Goal: Task Accomplishment & Management: Use online tool/utility

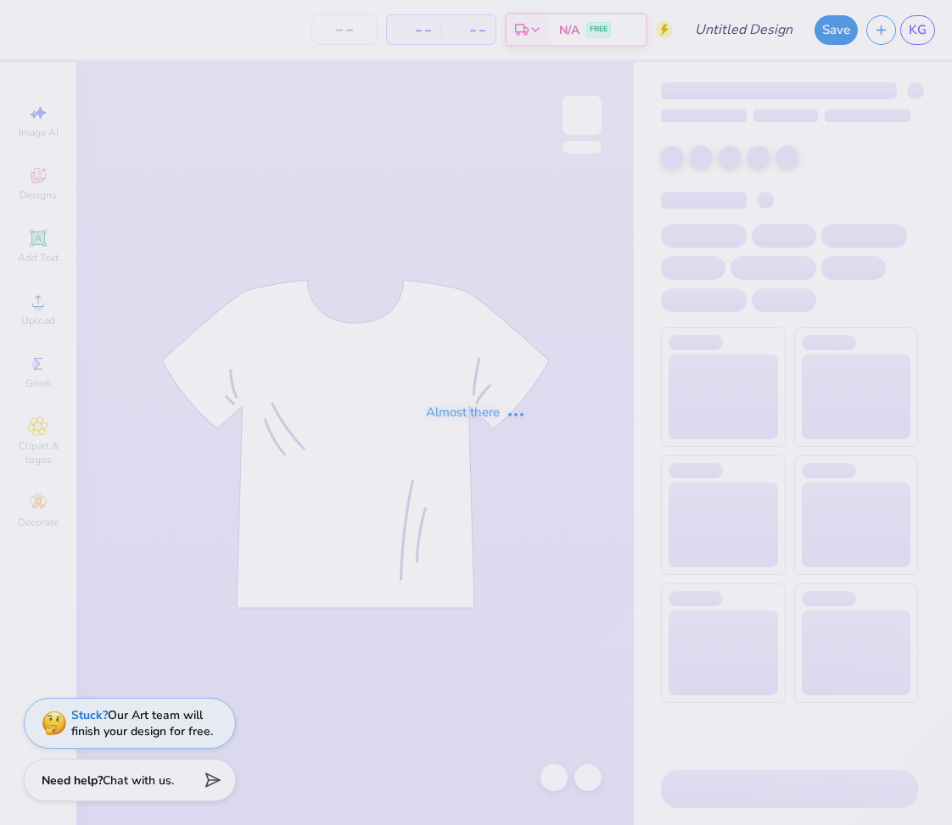
type input "R+J shirts 1"
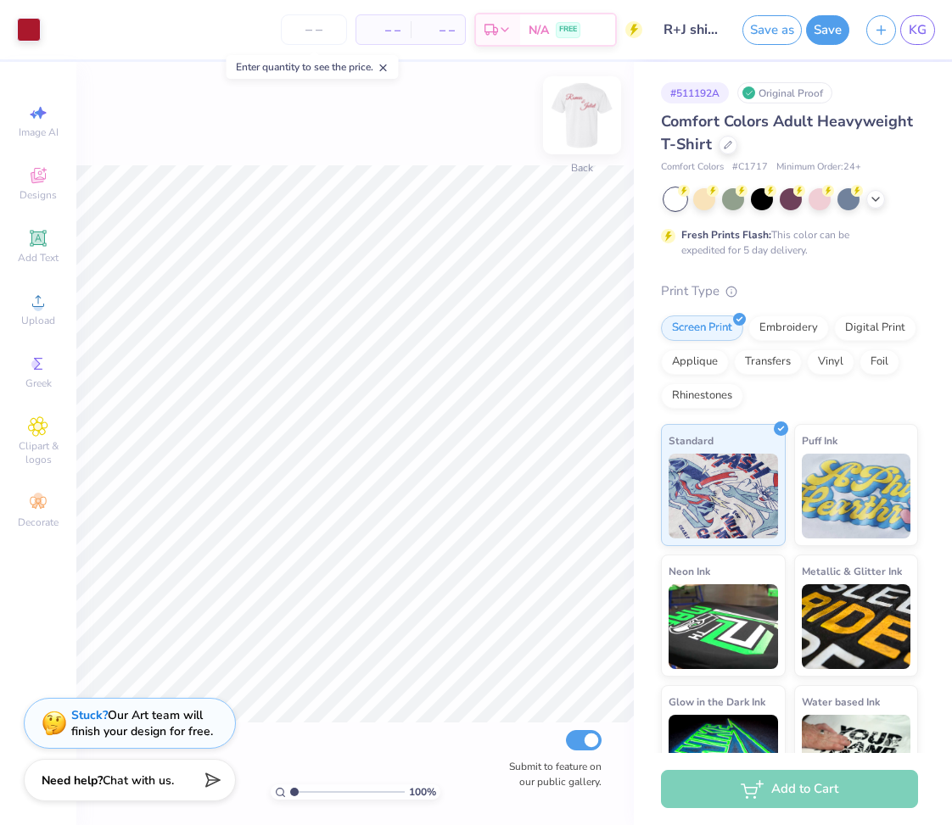
click at [587, 127] on img at bounding box center [582, 115] width 68 height 68
click at [589, 129] on img at bounding box center [582, 115] width 68 height 68
click at [881, 31] on line "button" at bounding box center [881, 27] width 0 height 8
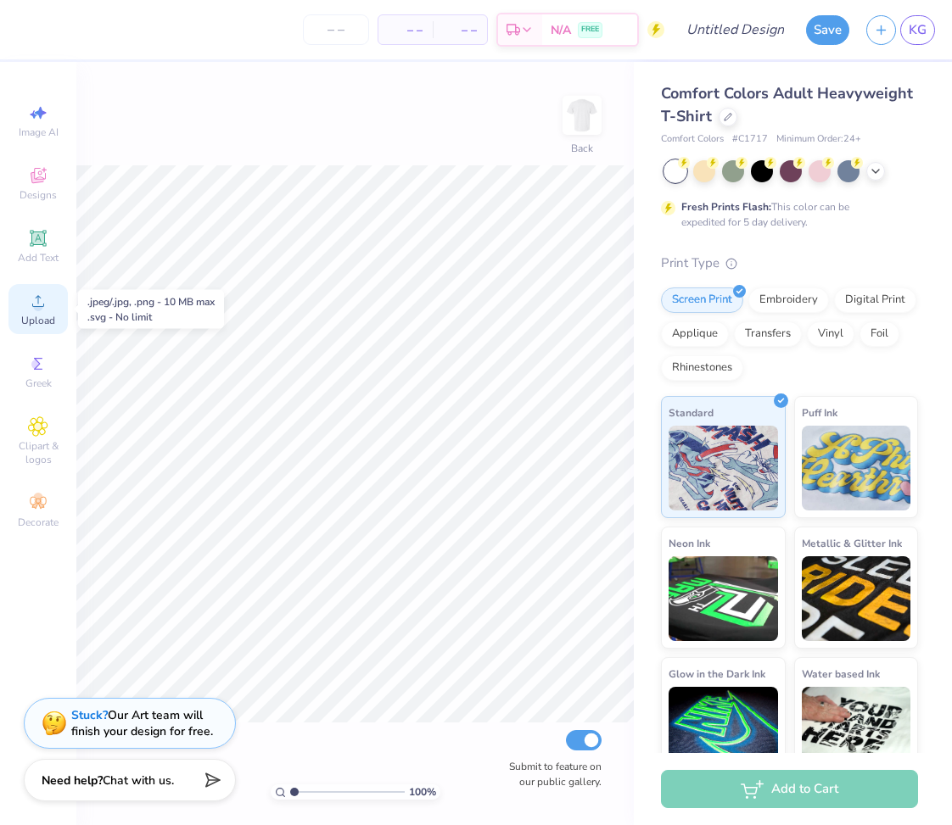
click at [38, 323] on span "Upload" at bounding box center [38, 321] width 34 height 14
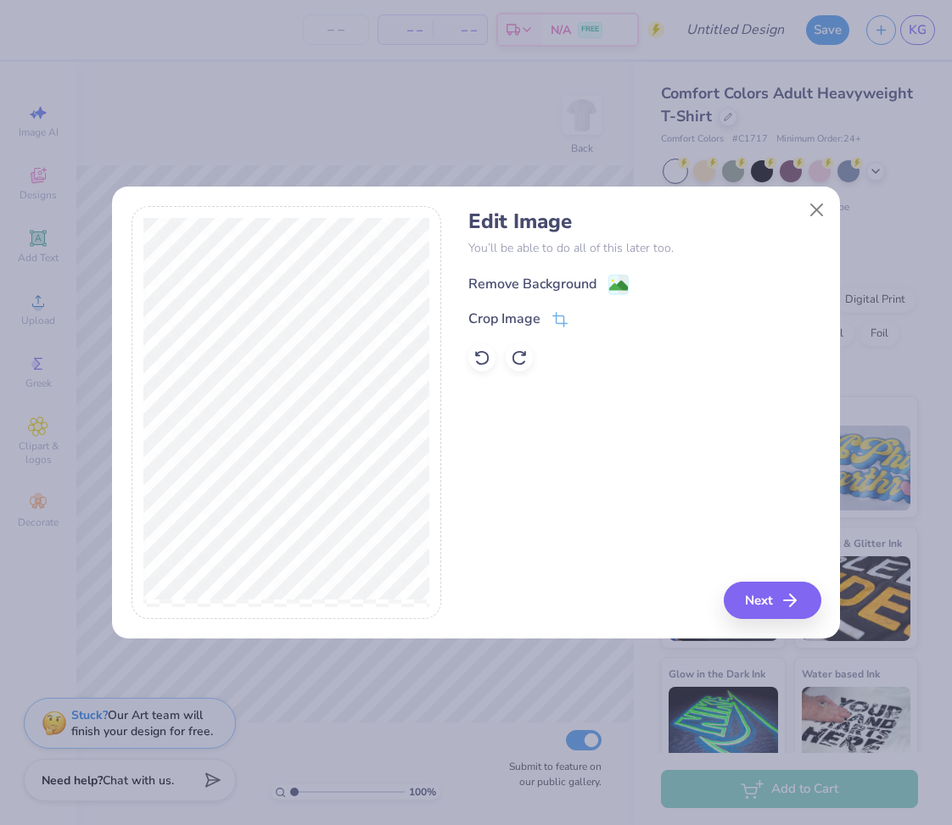
click at [578, 279] on div "Remove Background" at bounding box center [532, 284] width 128 height 20
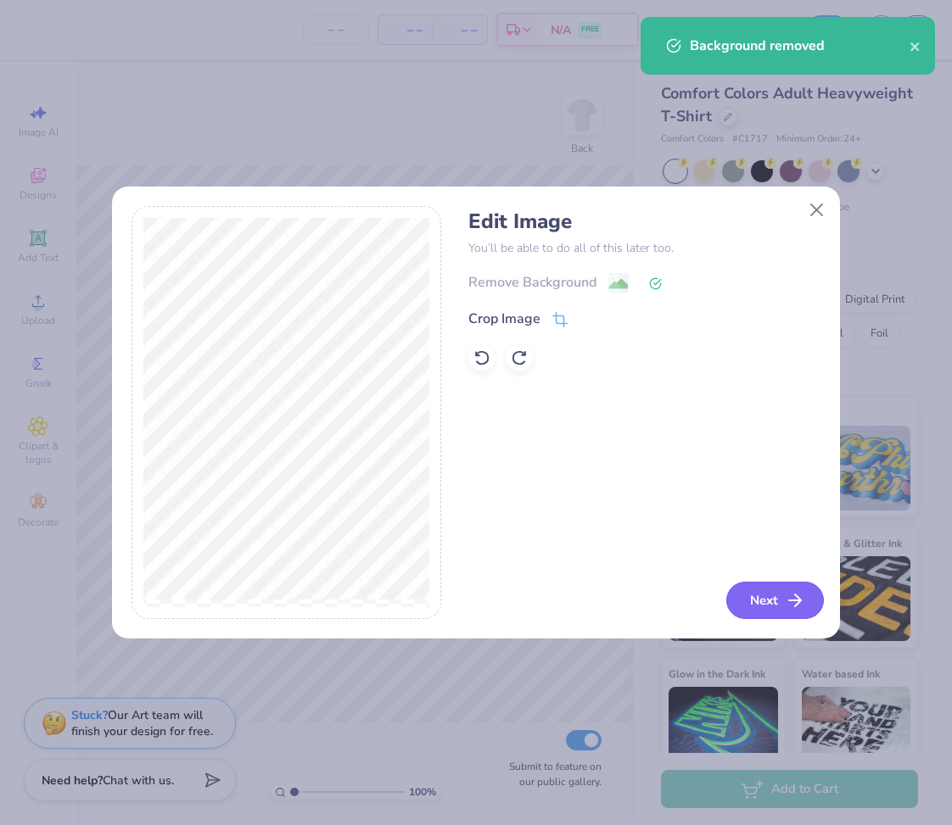
click at [790, 604] on icon "button" at bounding box center [795, 600] width 20 height 20
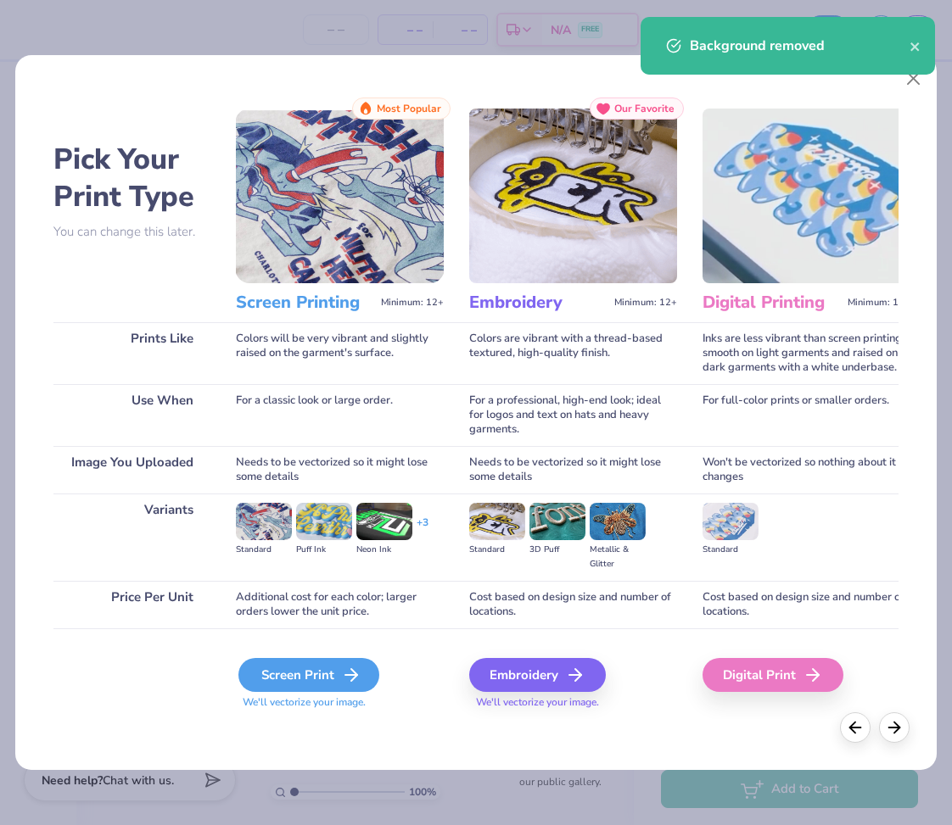
click at [353, 685] on icon at bounding box center [351, 675] width 20 height 20
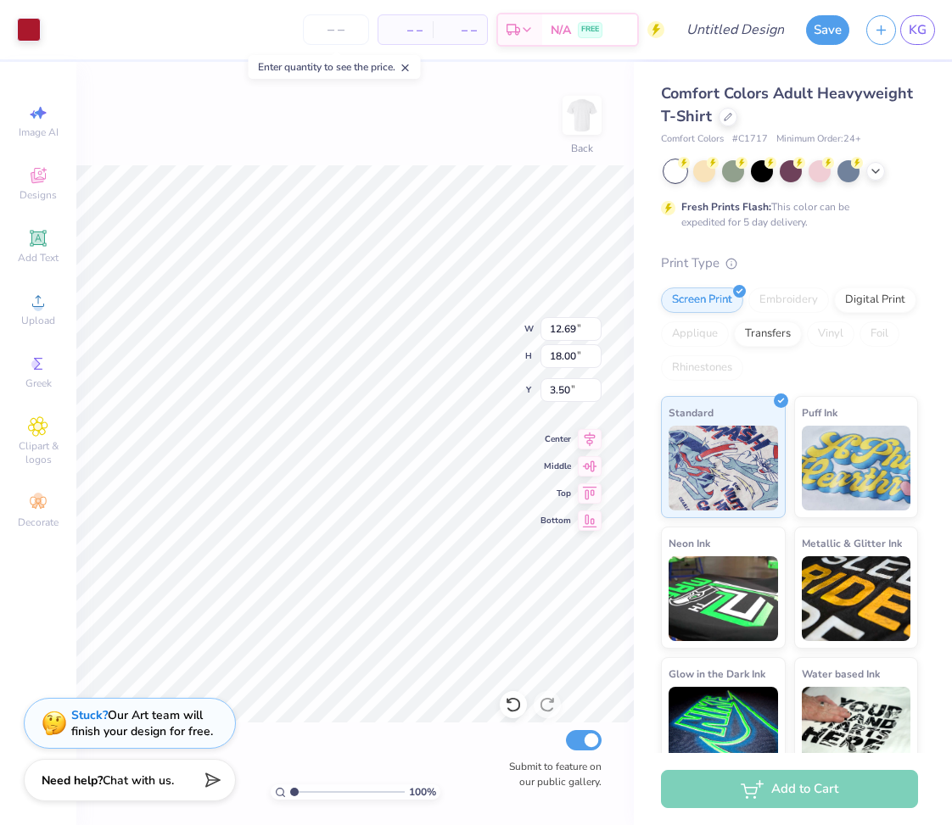
type input "4.79"
type input "6.79"
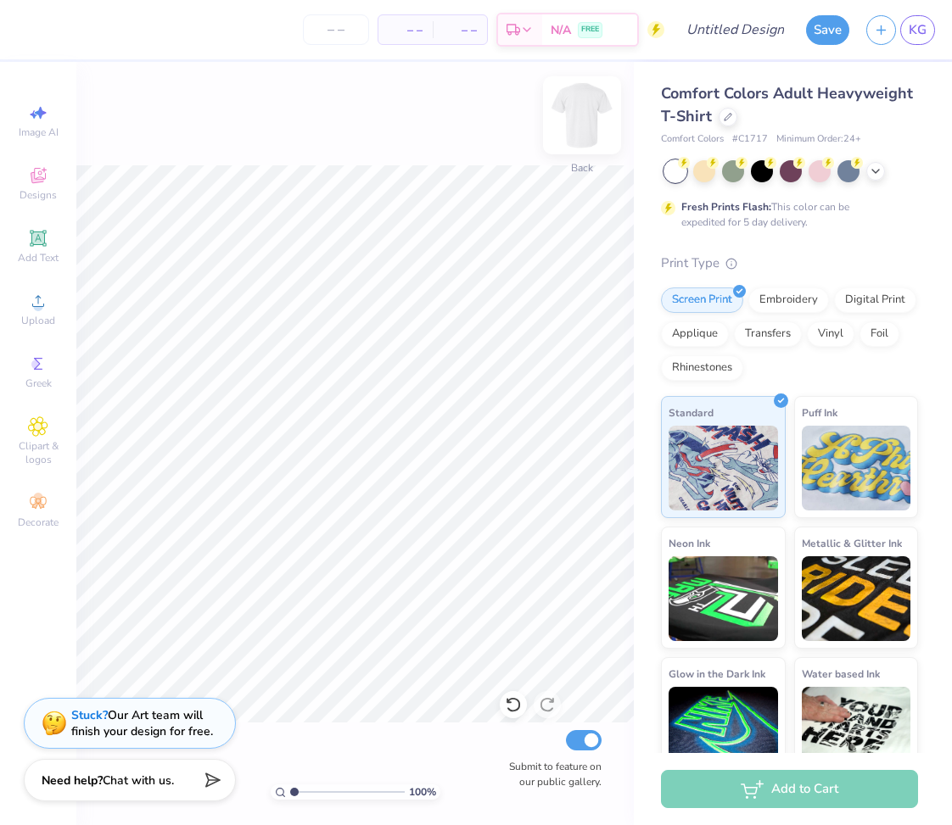
click at [584, 130] on img at bounding box center [582, 115] width 68 height 68
type input "3.31"
type input "4.23"
type input "5.99"
type input "3.69"
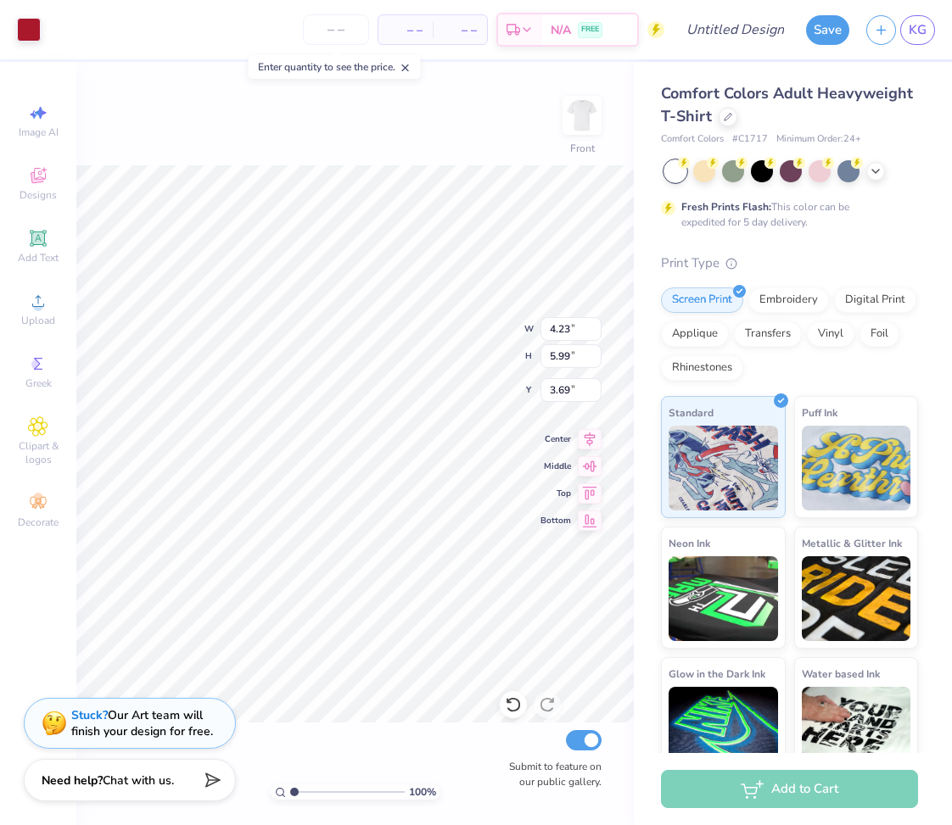
type input "10.37"
type input "3.69"
type input "3.17"
type input "4.50"
type input "4.23"
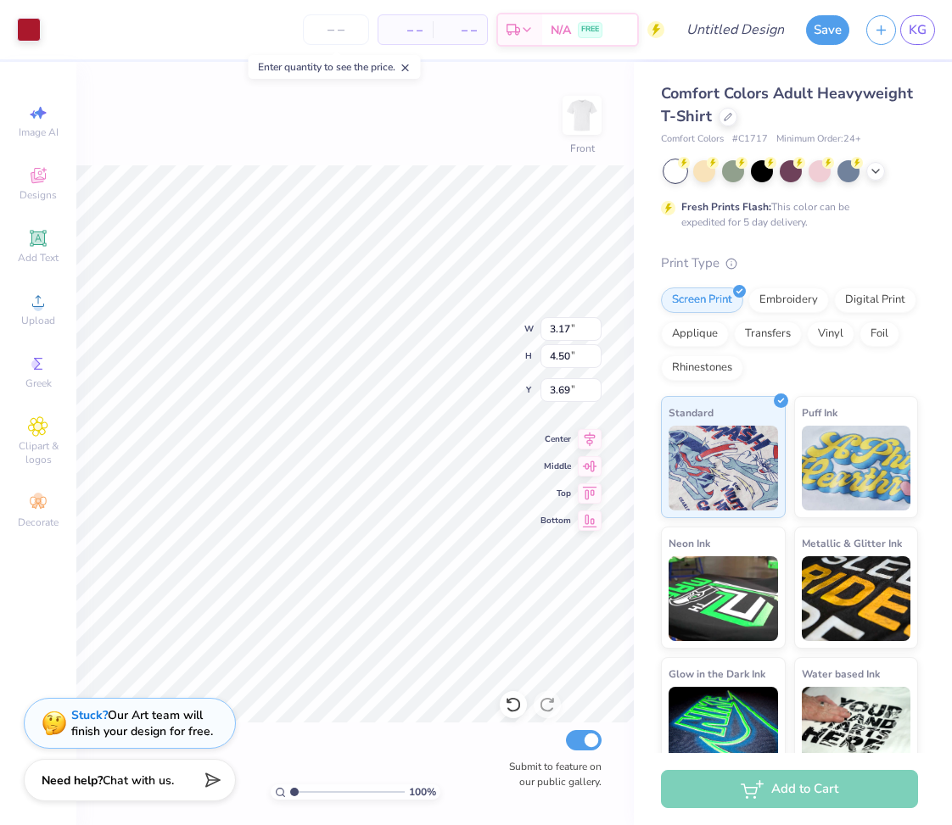
type input "5.99"
type input "10.37"
type input "10.70"
type input "18.42"
type input "10.70"
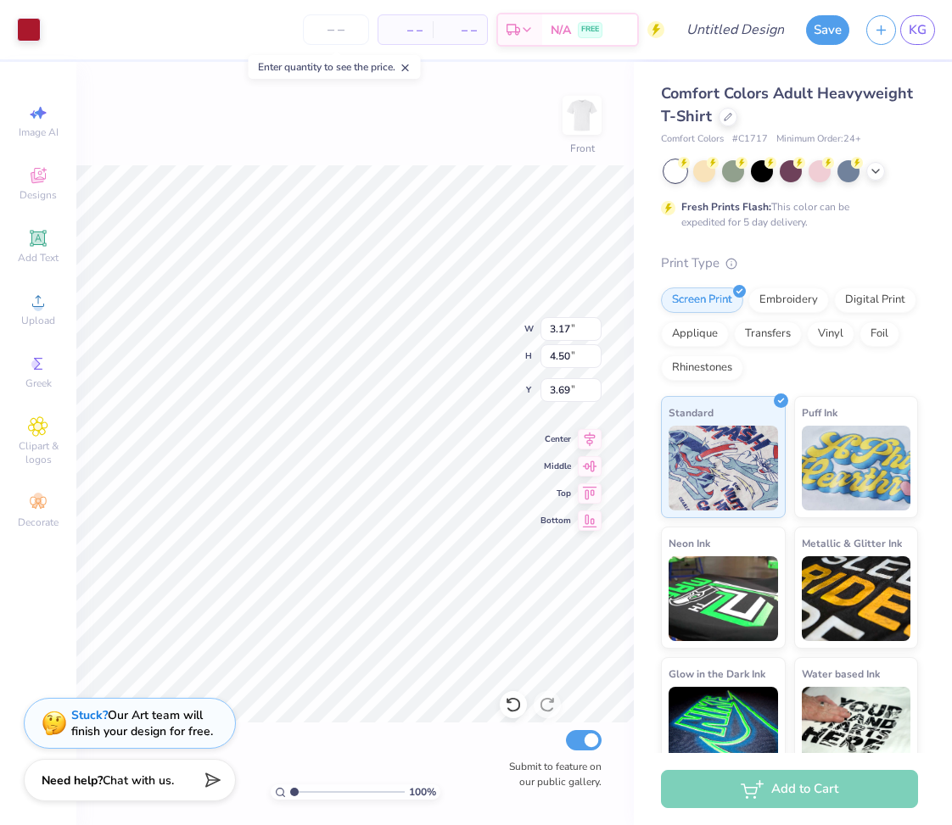
type input "18.27"
type input "8.30"
type input "9.19"
type input "13.03"
type input "5.57"
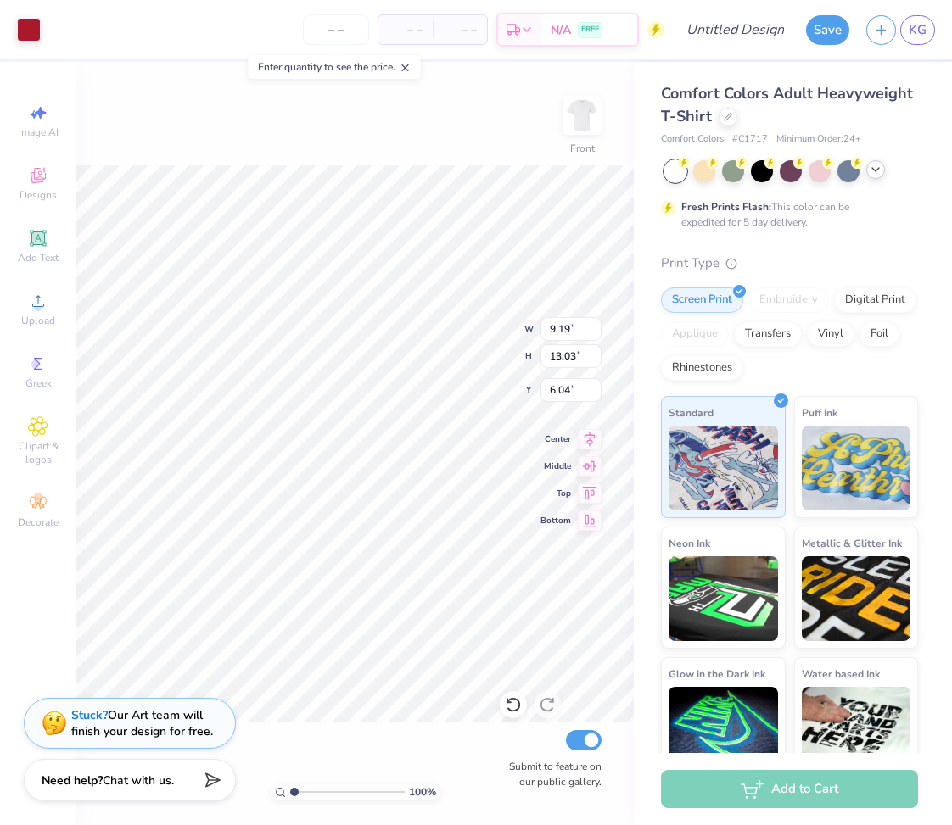
click at [870, 165] on icon at bounding box center [876, 170] width 14 height 14
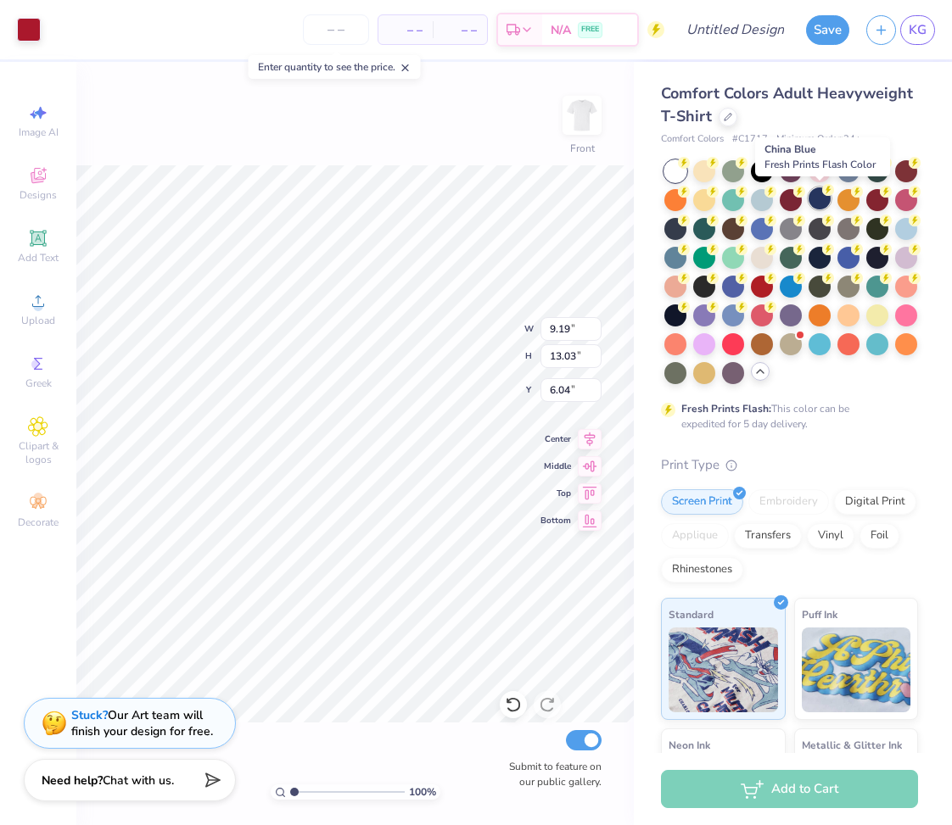
click at [822, 199] on div at bounding box center [819, 198] width 22 height 22
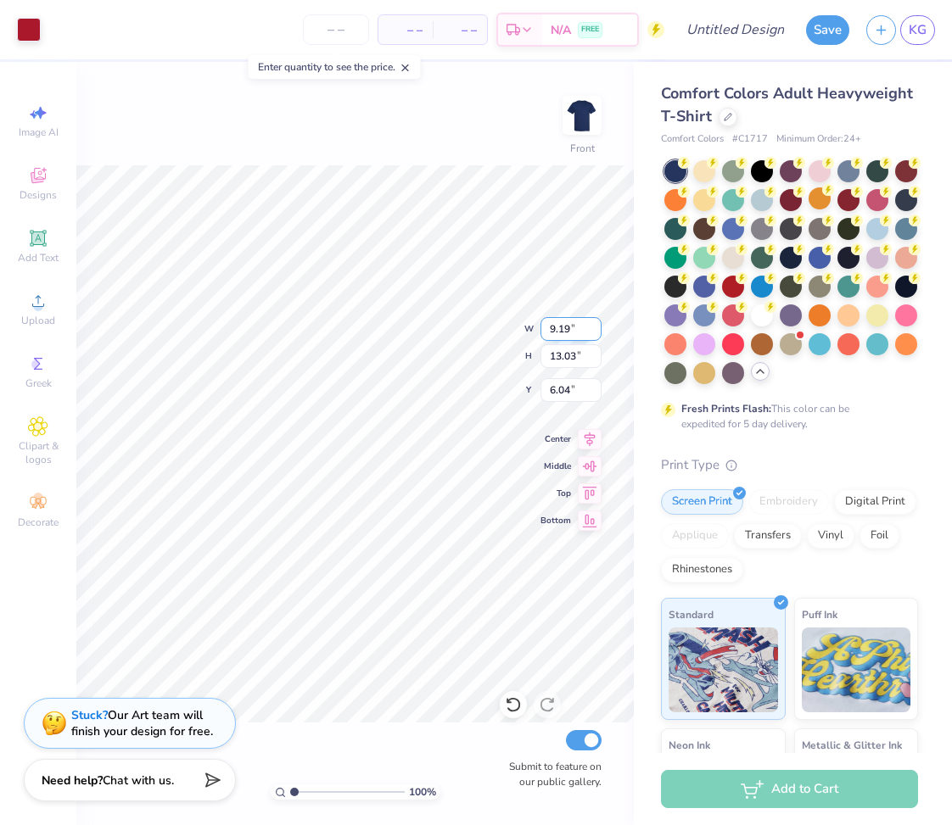
type input "6.42"
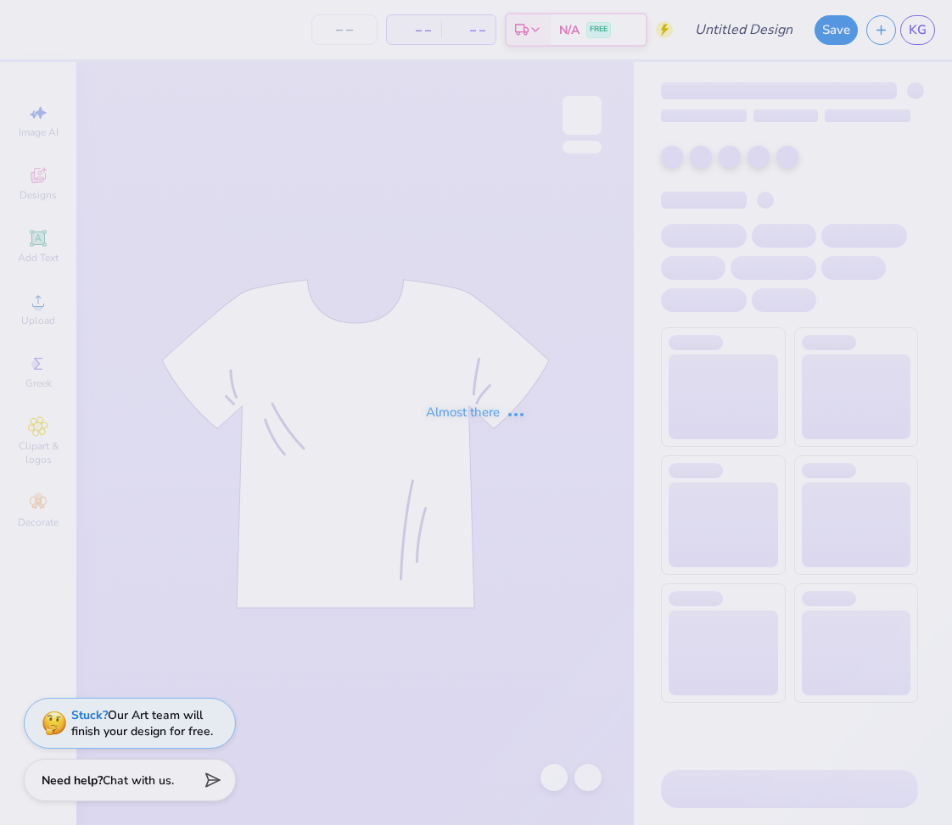
type input "R+J shirts 1"
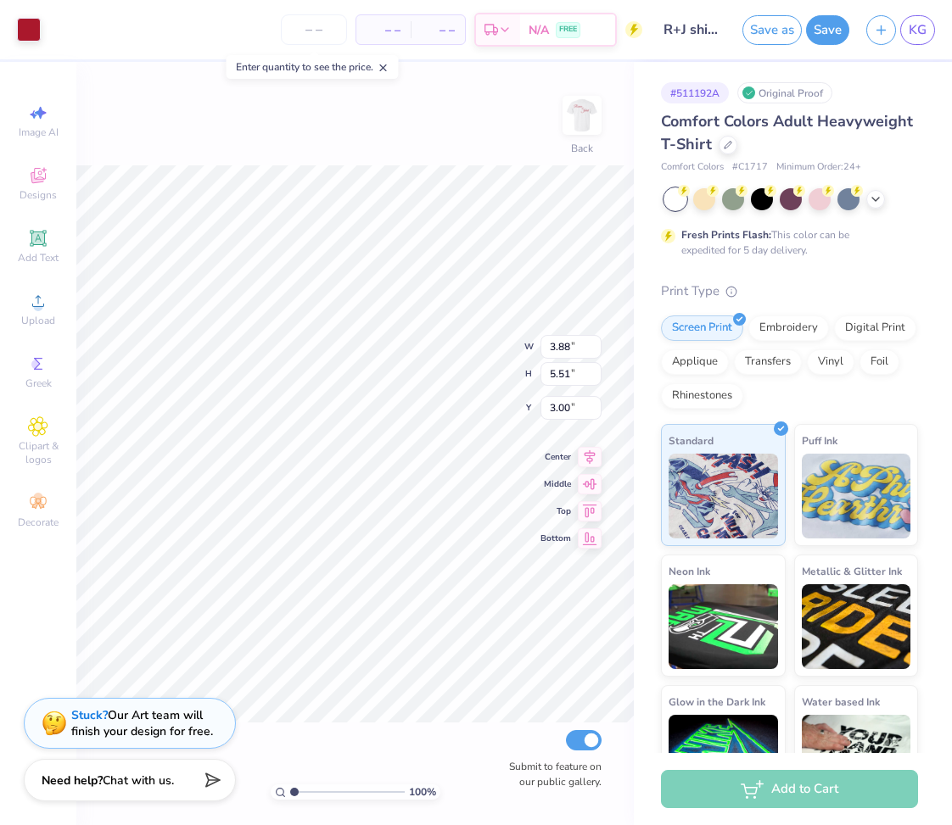
type input "3.26"
type input "4.63"
type input "3.23"
type input "3.00"
click at [593, 138] on img at bounding box center [582, 115] width 68 height 68
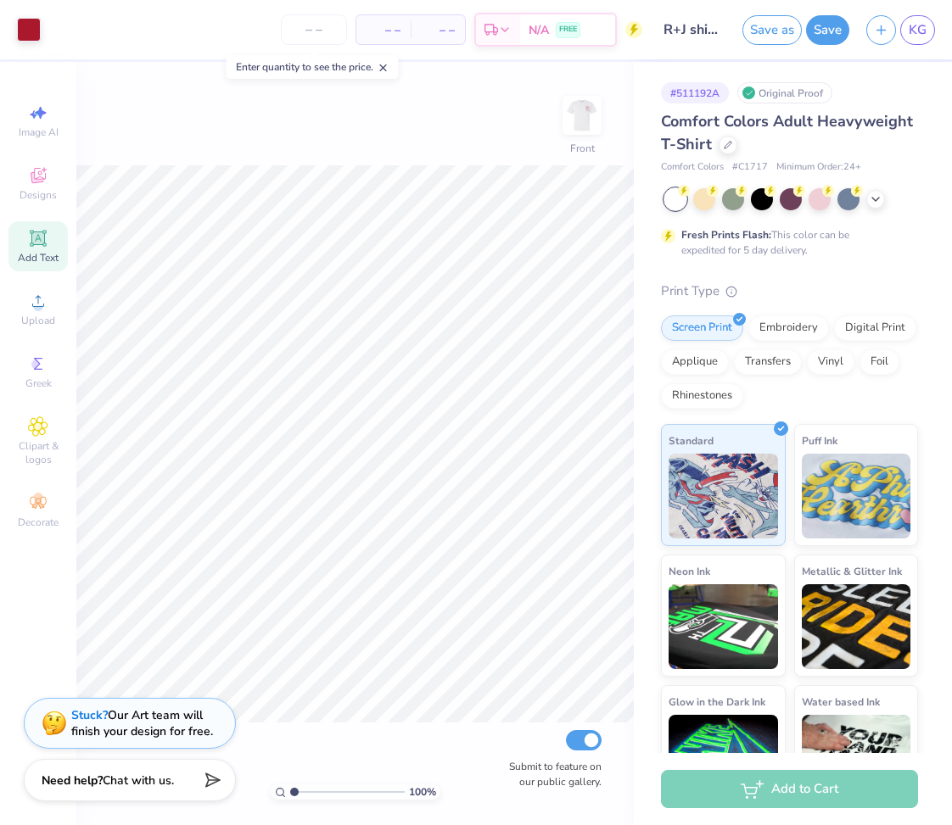
click at [55, 261] on span "Add Text" at bounding box center [38, 258] width 41 height 14
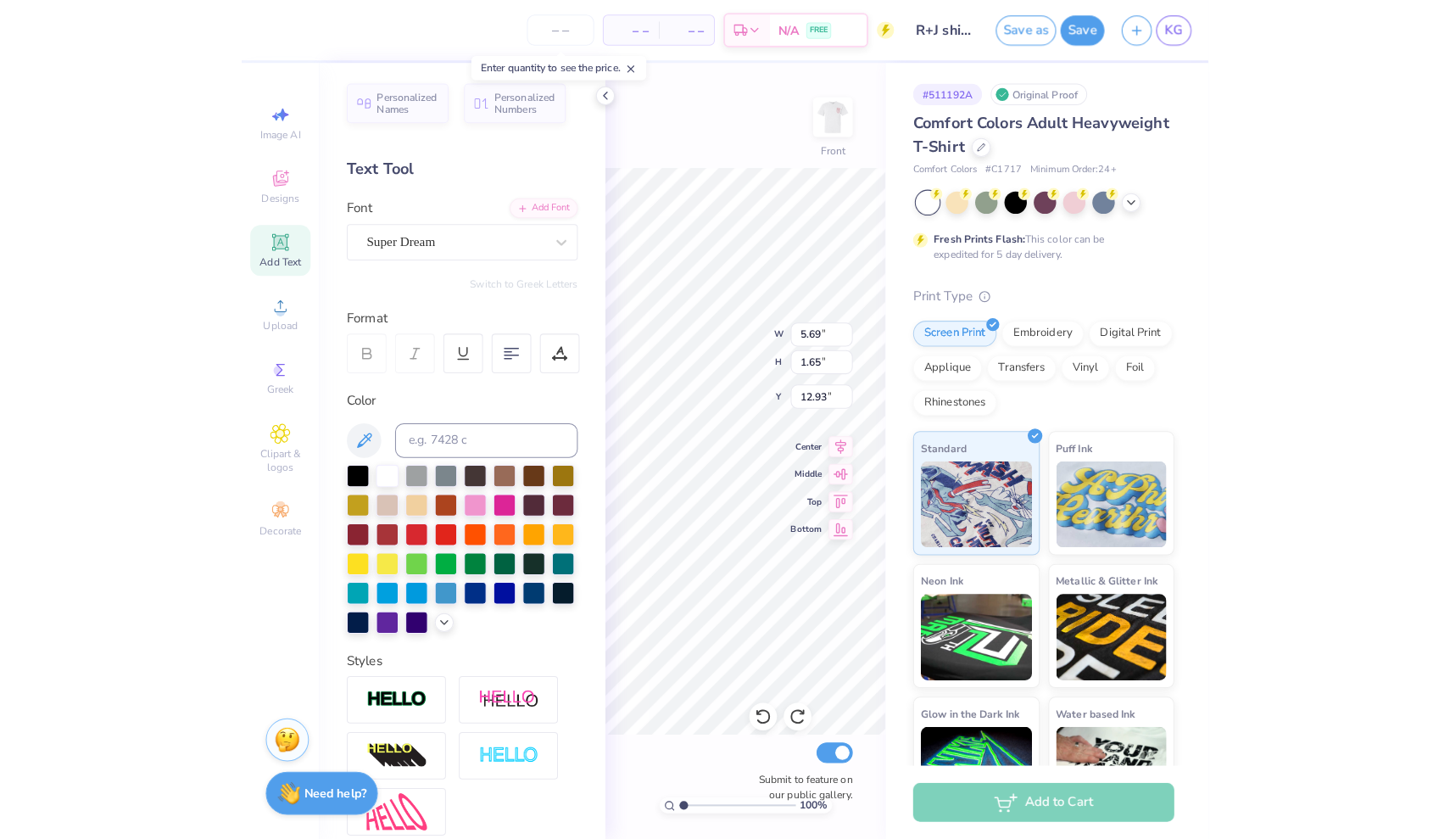
scroll to position [0, 2]
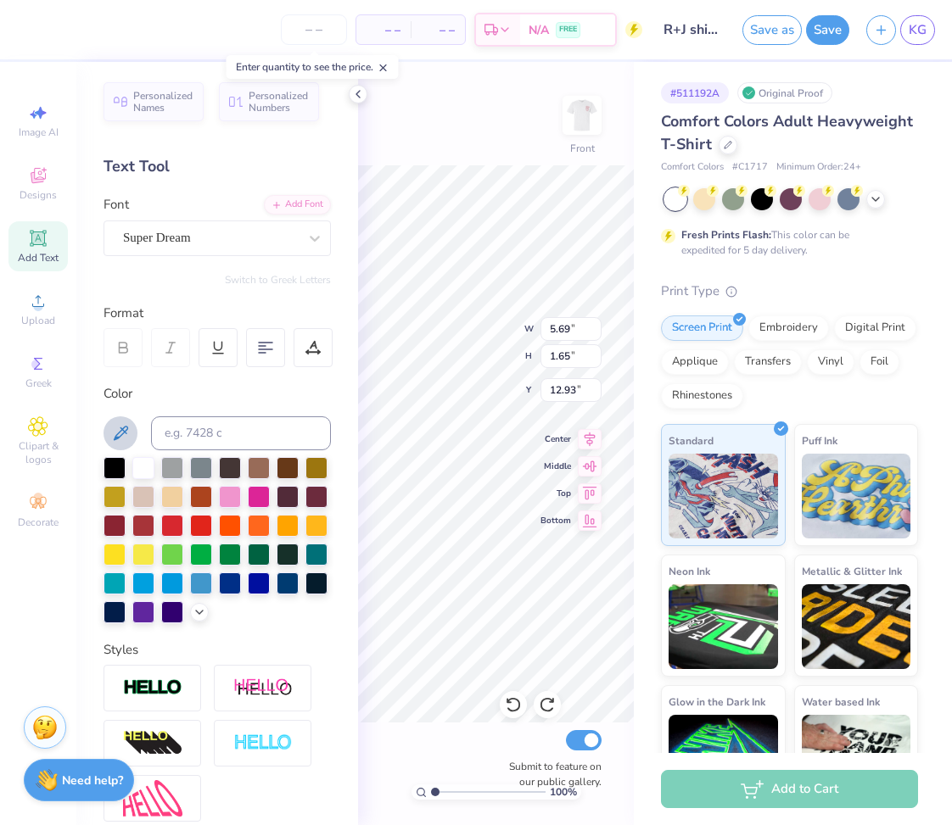
type textarea "Fall 2025"
click at [123, 435] on icon at bounding box center [120, 433] width 20 height 20
type input "9.92"
click at [276, 246] on div "Super Dream" at bounding box center [210, 238] width 178 height 26
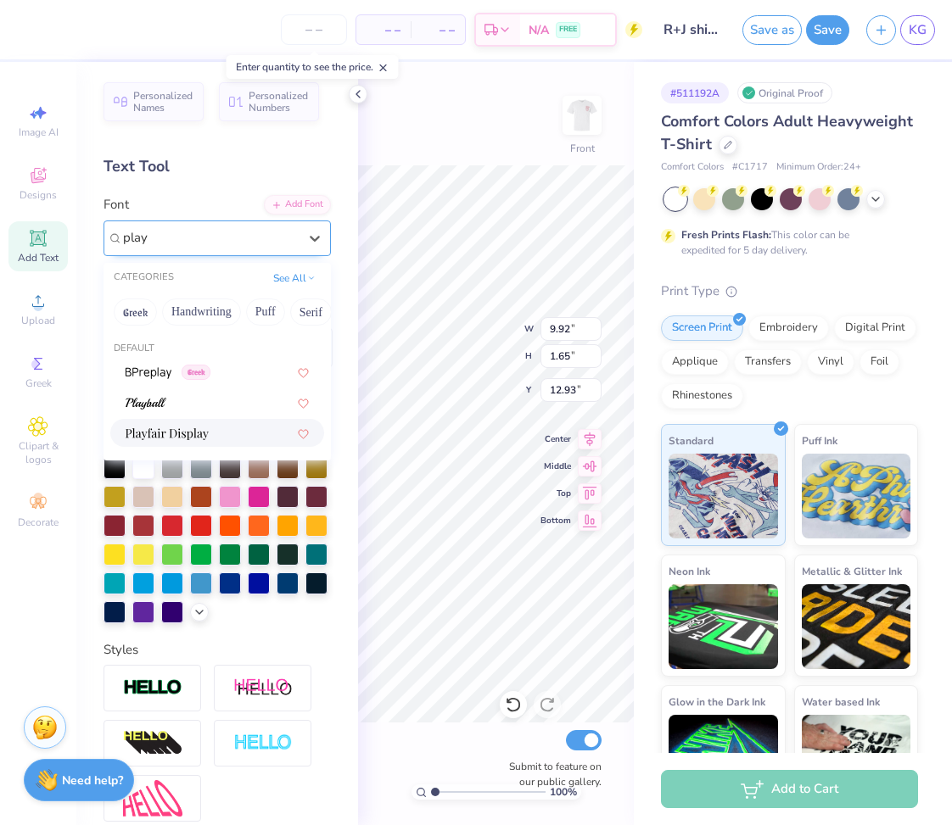
click at [169, 429] on img at bounding box center [167, 434] width 83 height 12
type input "play"
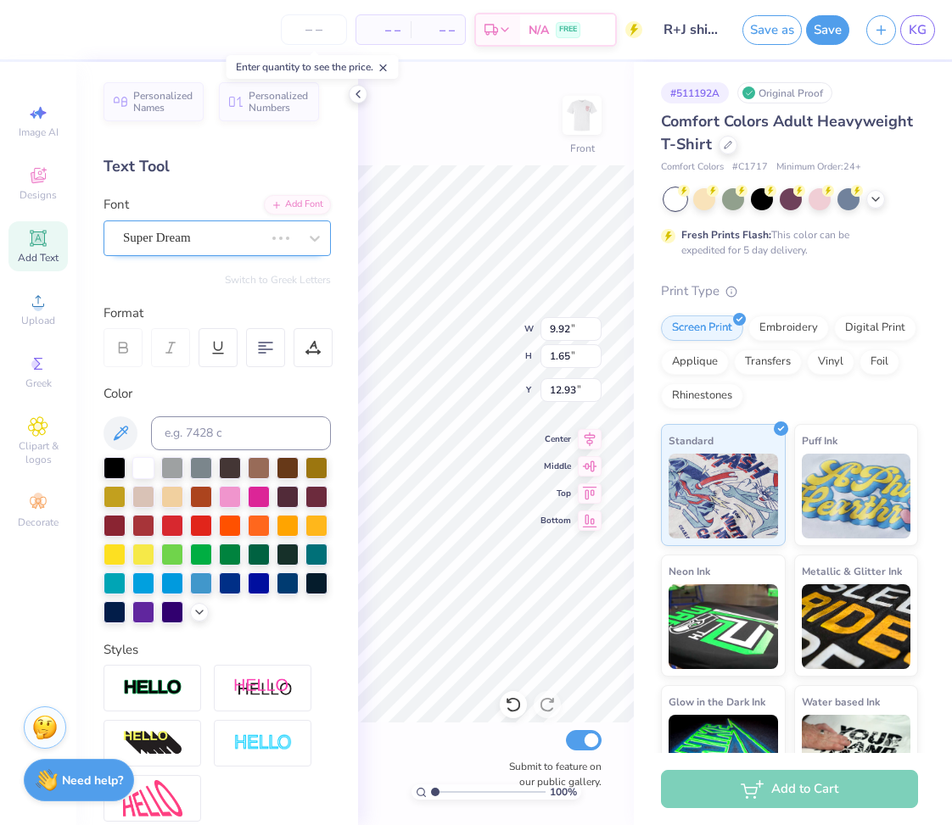
type input "8.85"
type input "2.19"
type input "12.65"
type input "4.37"
type input "1.08"
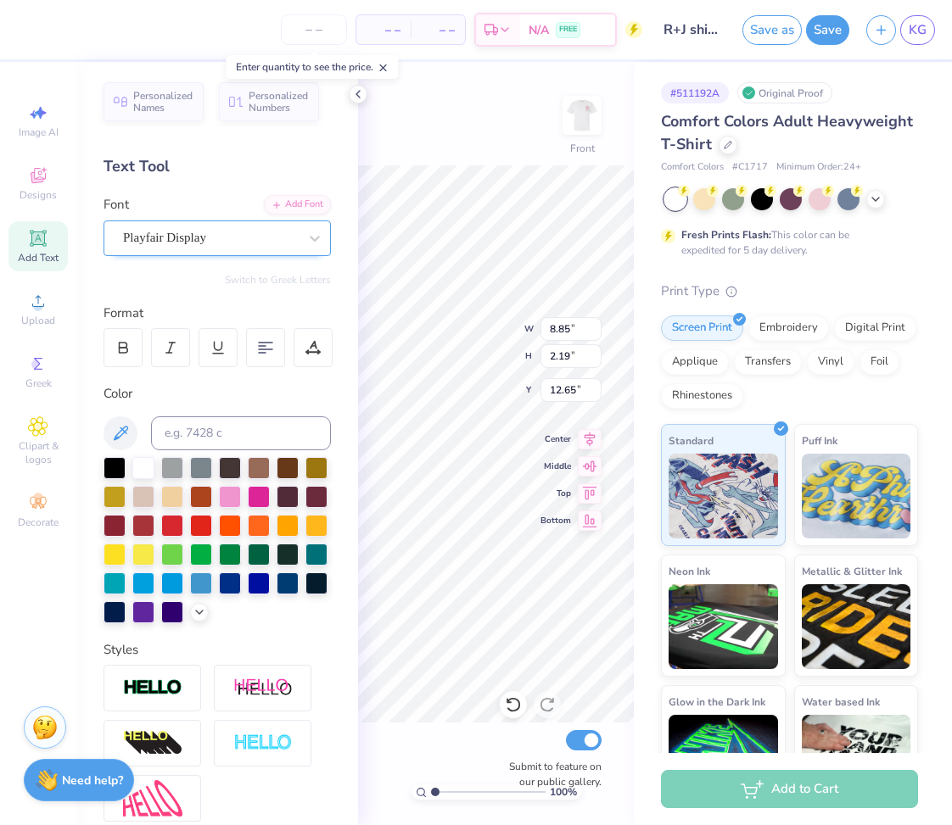
type input "13.76"
type input "1.07"
type input "13.77"
type input "1.08"
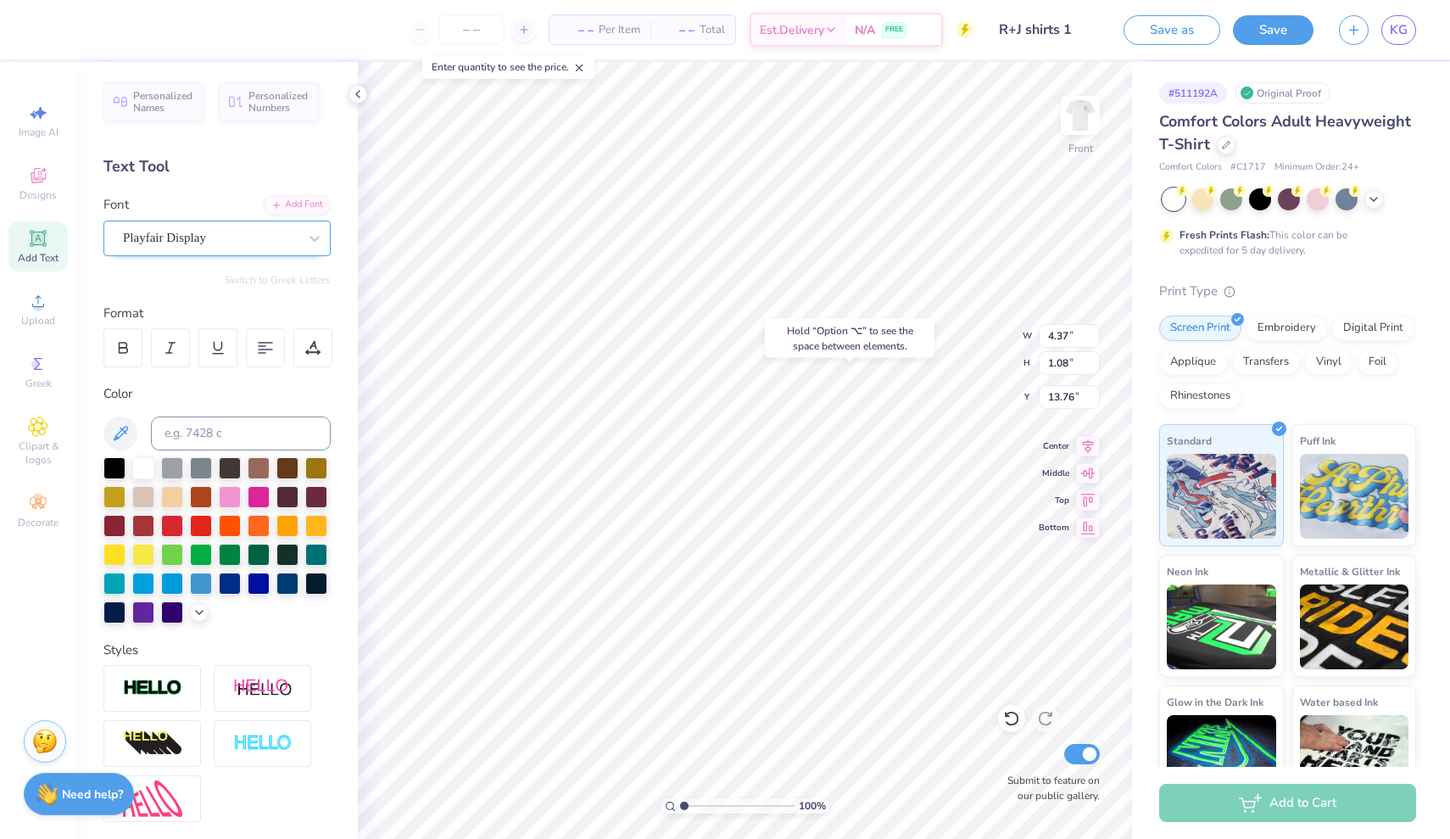
type input "10.97"
type input "3.39"
type input "0.84"
type input "10.87"
type input "3.75"
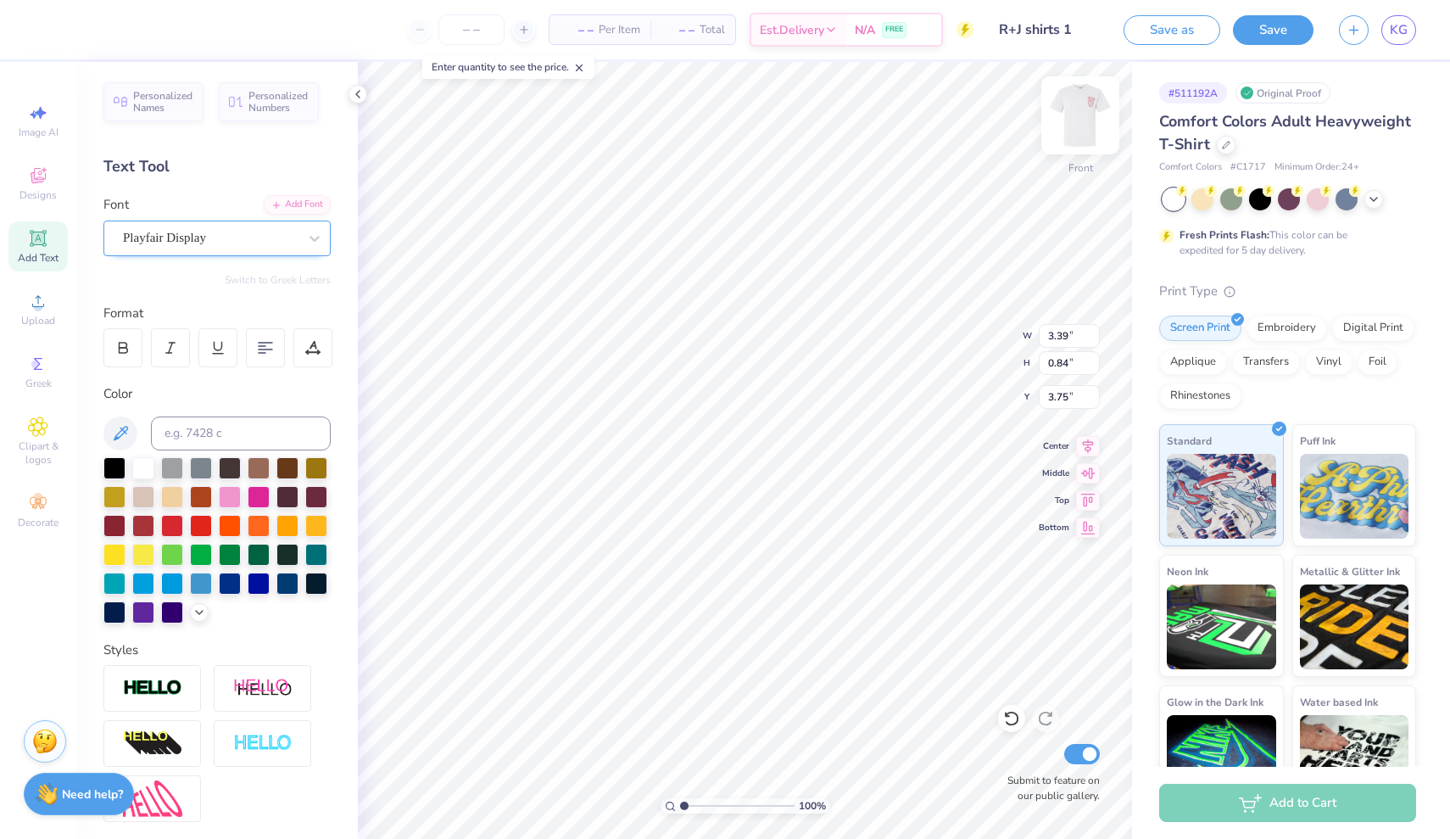
click at [951, 135] on img at bounding box center [1081, 115] width 68 height 68
click at [39, 247] on icon at bounding box center [38, 238] width 20 height 20
type textarea "ACT"
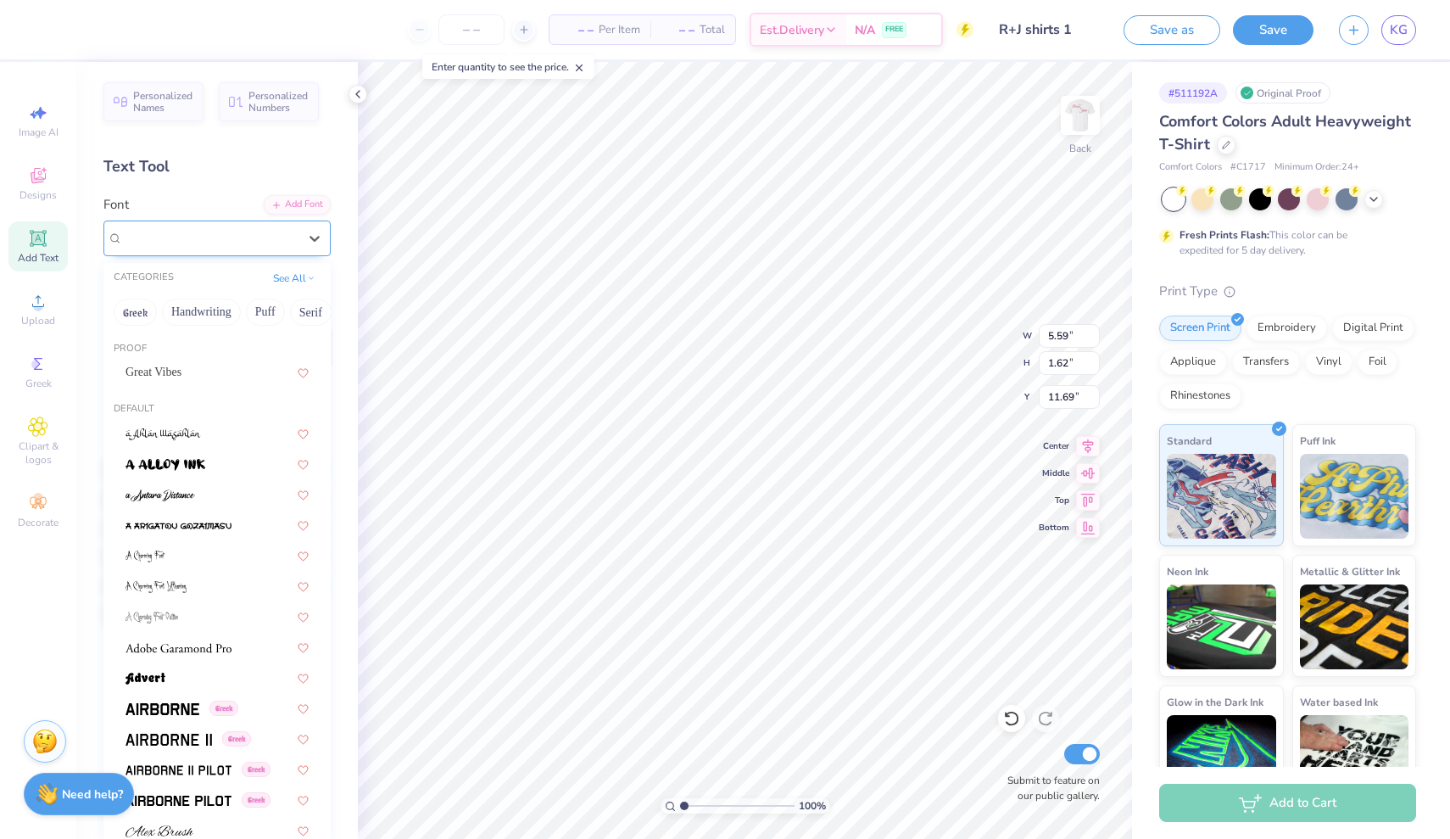
click at [226, 232] on div "Super Dream" at bounding box center [210, 238] width 178 height 26
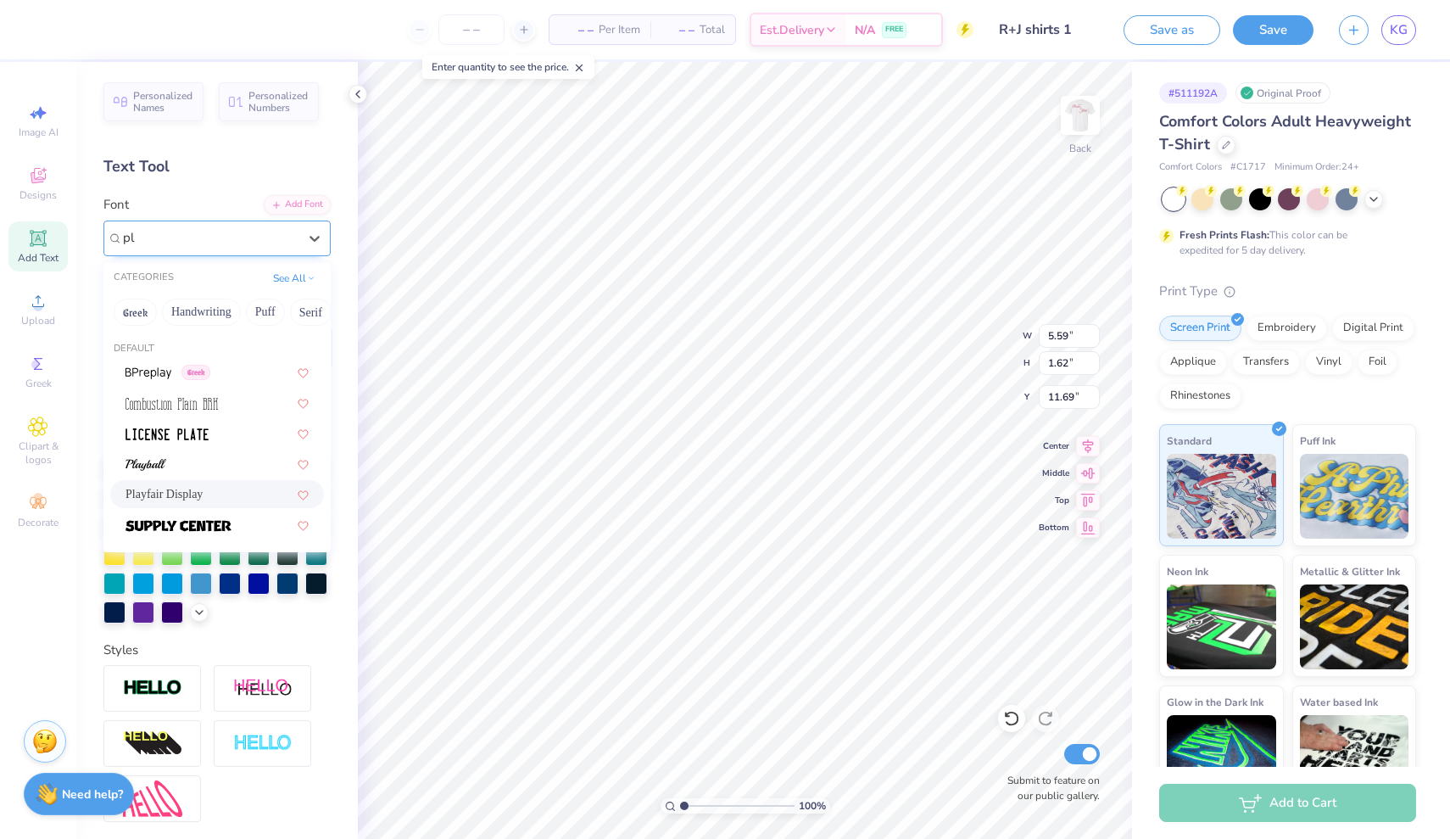
click at [216, 494] on div "Playfair Display" at bounding box center [217, 494] width 183 height 18
type input "pl"
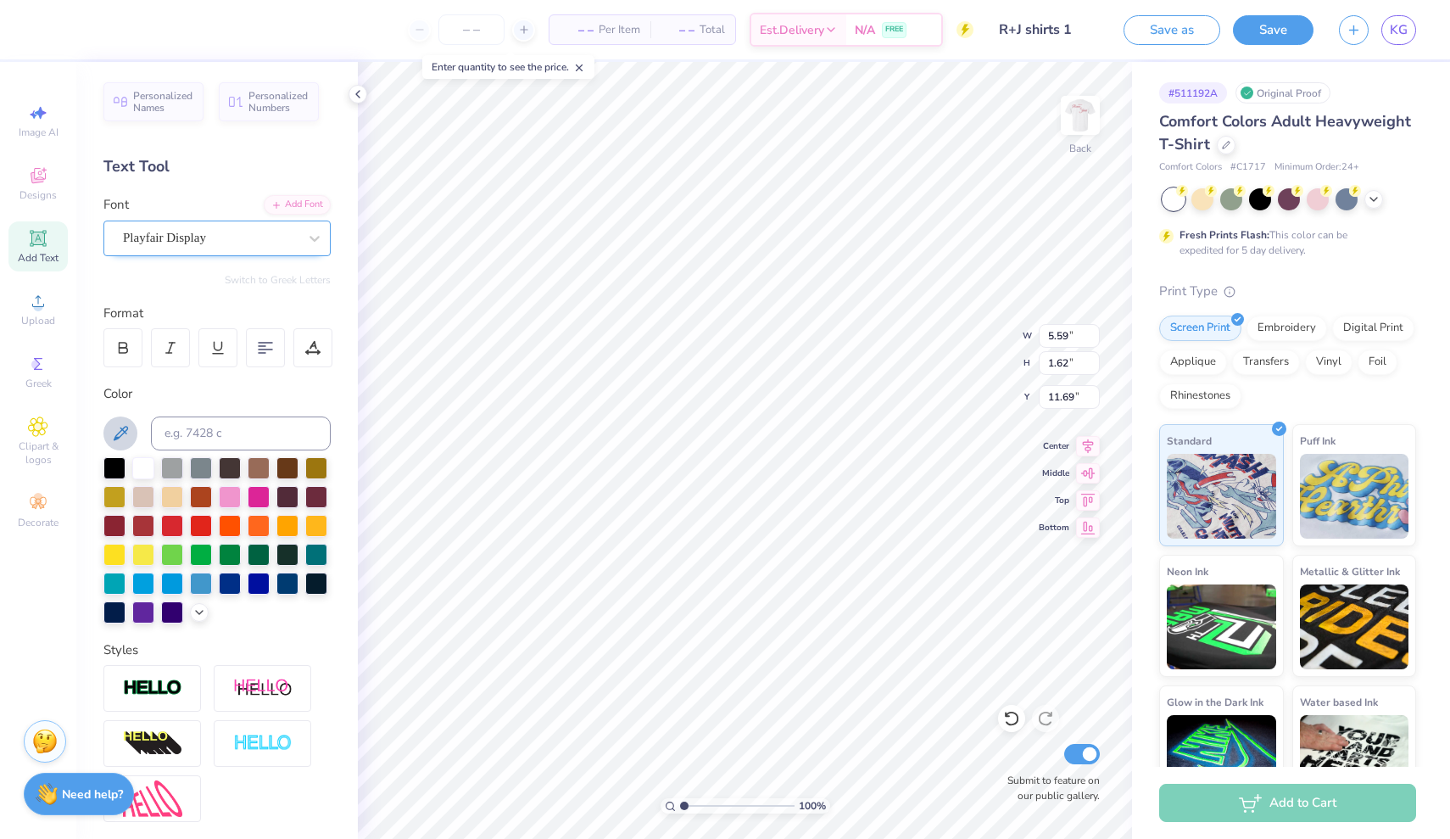
click at [120, 438] on icon at bounding box center [120, 433] width 20 height 20
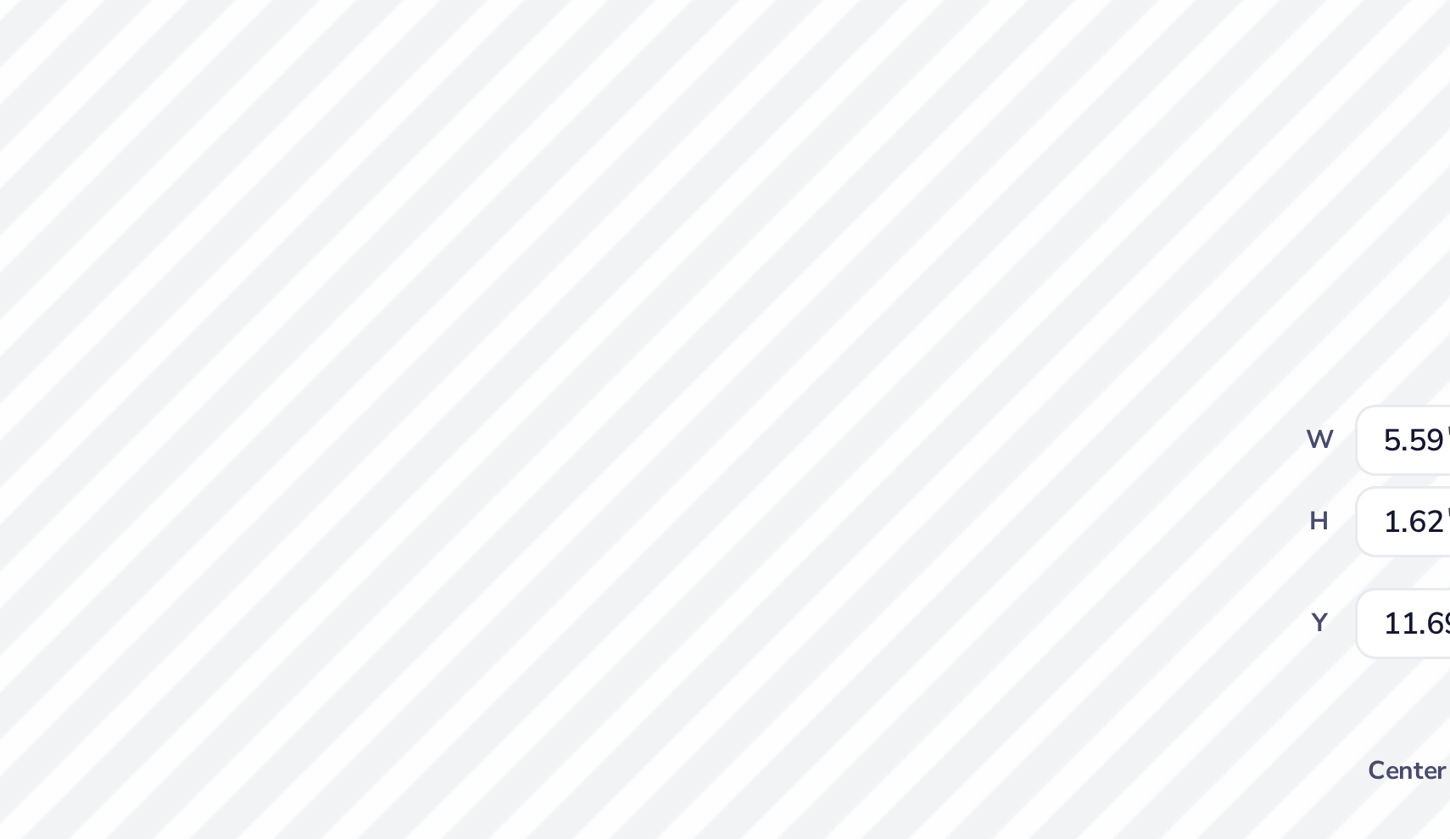
type input "4.41"
type input "1.70"
type input "11.65"
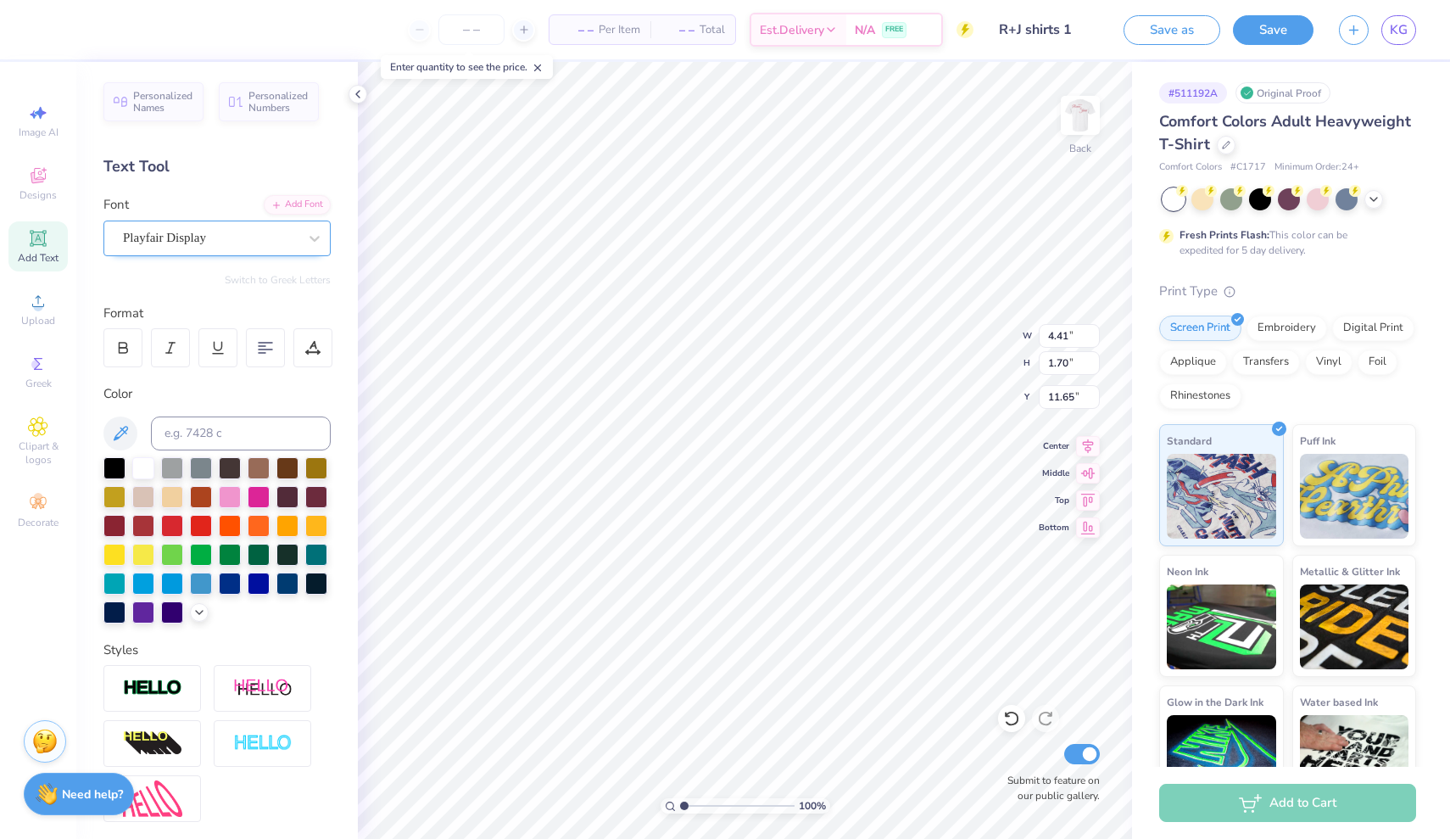
type input "8.13"
type input "3.10"
type input "1.20"
type input "3.26"
type input "4.63"
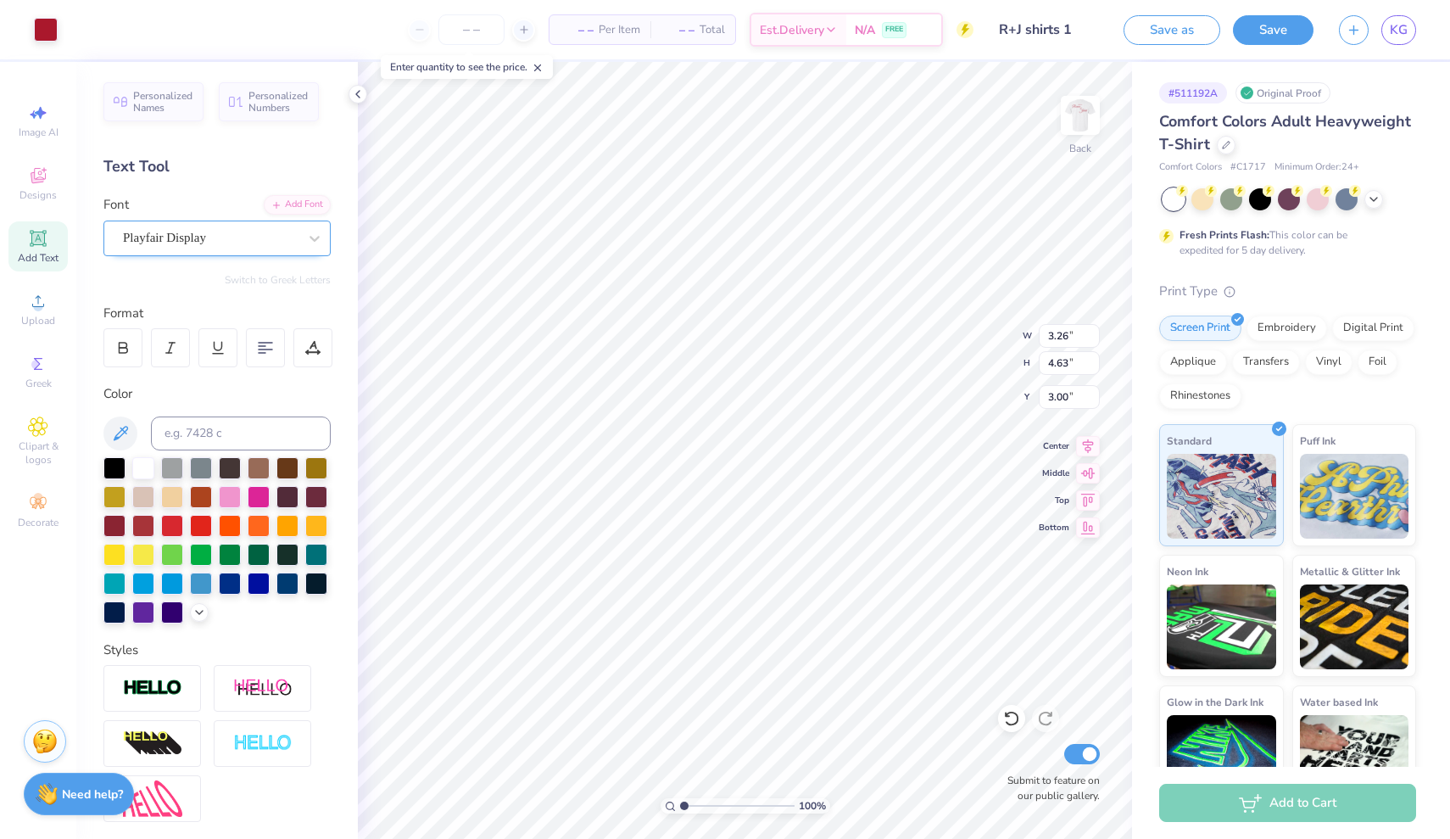
type input "4.10"
type input "3.10"
type input "1.20"
type input "2.40"
type input "4.79"
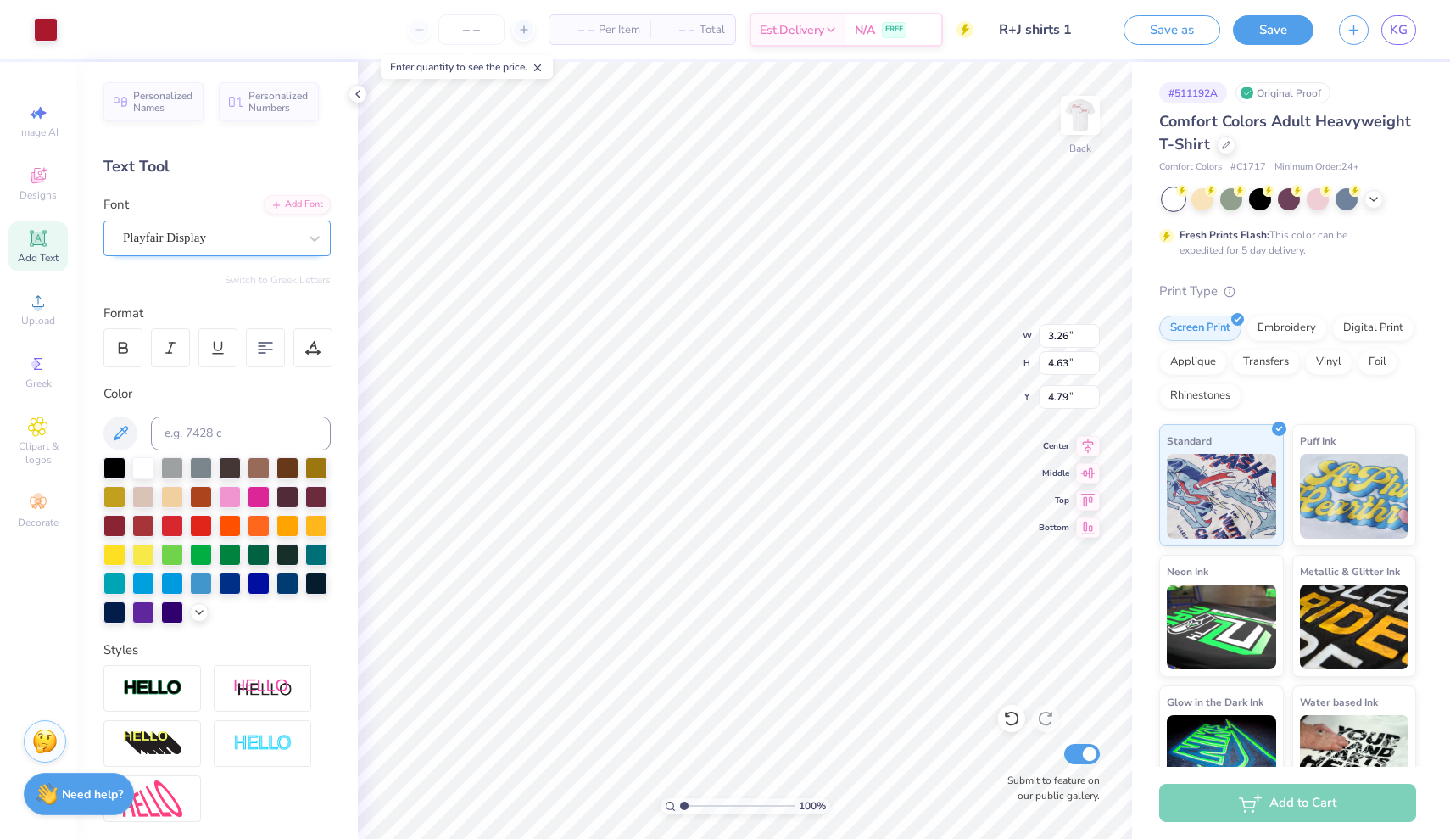
type input "3.10"
type input "1.20"
type input "3.30"
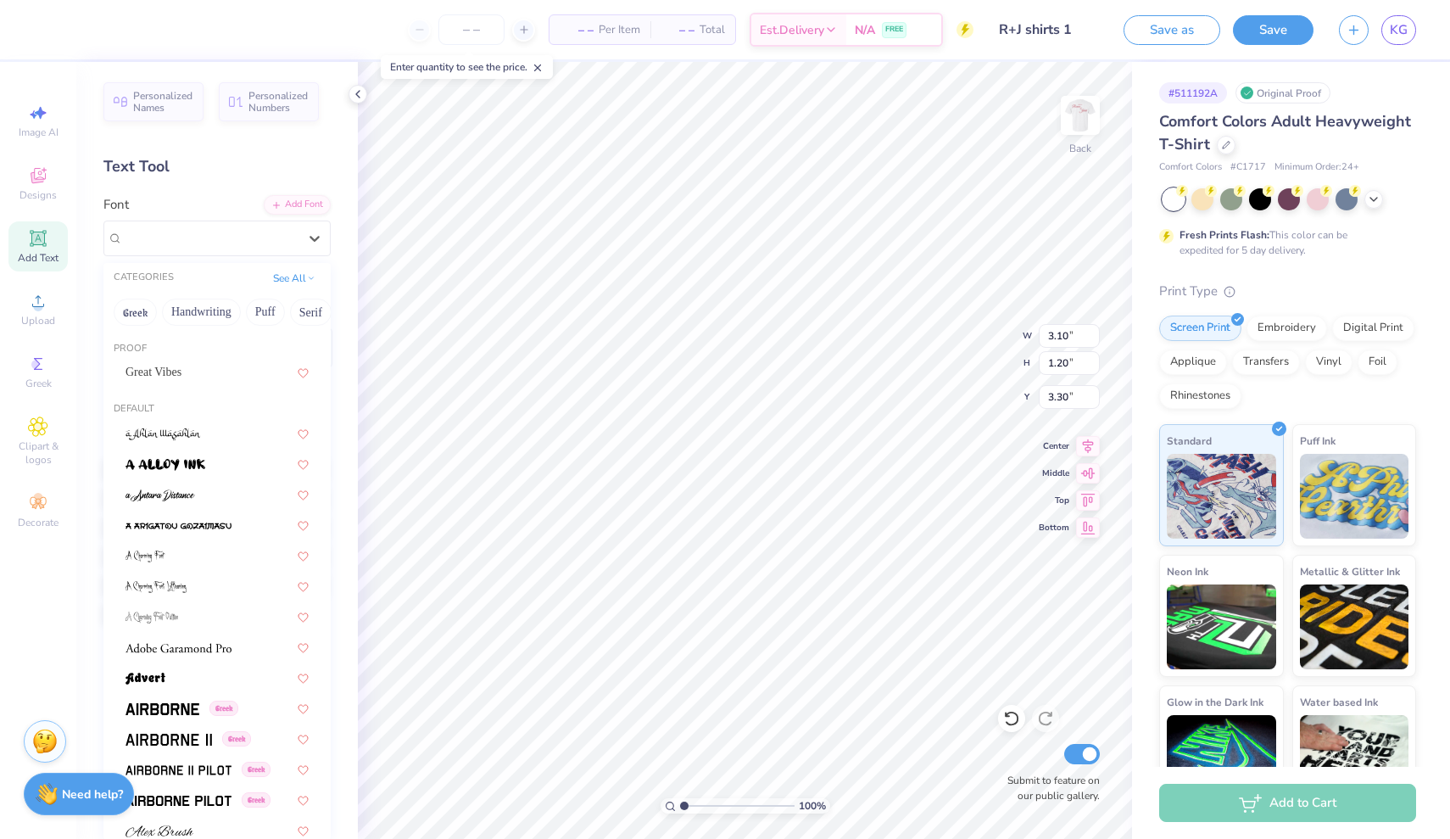
click at [227, 242] on div "Playfair Display" at bounding box center [210, 238] width 178 height 26
click at [223, 381] on div "Great Vibes" at bounding box center [217, 372] width 183 height 18
click at [292, 238] on div "Great Vibes" at bounding box center [210, 238] width 178 height 26
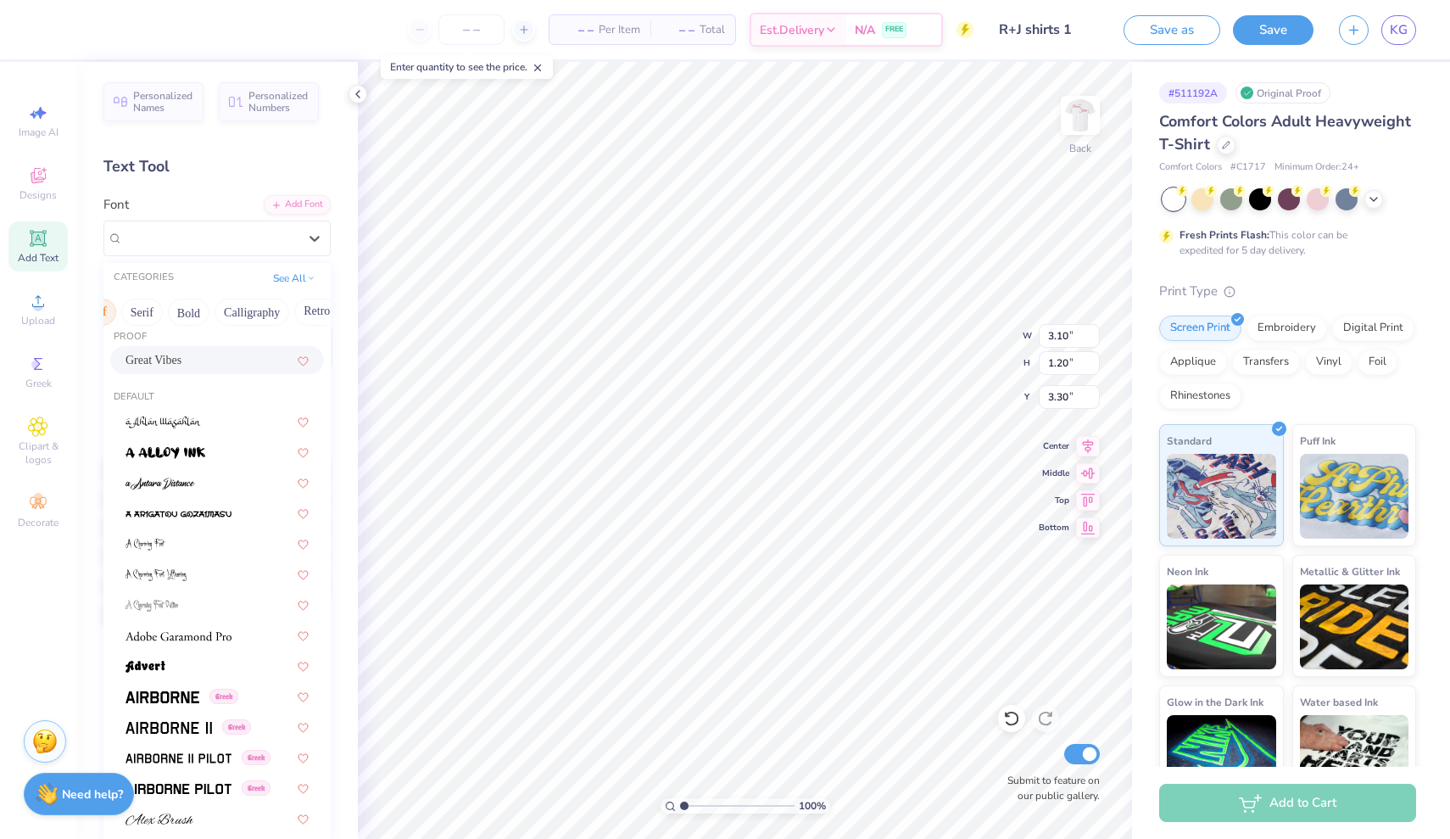
scroll to position [0, 171]
click at [244, 300] on button "Calligraphy" at bounding box center [249, 312] width 75 height 27
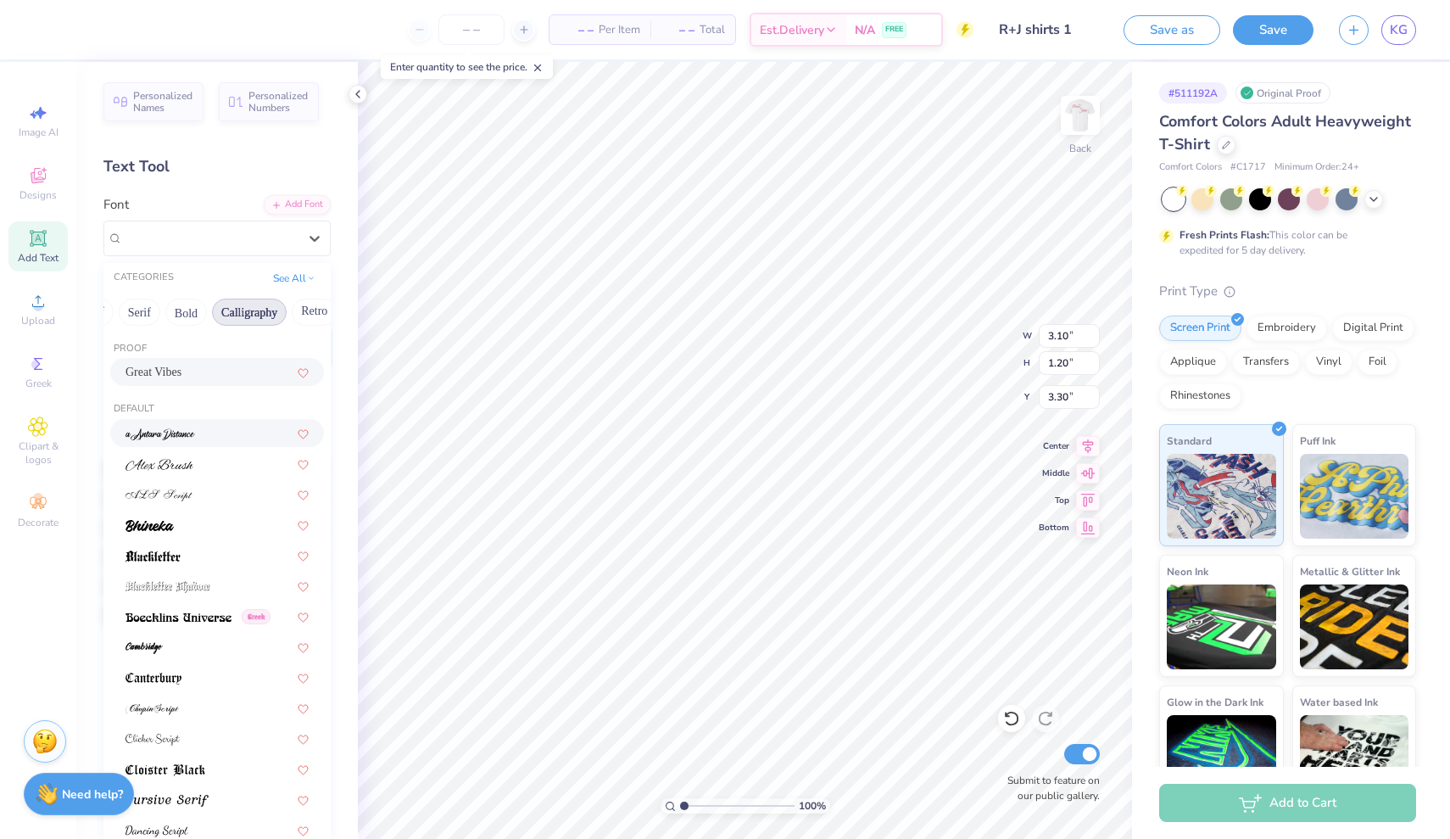
click at [188, 429] on img at bounding box center [161, 434] width 70 height 12
click at [284, 245] on div "a Antara Distance" at bounding box center [210, 238] width 178 height 26
click at [200, 472] on div at bounding box center [217, 464] width 183 height 18
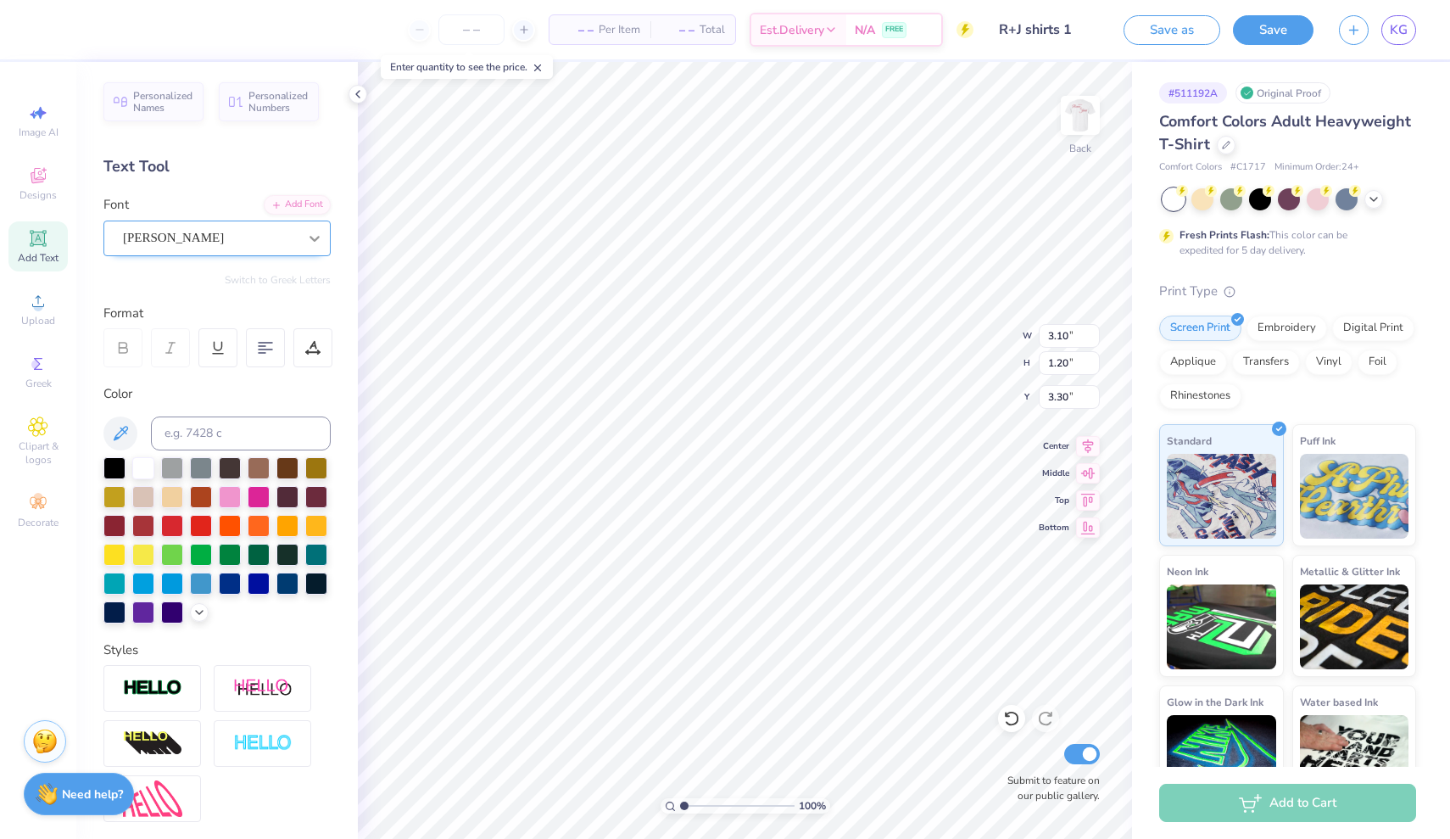
click at [313, 231] on icon at bounding box center [314, 238] width 17 height 17
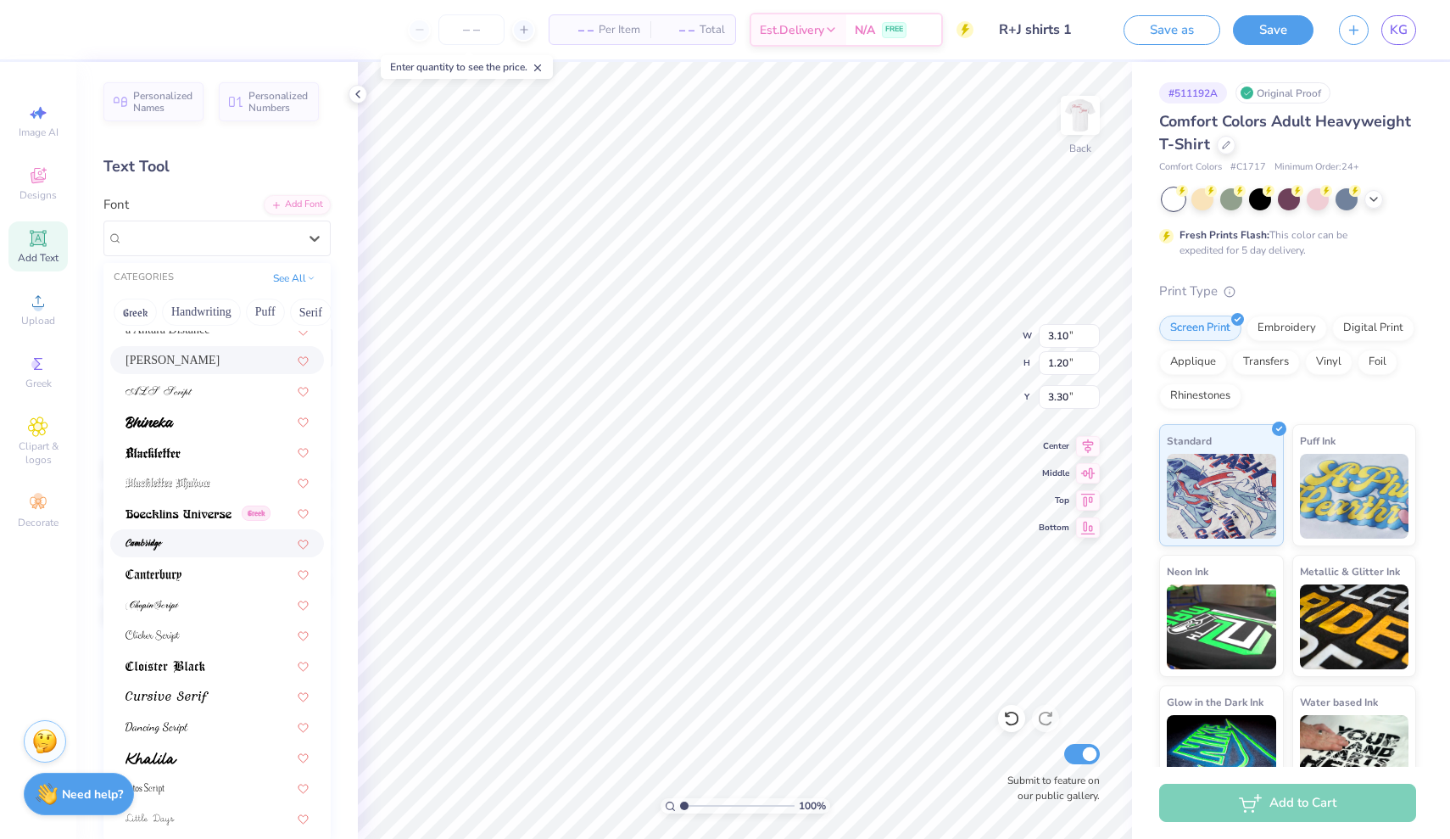
scroll to position [107, 0]
click at [230, 700] on div at bounding box center [217, 693] width 183 height 18
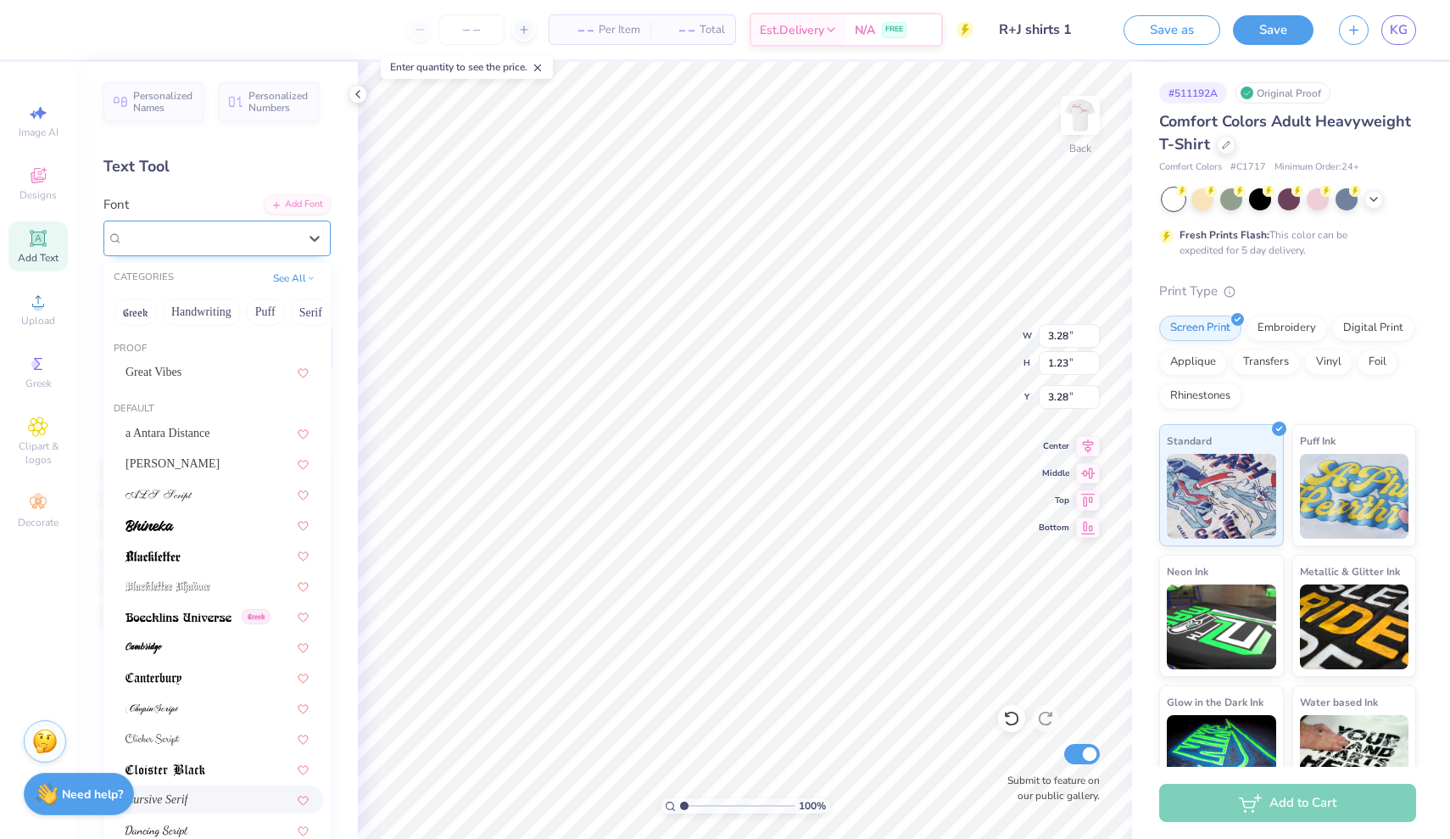
click at [231, 234] on div "Cursive Serif" at bounding box center [210, 238] width 178 height 26
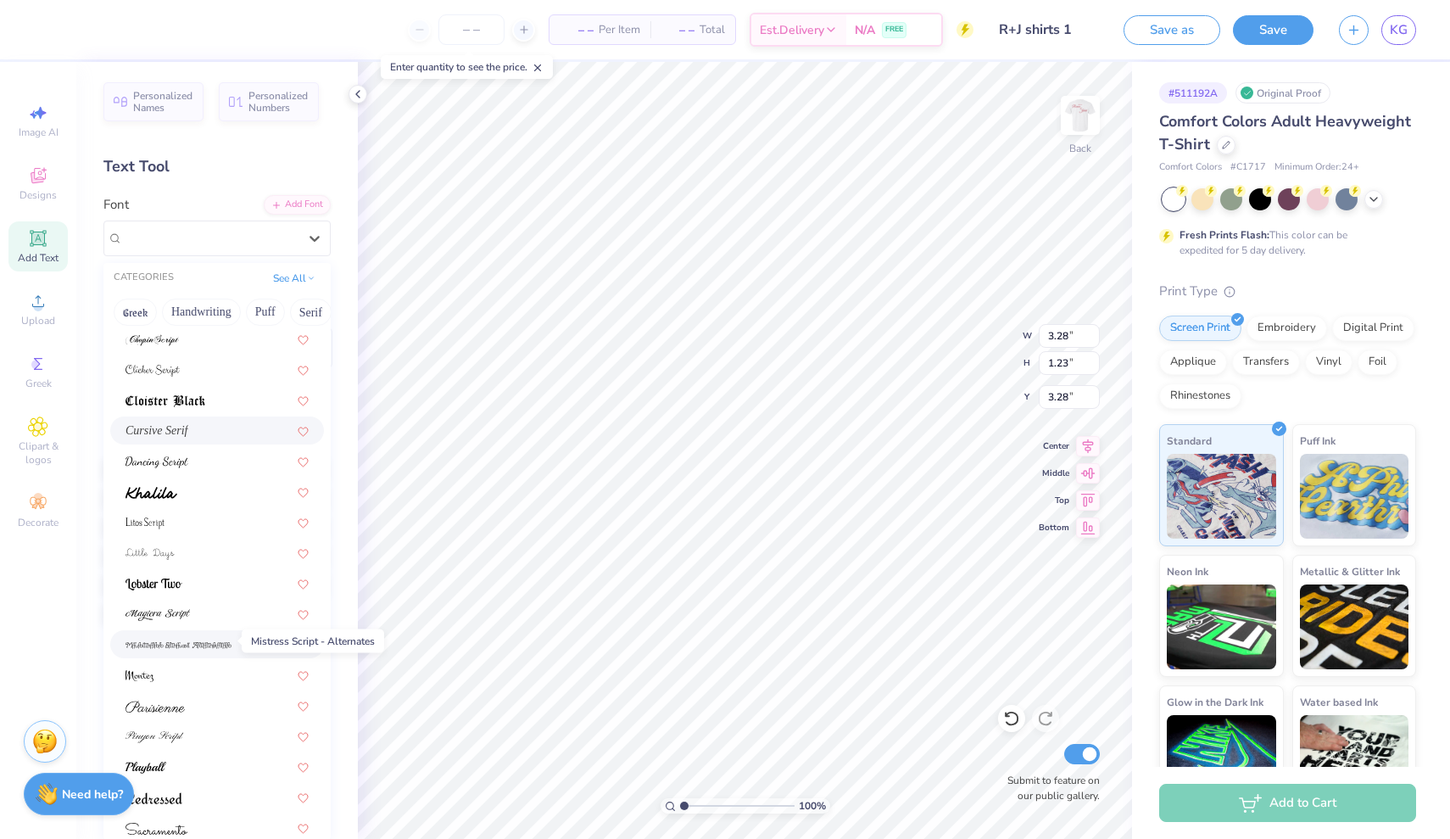
scroll to position [373, 0]
click at [197, 732] on div at bounding box center [217, 732] width 183 height 18
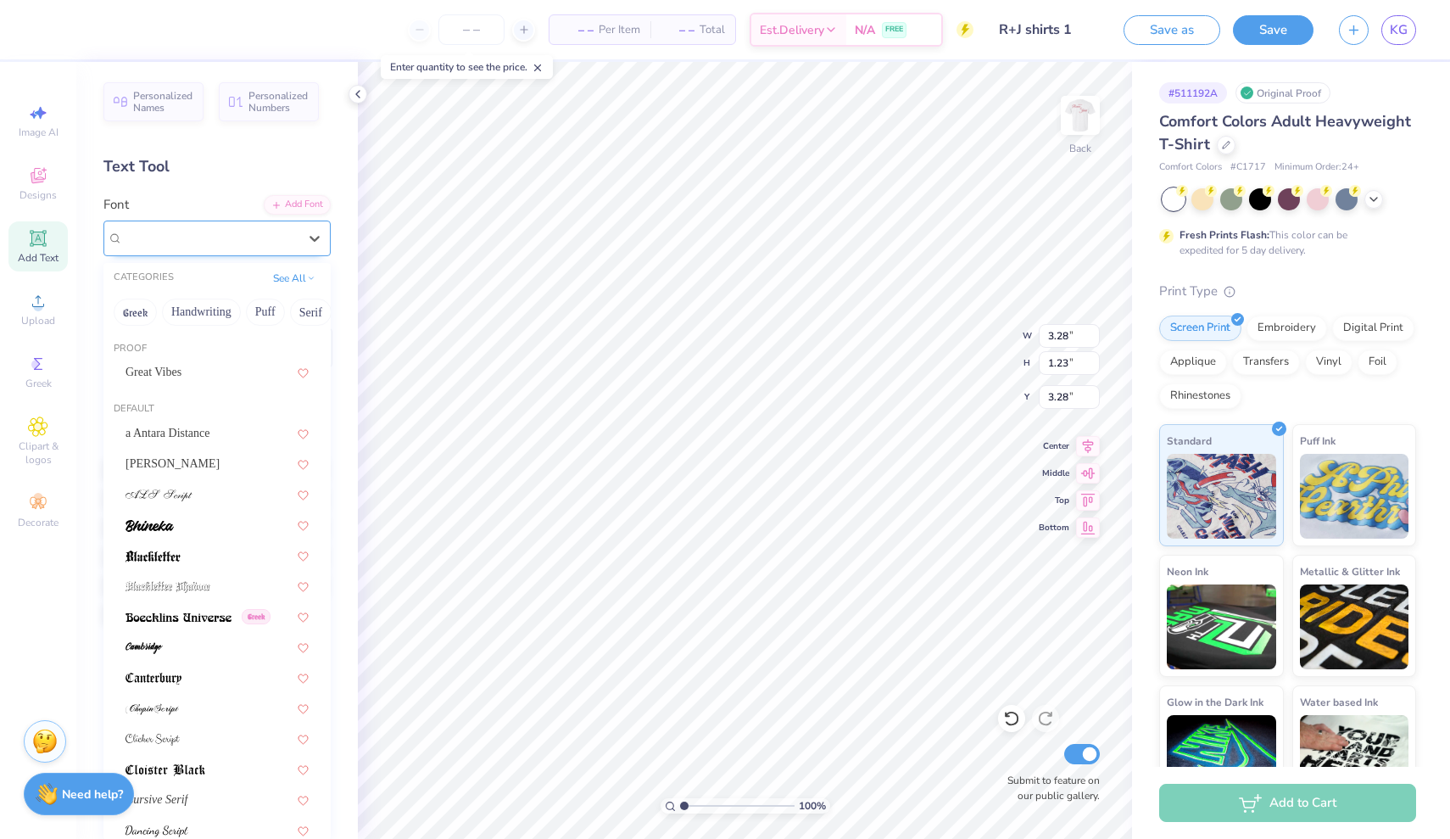
click at [262, 226] on div at bounding box center [210, 237] width 175 height 23
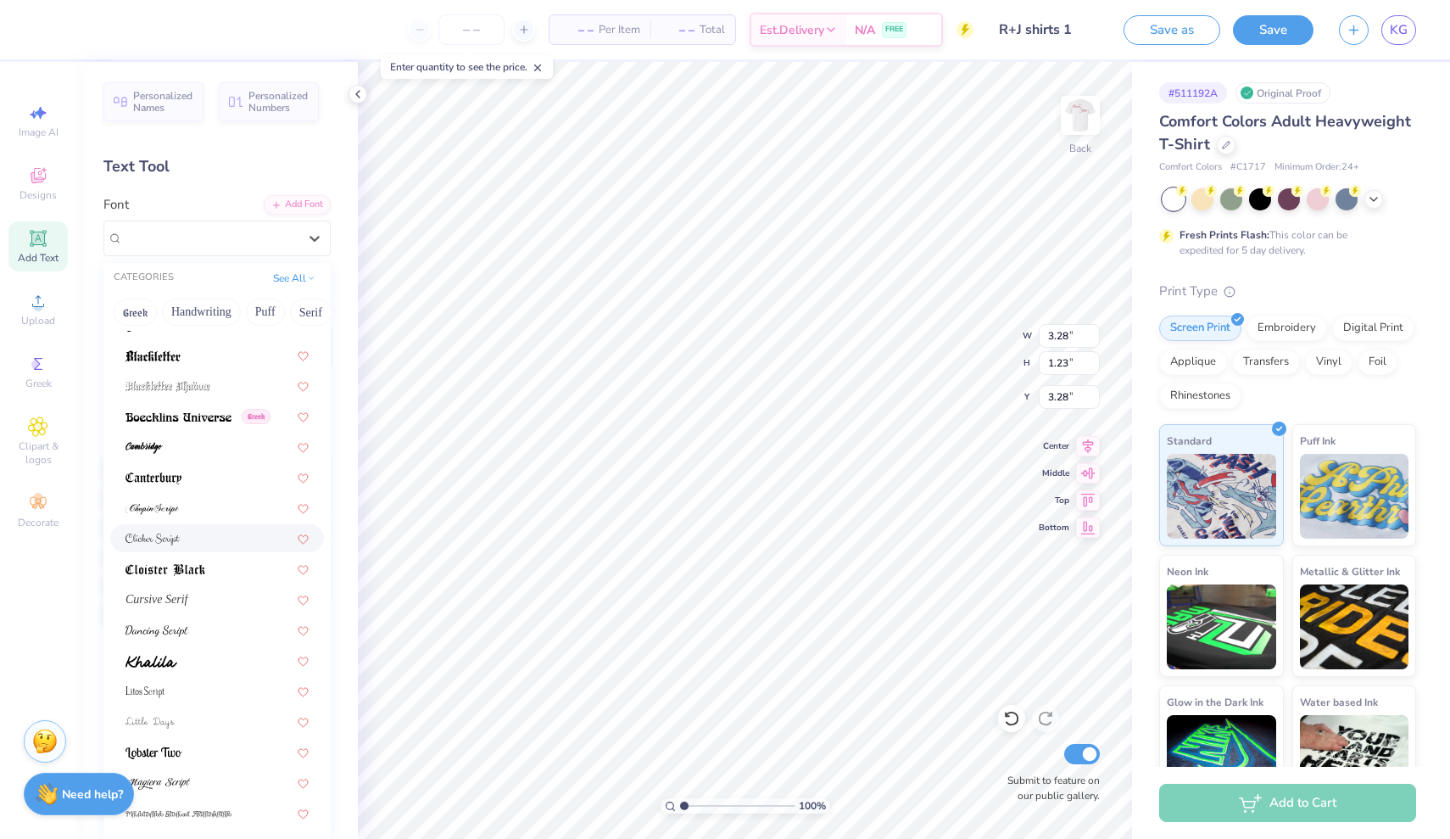
scroll to position [205, 0]
click at [204, 633] on div at bounding box center [217, 625] width 183 height 18
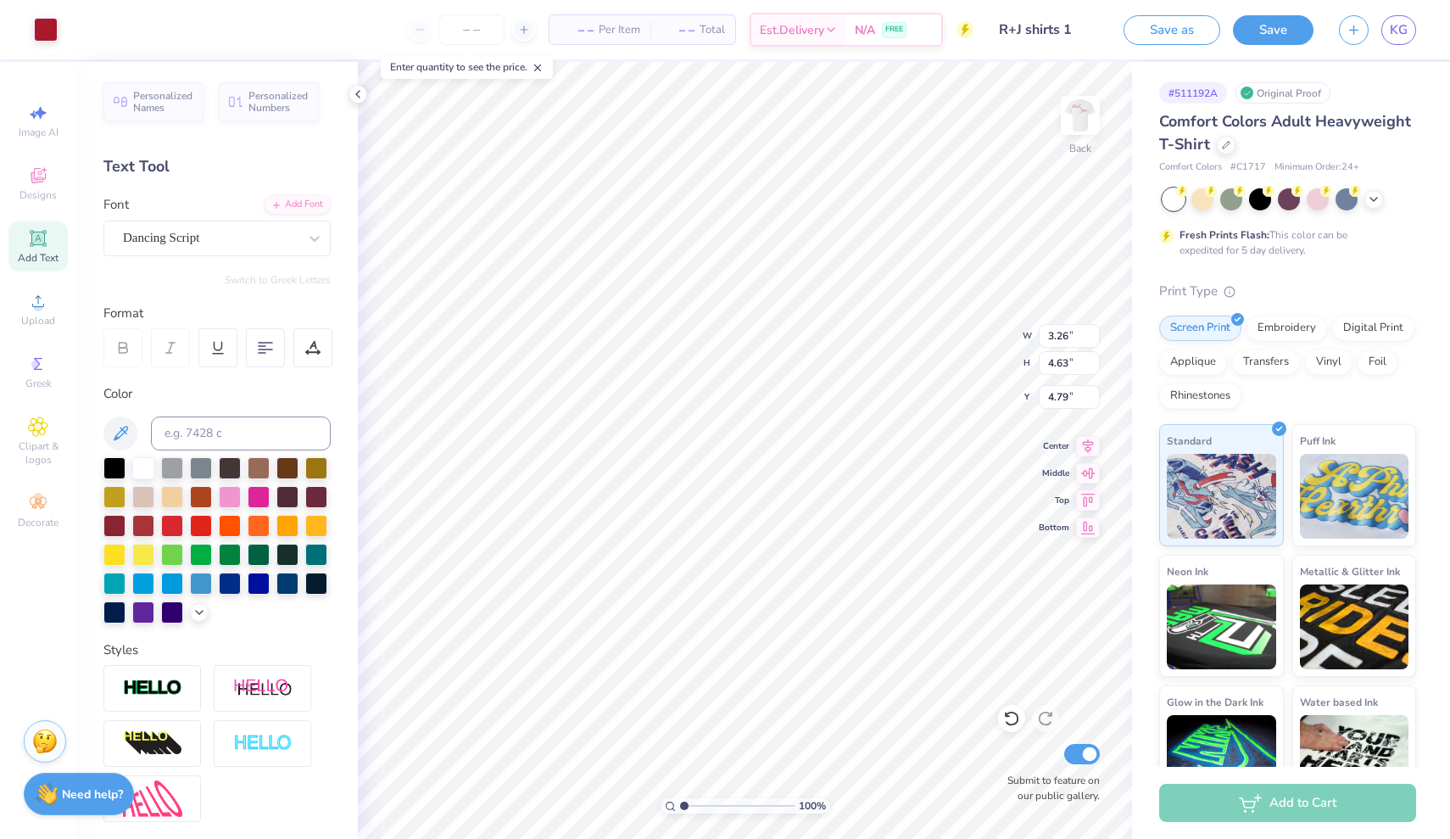
type input "2.85"
type input "1.31"
type input "3.24"
type textarea "A.C.T"
type input "3.27"
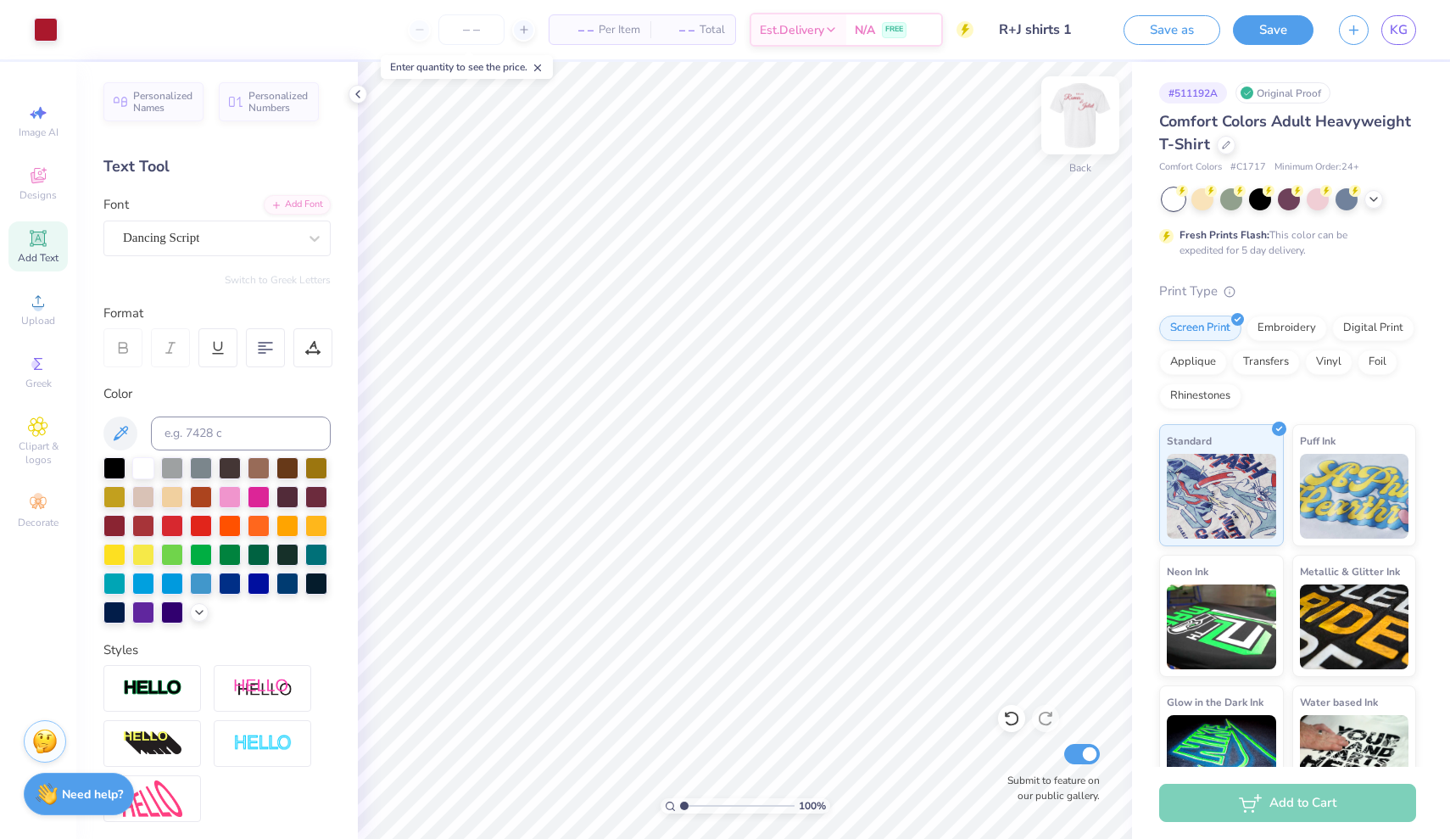
click at [951, 116] on img at bounding box center [1081, 115] width 68 height 68
click at [951, 115] on img at bounding box center [1081, 115] width 68 height 68
type input "3.00"
type input "3.26"
type input "4.63"
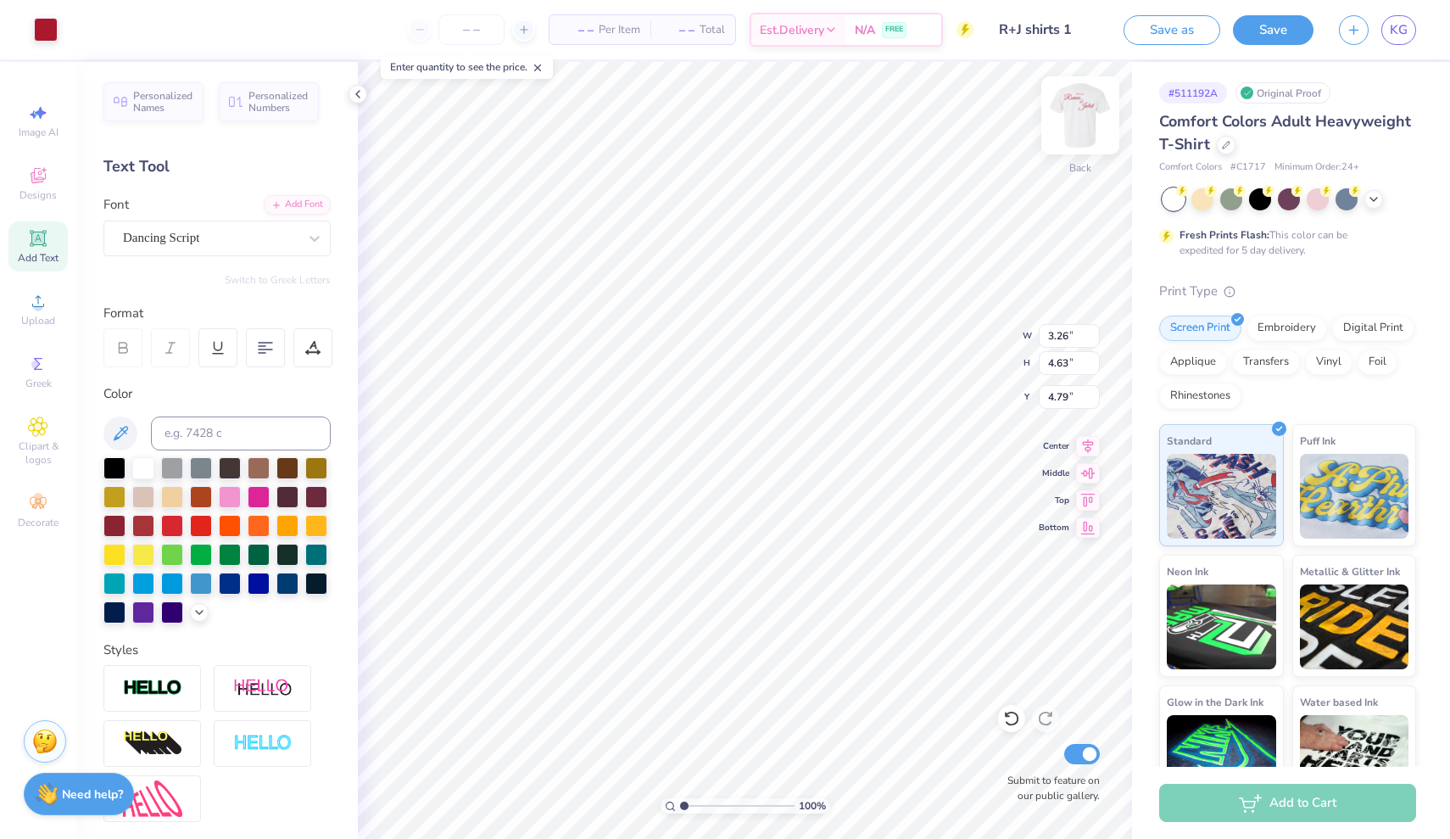
type input "4.50"
type input "3.55"
type input "1.31"
type input "2.73"
type input "3.26"
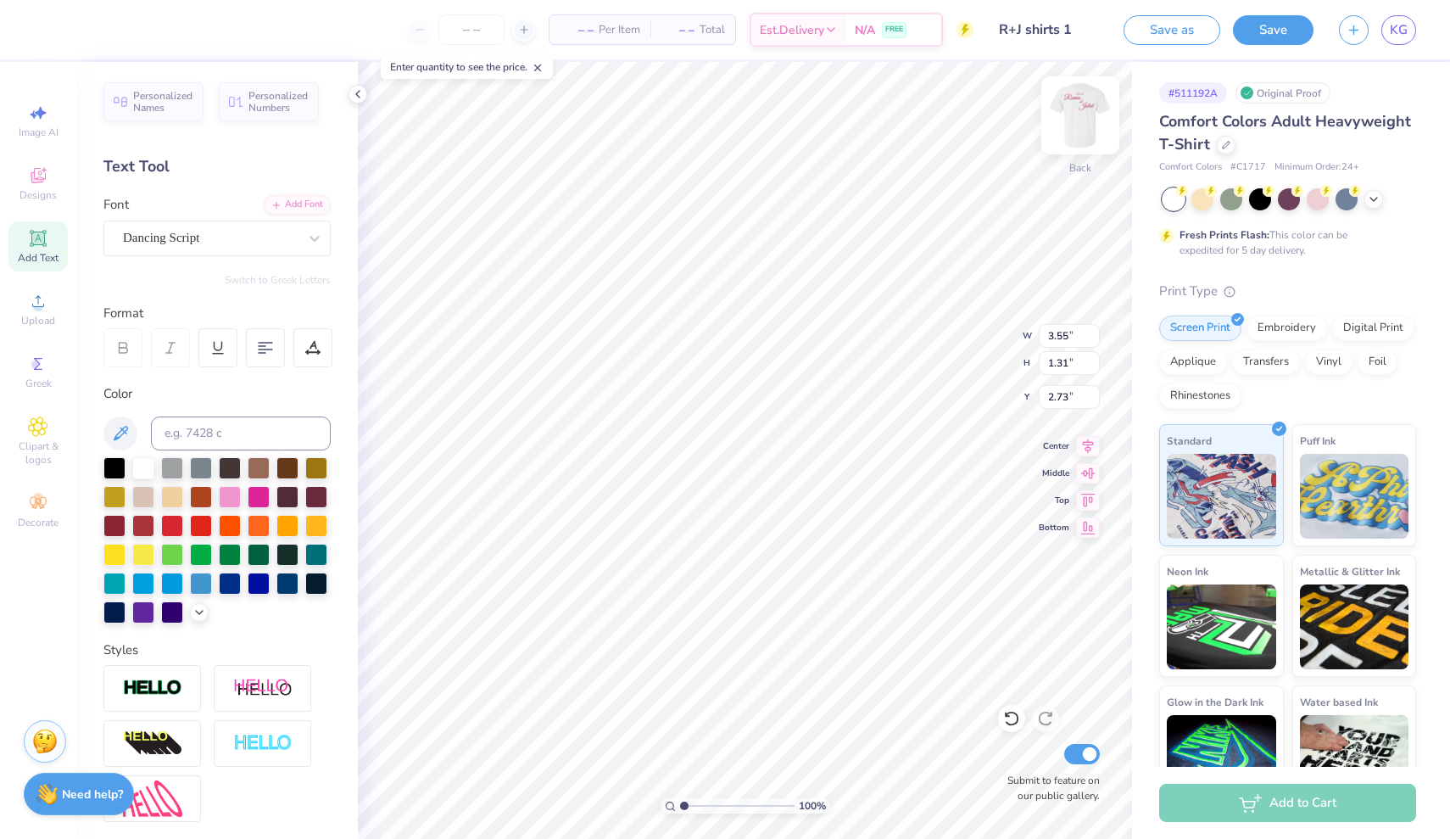
type input "4.63"
type input "4.26"
type input "3.00"
click at [951, 130] on img at bounding box center [1081, 115] width 68 height 68
type input "10.91"
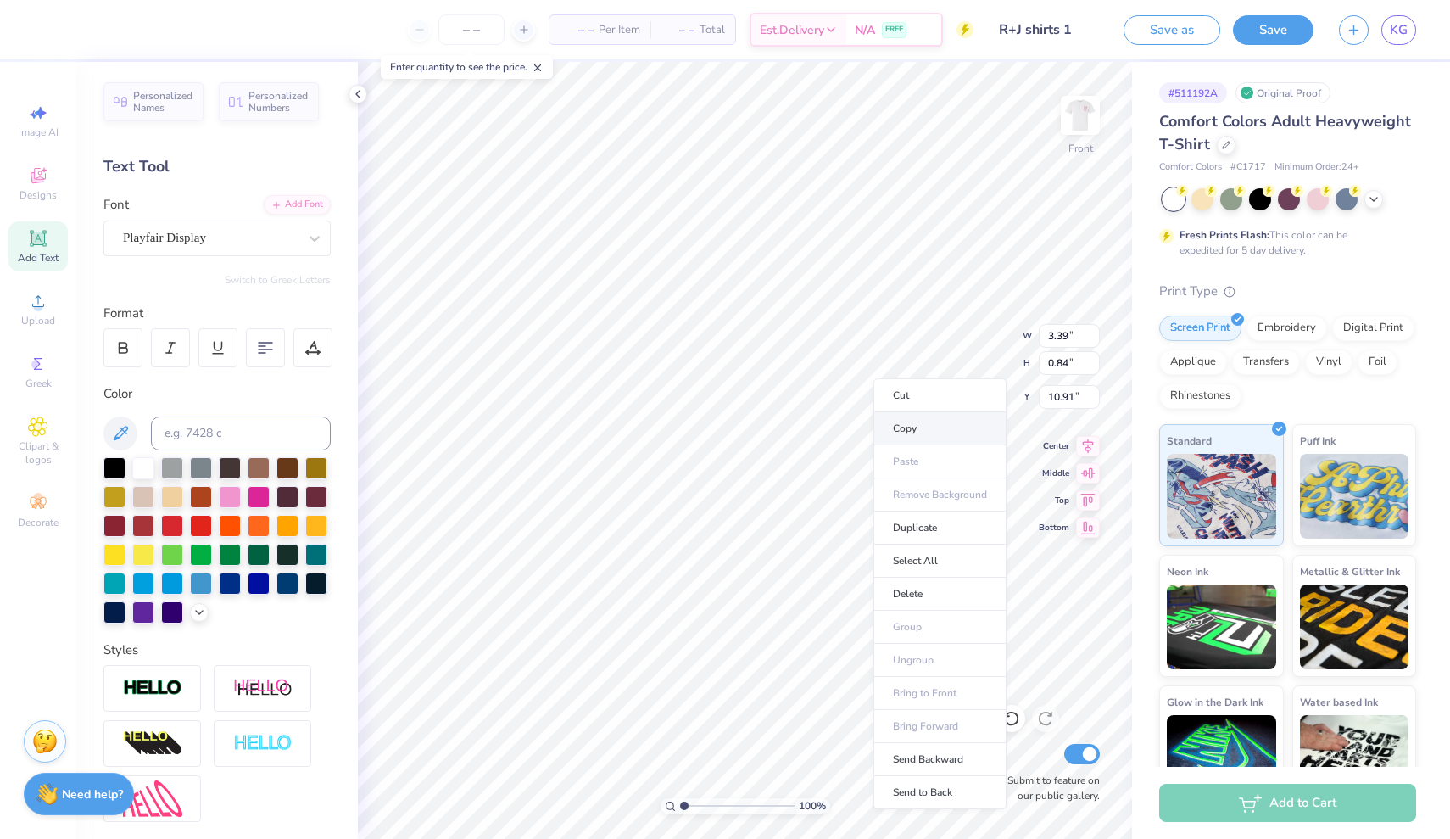
click at [918, 423] on li "Copy" at bounding box center [940, 428] width 133 height 33
type input "4.17"
type textarea "F"
type textarea "A.C.T"
type input "4.17"
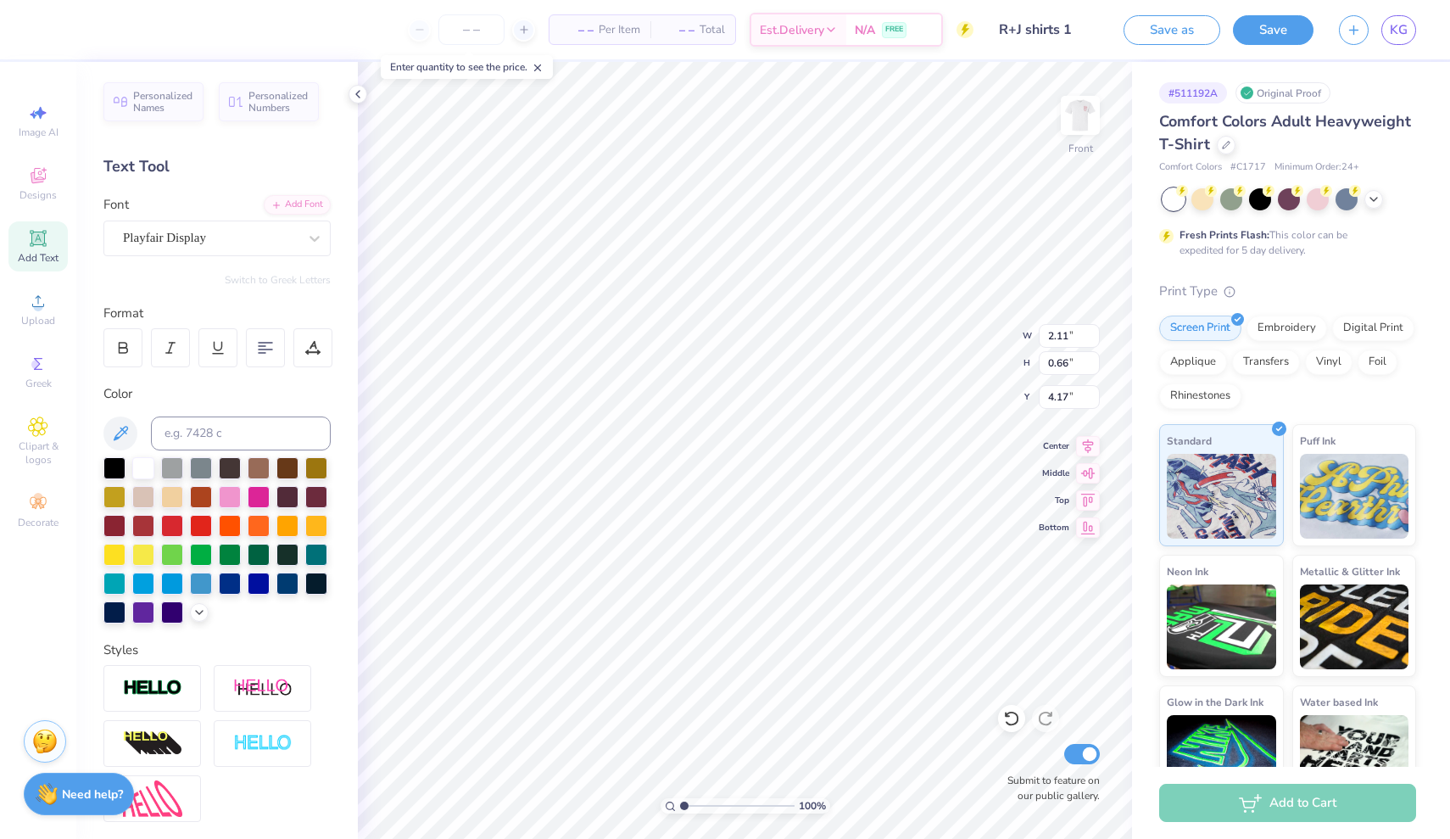
type input "4.44"
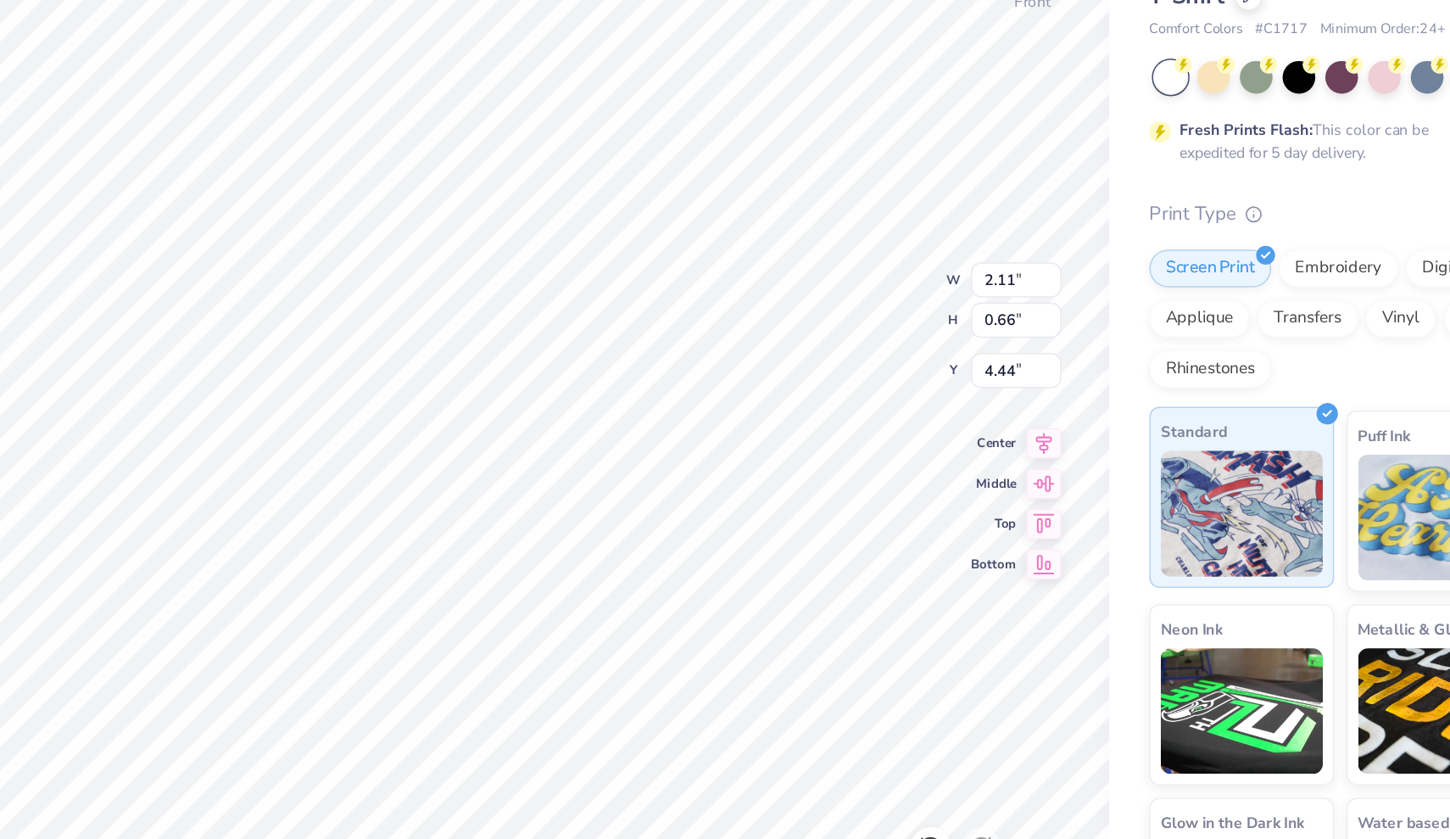
type input "3.84"
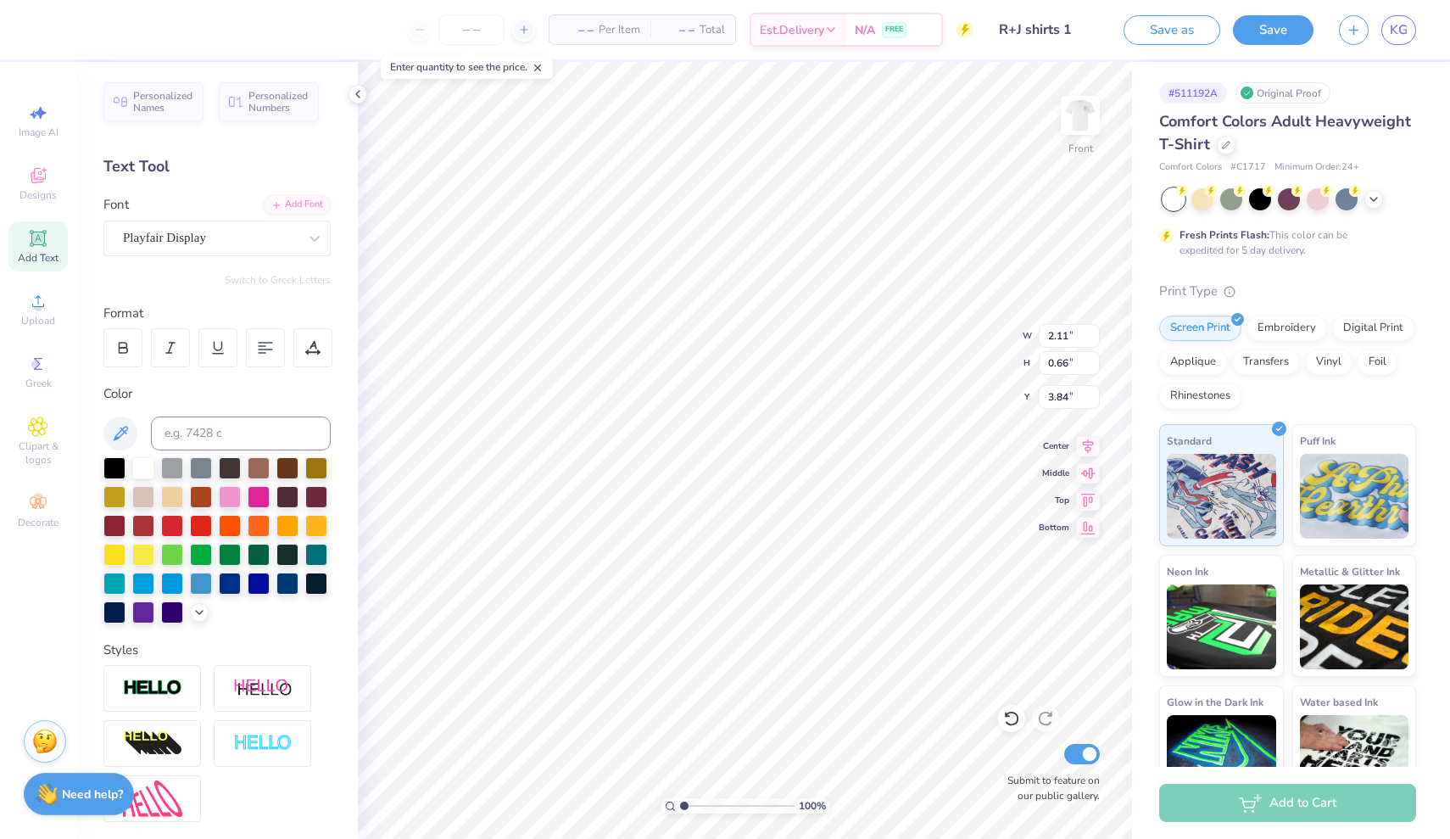
type input "5.72"
type input "1.80"
type input "3.95"
type input "1.24"
type input "3.55"
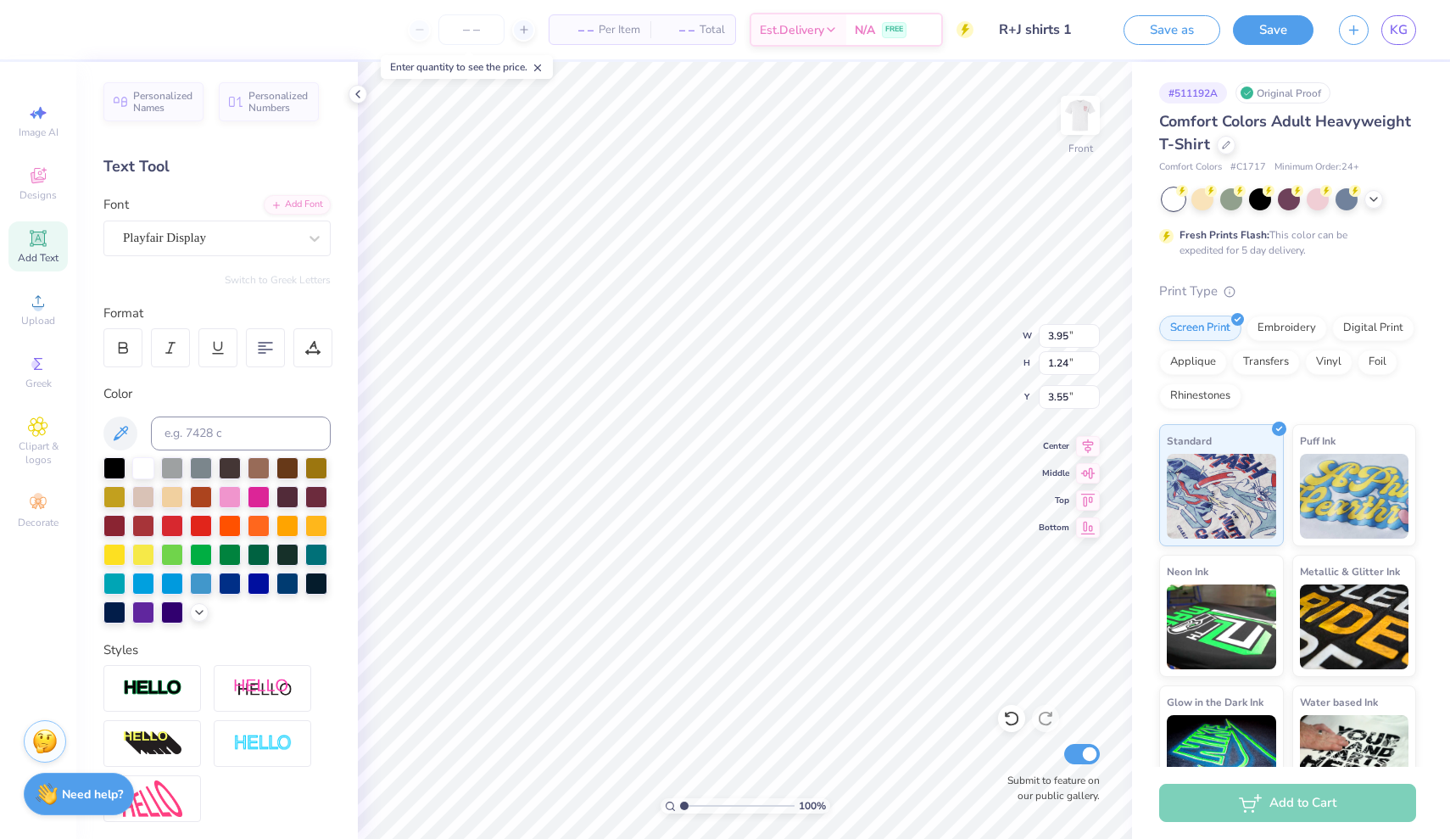
type input "2.43"
type input "0.77"
type input "3.79"
type input "16.31"
click at [951, 115] on img at bounding box center [1081, 115] width 68 height 68
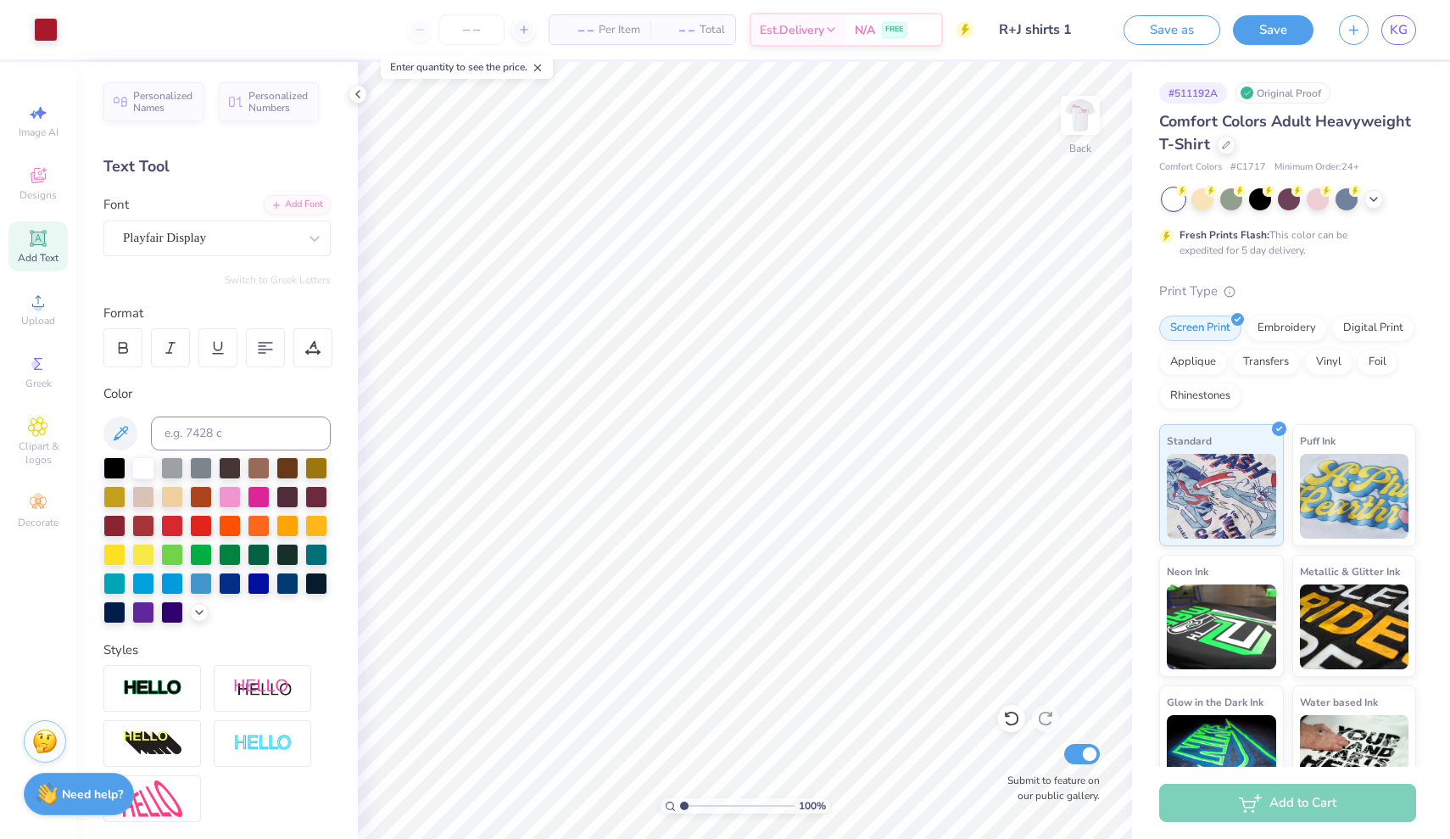
click at [36, 238] on icon at bounding box center [37, 238] width 13 height 13
type textarea "A"
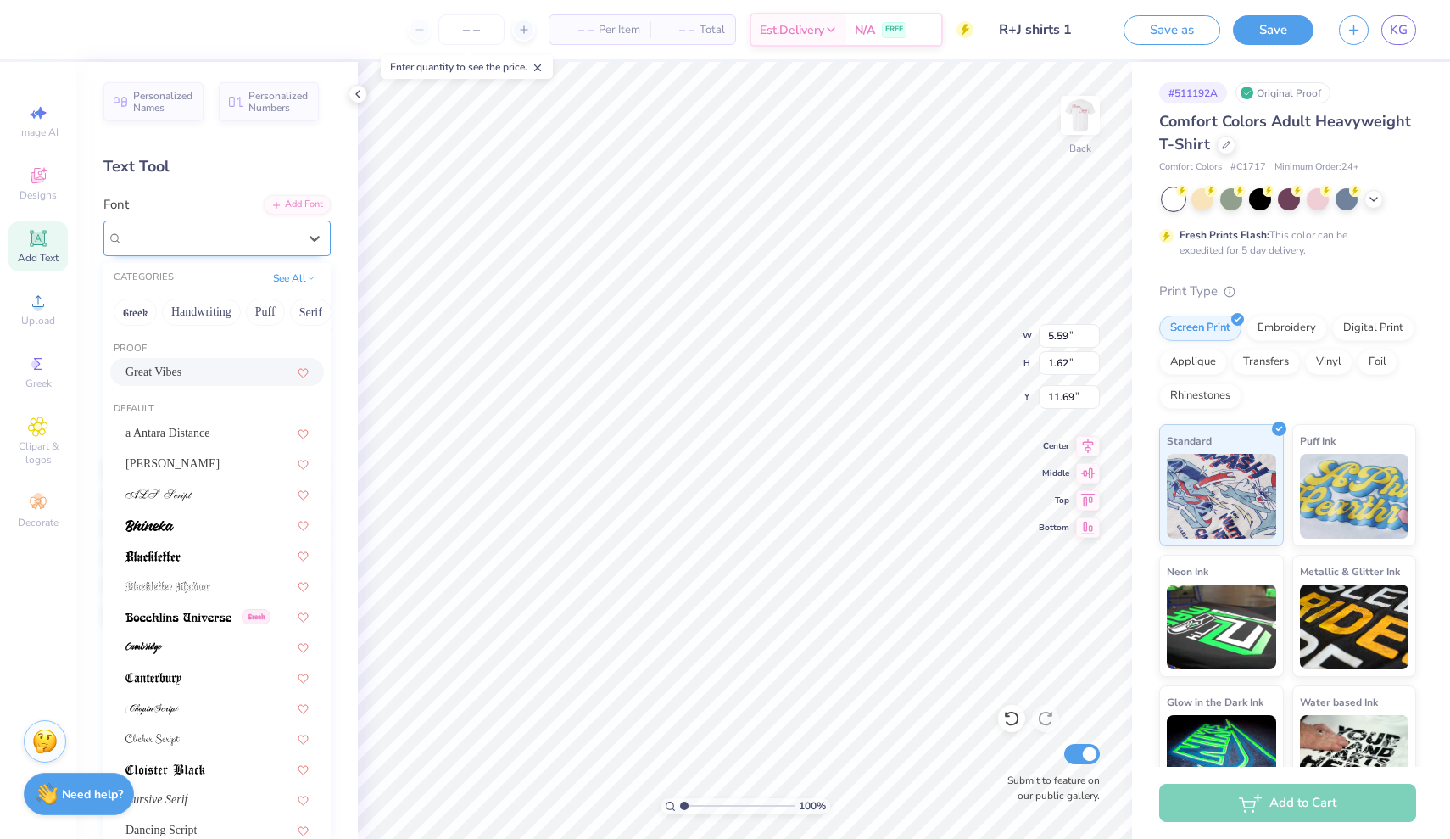
click at [330, 244] on div "Super Dream" at bounding box center [216, 239] width 227 height 36
click at [225, 431] on div "a Antara Distance" at bounding box center [217, 433] width 183 height 18
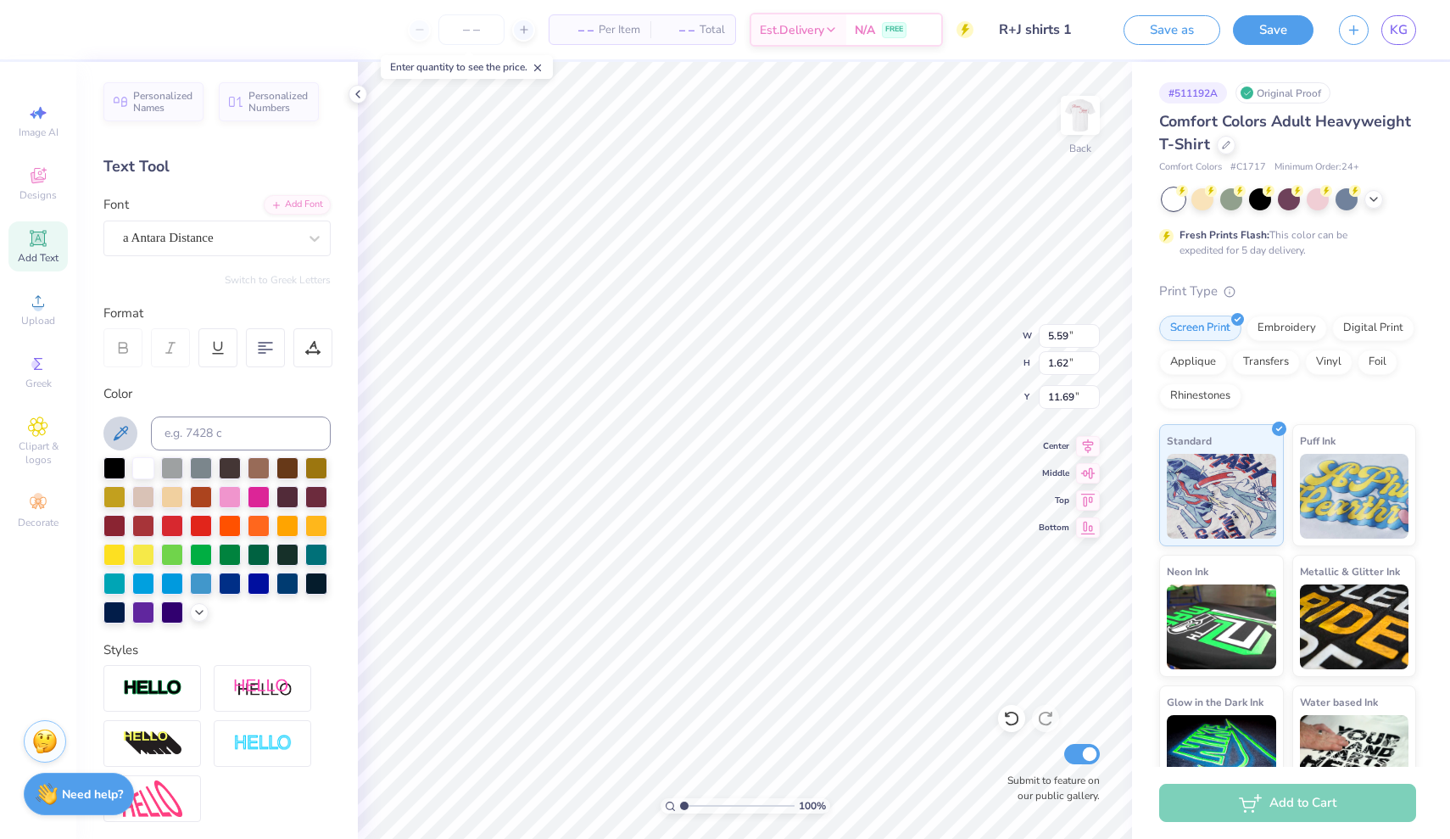
click at [125, 430] on icon at bounding box center [121, 433] width 14 height 14
type input "1.96"
type input "2.13"
type input "11.44"
type input "11.04"
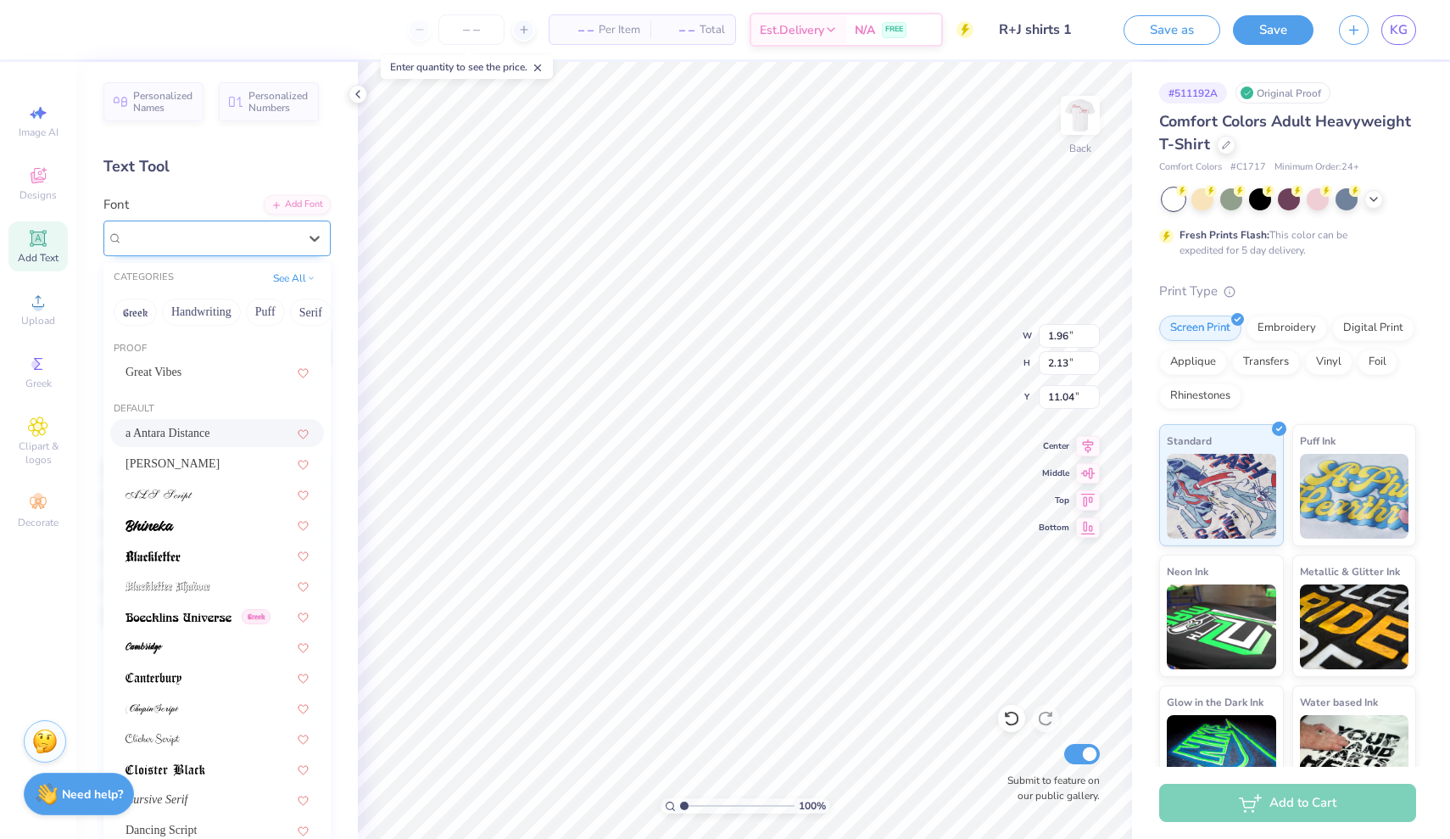
click at [306, 221] on div at bounding box center [314, 238] width 31 height 34
click at [193, 458] on div "Alex Brush" at bounding box center [217, 464] width 183 height 18
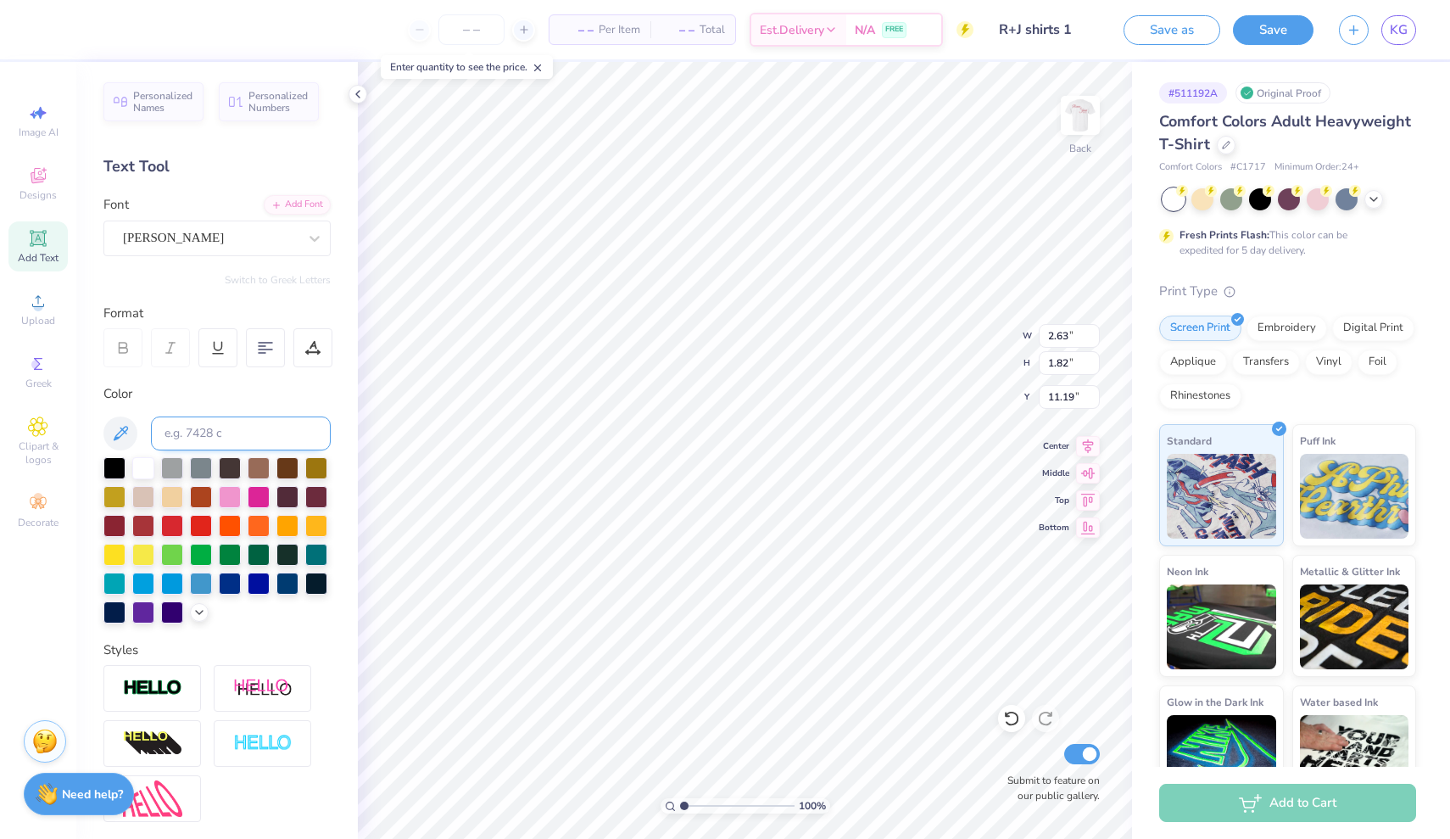
type input "5.32"
type input "1.58"
type input "1.09"
type input "2.19"
type input "3.26"
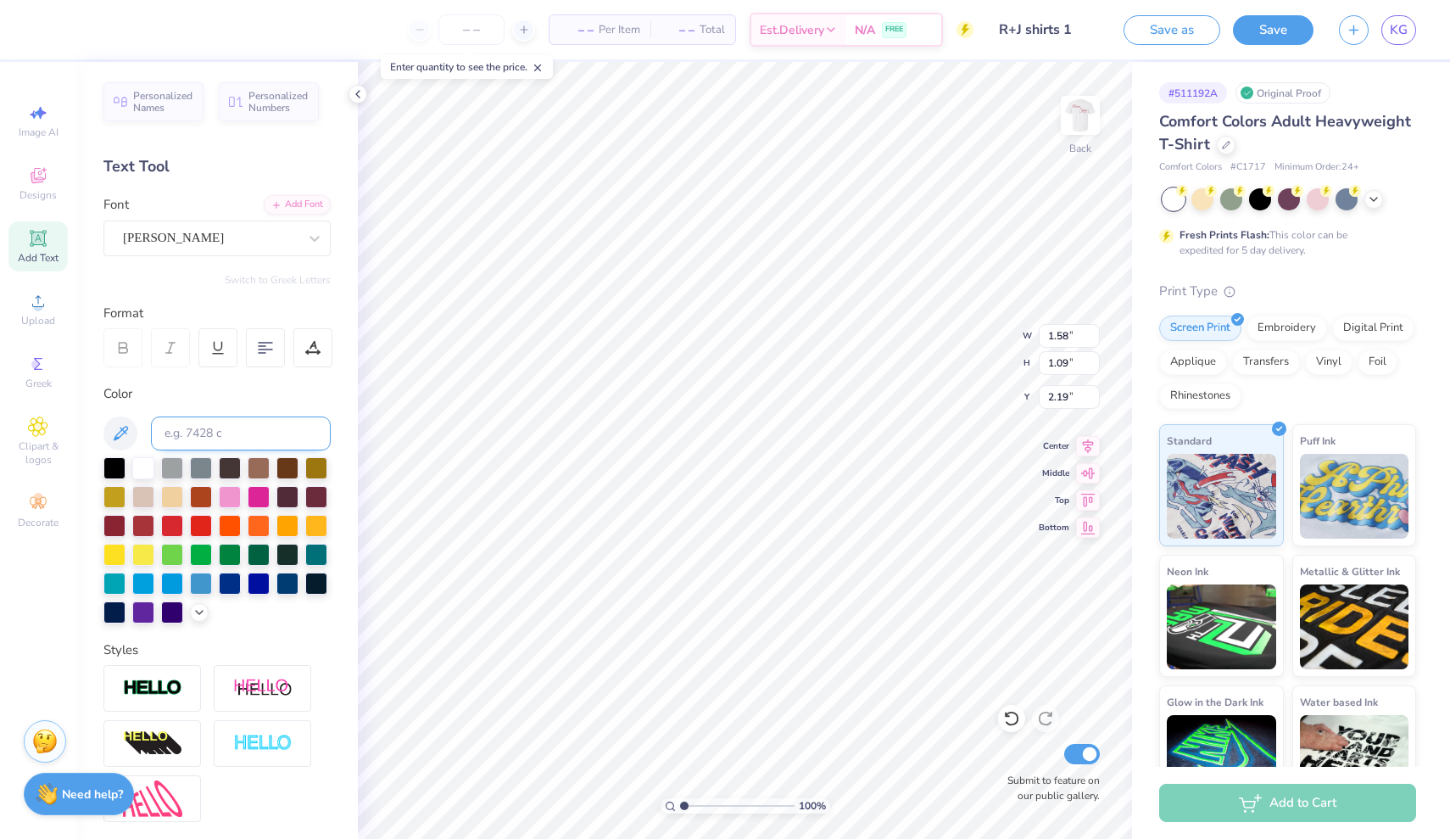
type input "4.63"
type input "3.00"
type input "2.78"
type input "3.94"
type input "3.73"
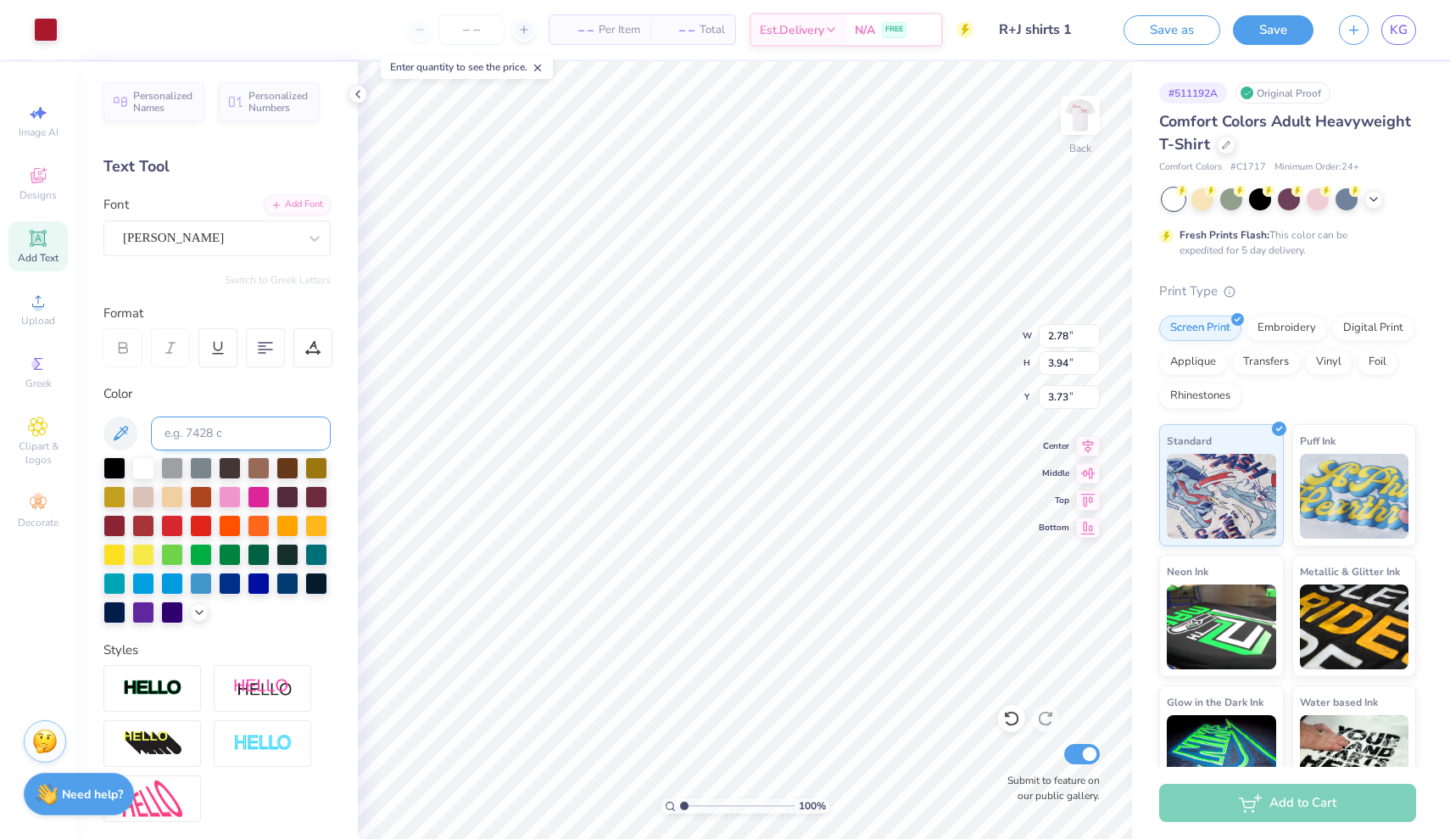
type input "1.58"
type input "1.09"
type input "2.64"
type input "6.89"
type textarea "C"
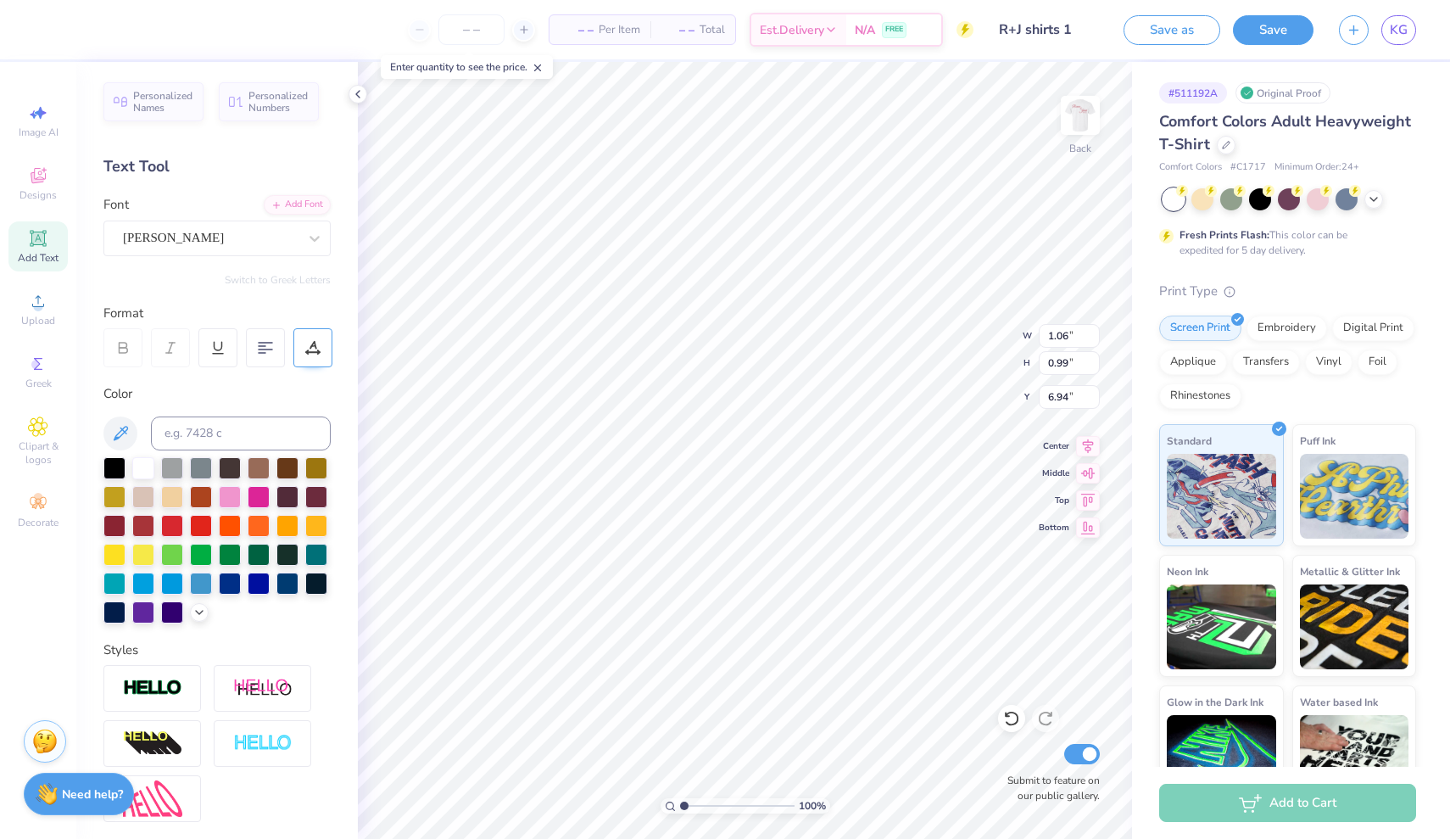
type input "2.50"
type input "2.45"
type textarea "T"
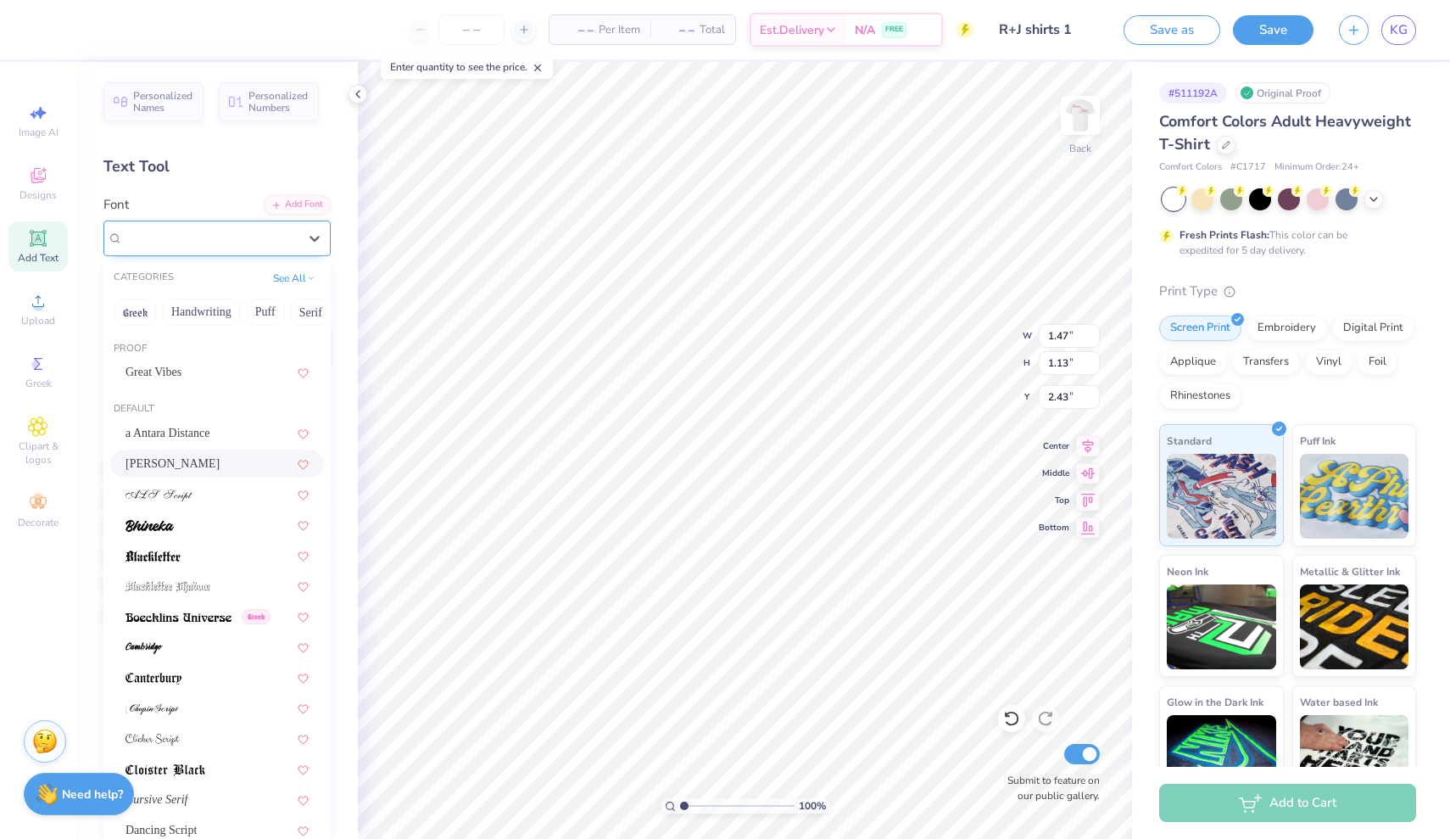
click at [250, 250] on div "Alex Brush" at bounding box center [210, 238] width 178 height 26
click at [209, 434] on div "a Antara Distance" at bounding box center [217, 433] width 183 height 18
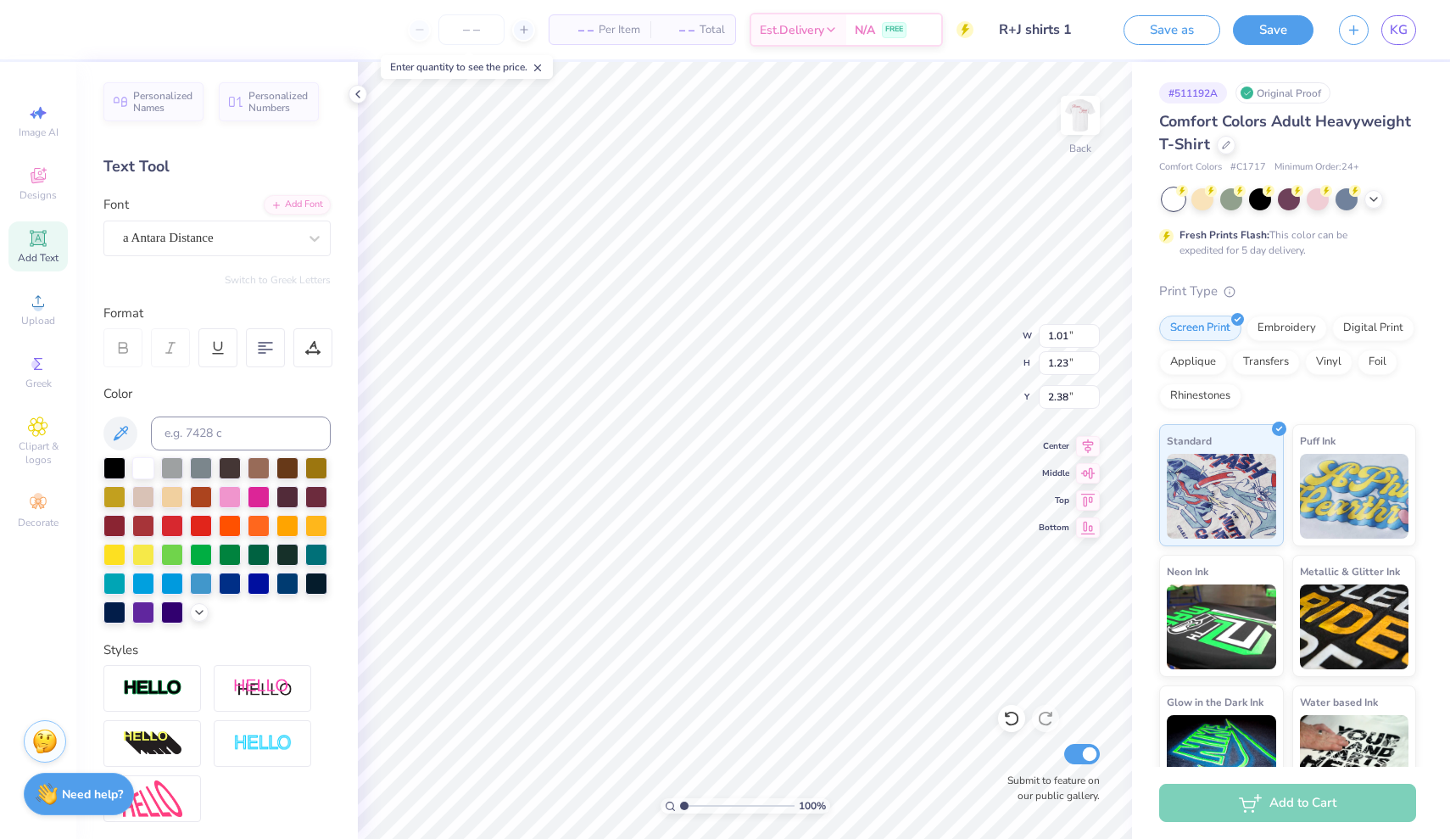
type input "1.06"
type input "0.99"
type input "2.50"
click at [951, 125] on img at bounding box center [1081, 115] width 68 height 68
click at [951, 125] on img at bounding box center [1081, 115] width 34 height 34
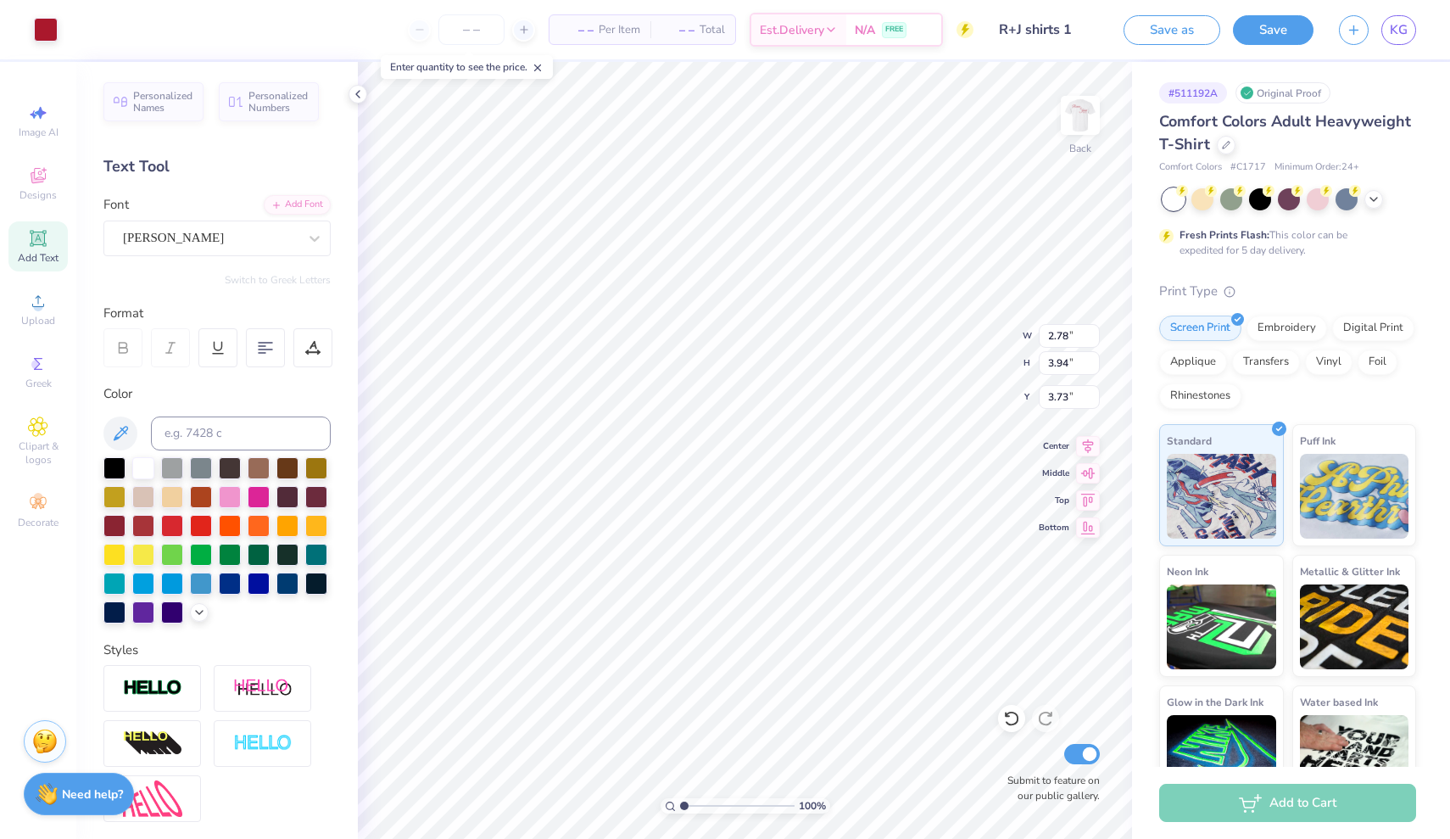
type input "3.00"
type input "3.29"
type input "4.67"
click at [951, 105] on img at bounding box center [1081, 115] width 68 height 68
type input "2.58"
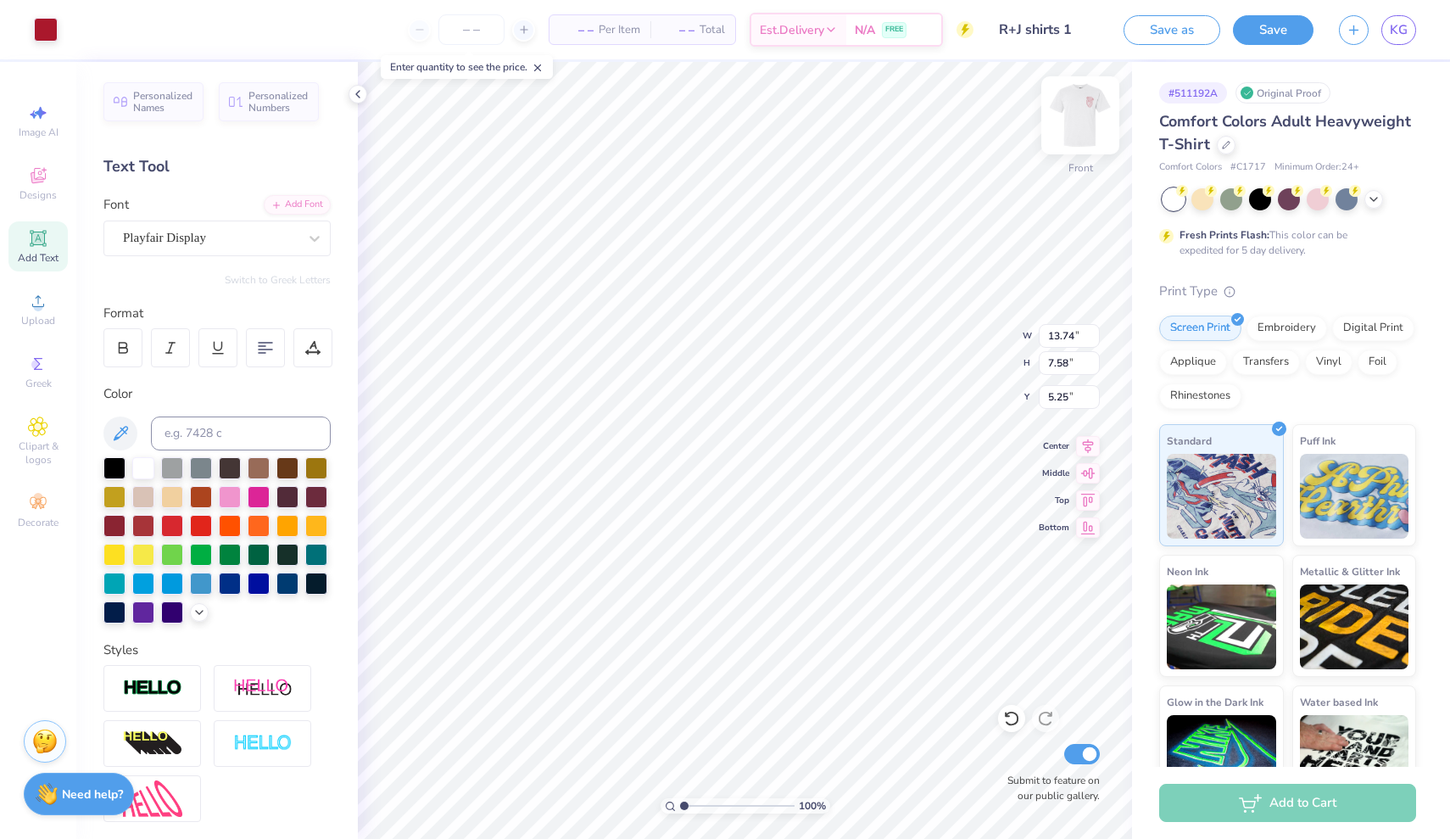
type input "5.39"
type input "3.39"
type input "0.84"
type input "4.17"
type textarea "F"
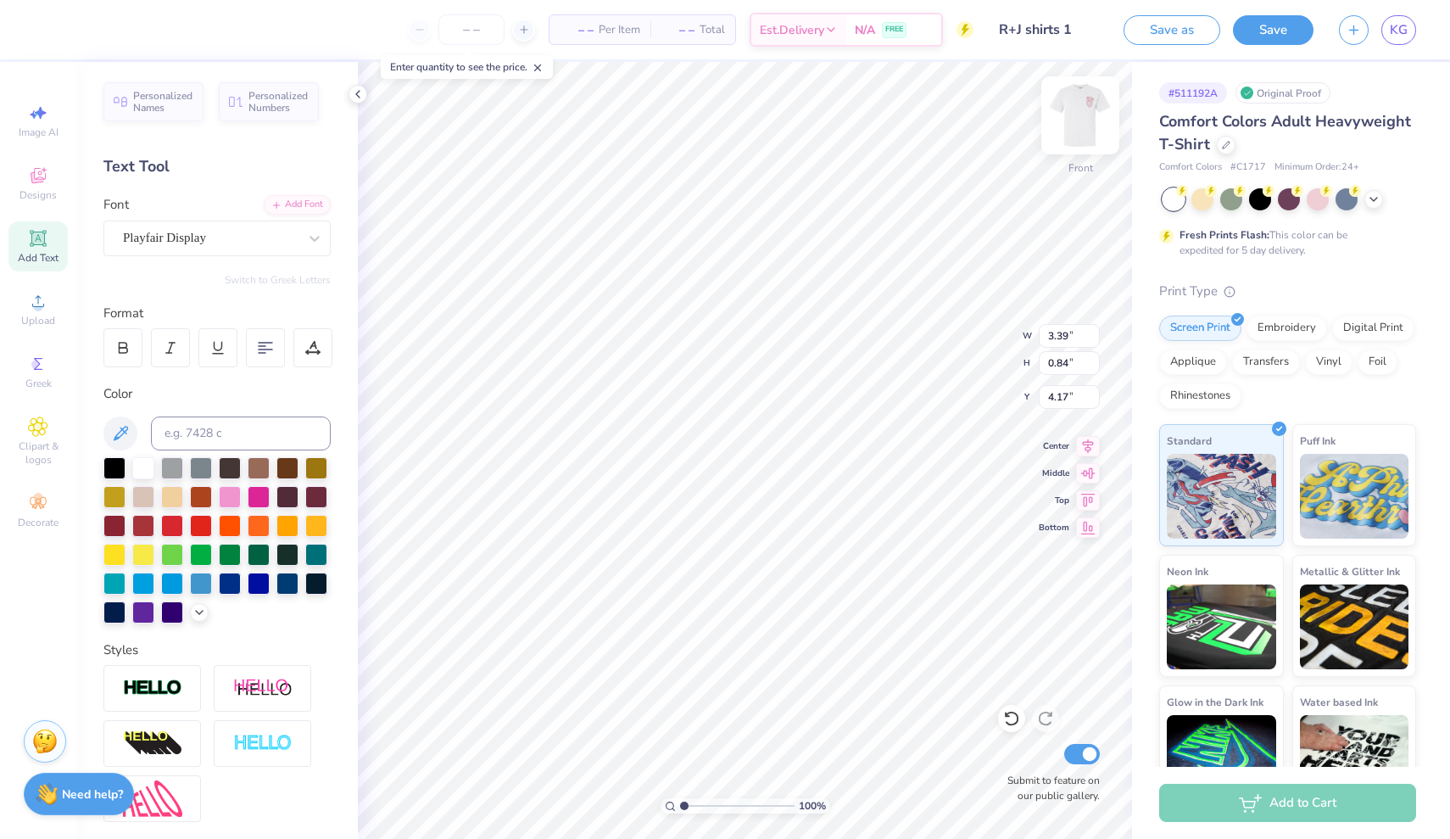
scroll to position [0, 6]
type textarea "All College Theatre"
type input "4.01"
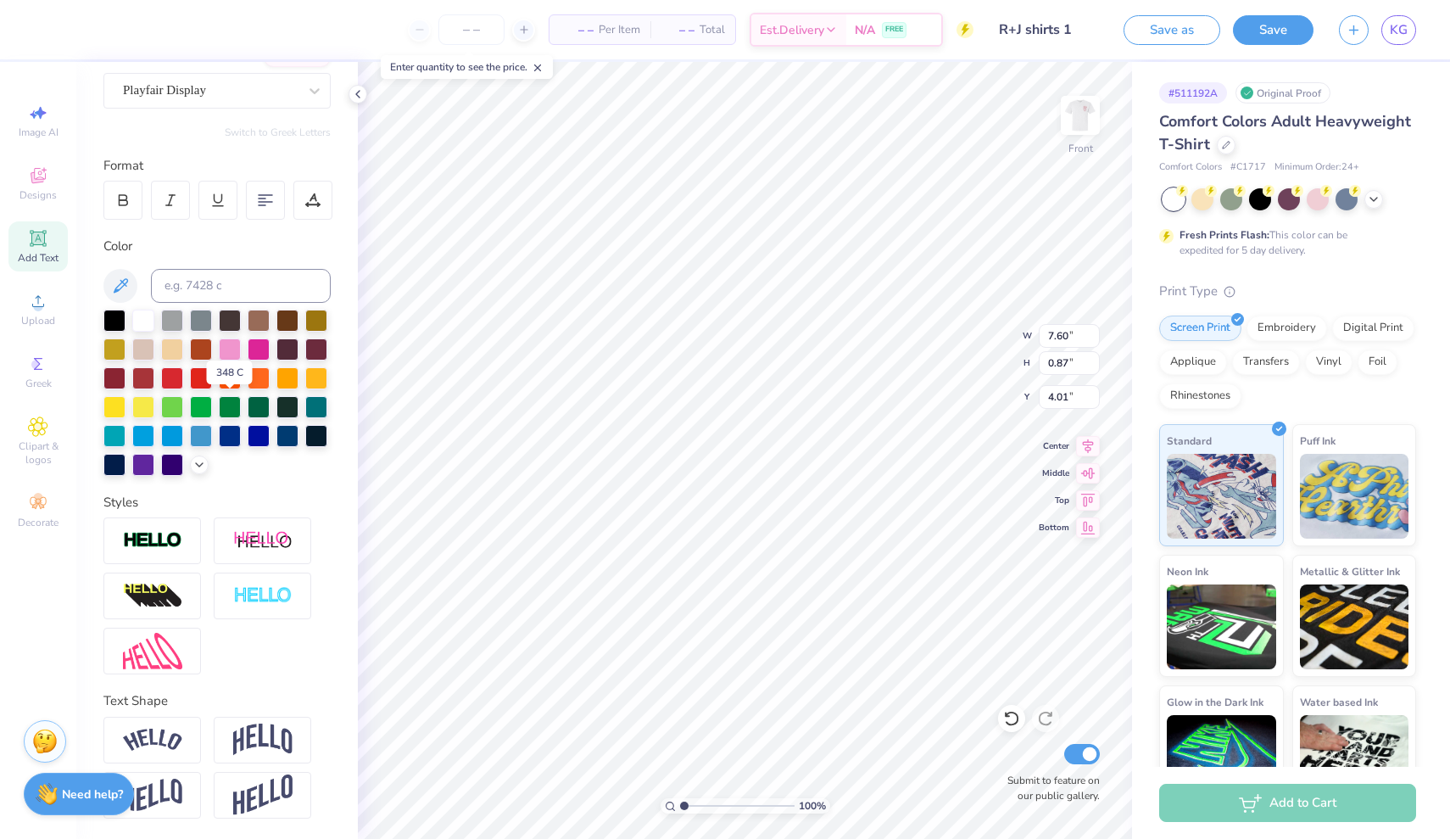
scroll to position [148, 0]
click at [274, 747] on img at bounding box center [262, 739] width 59 height 32
type input "2.19"
type input "3.35"
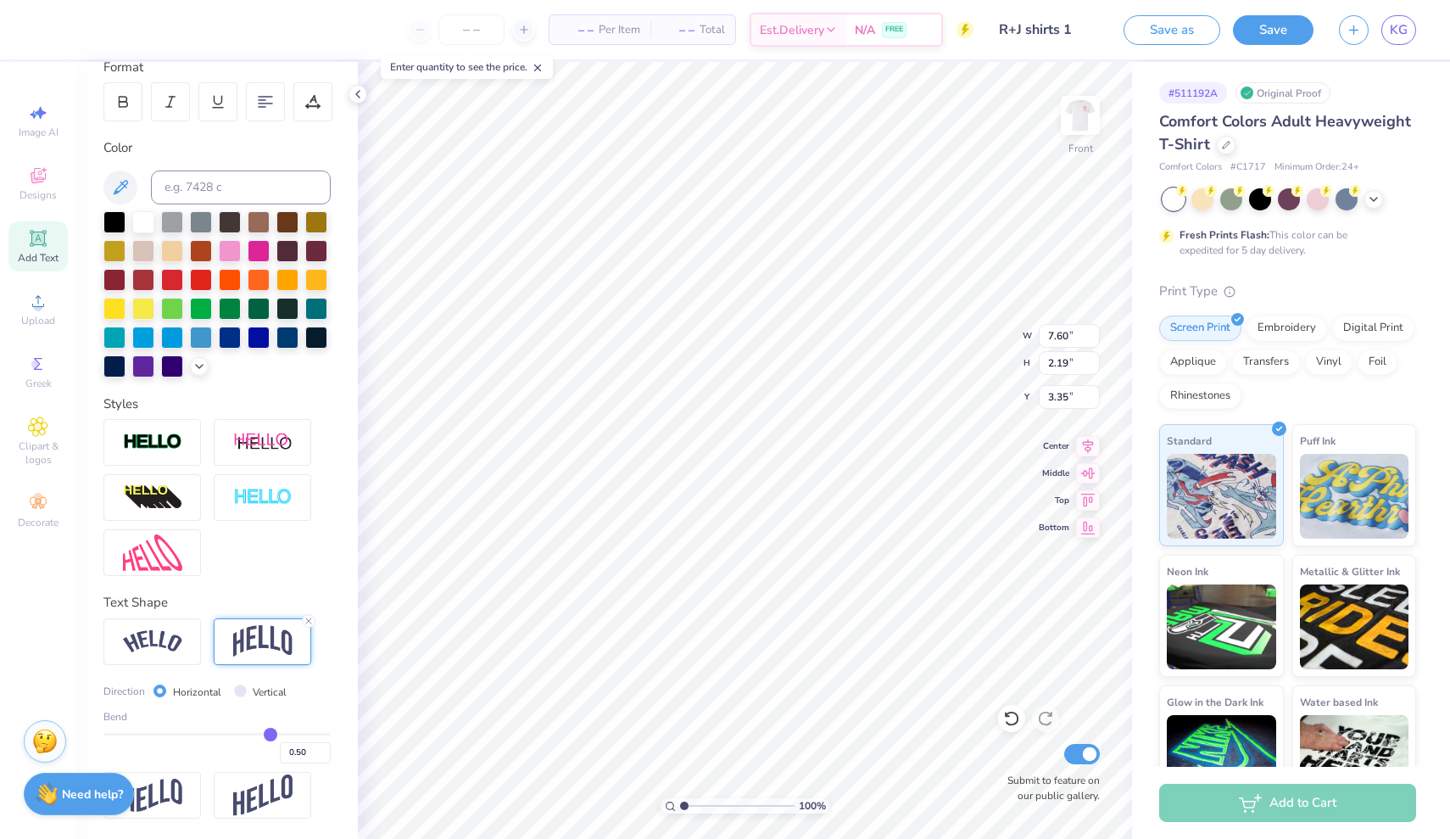
scroll to position [247, 0]
type input "0.43"
type input "0.4"
type input "0.40"
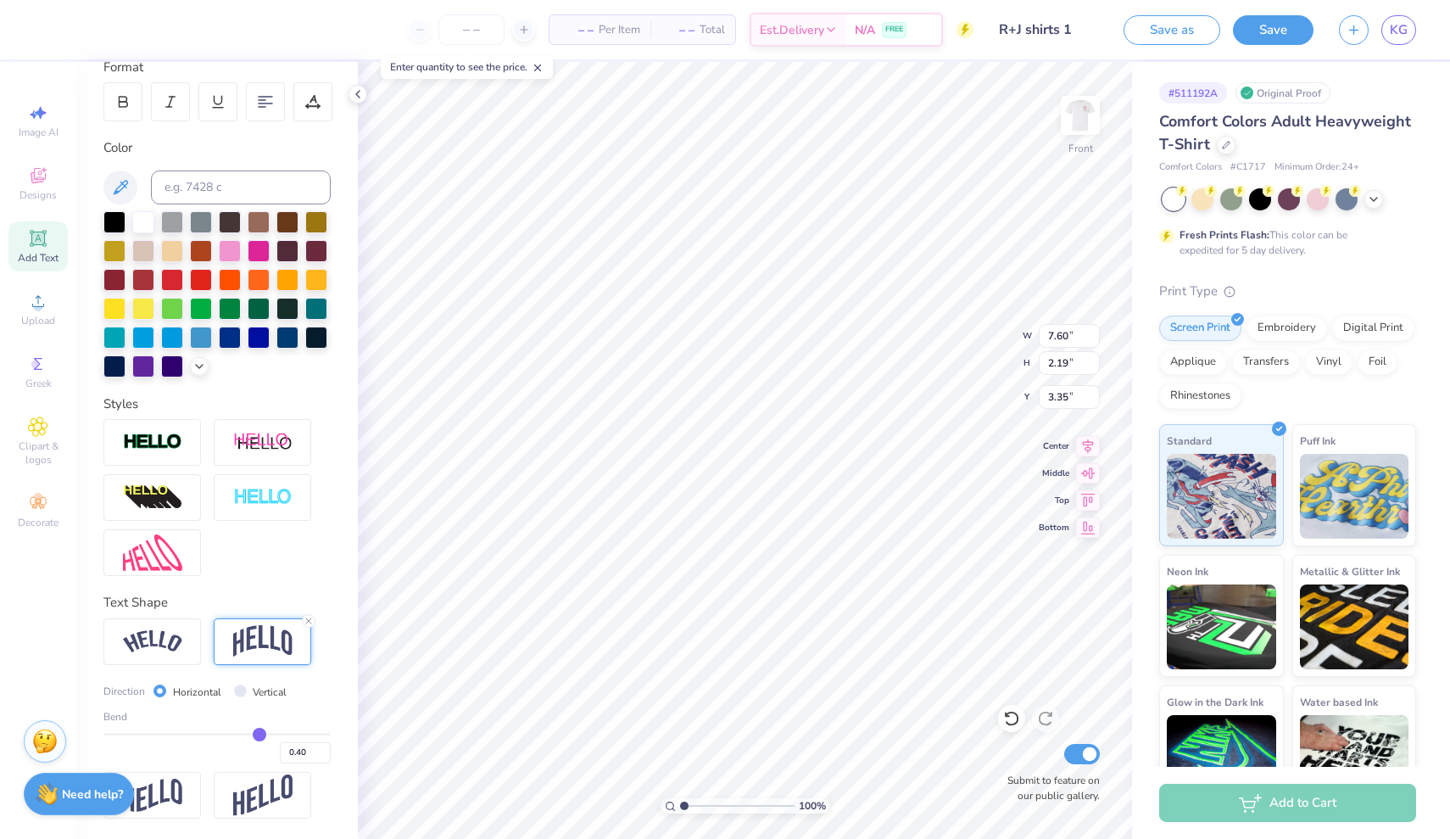
type input "0.37"
type input "0.35"
type input "0.33"
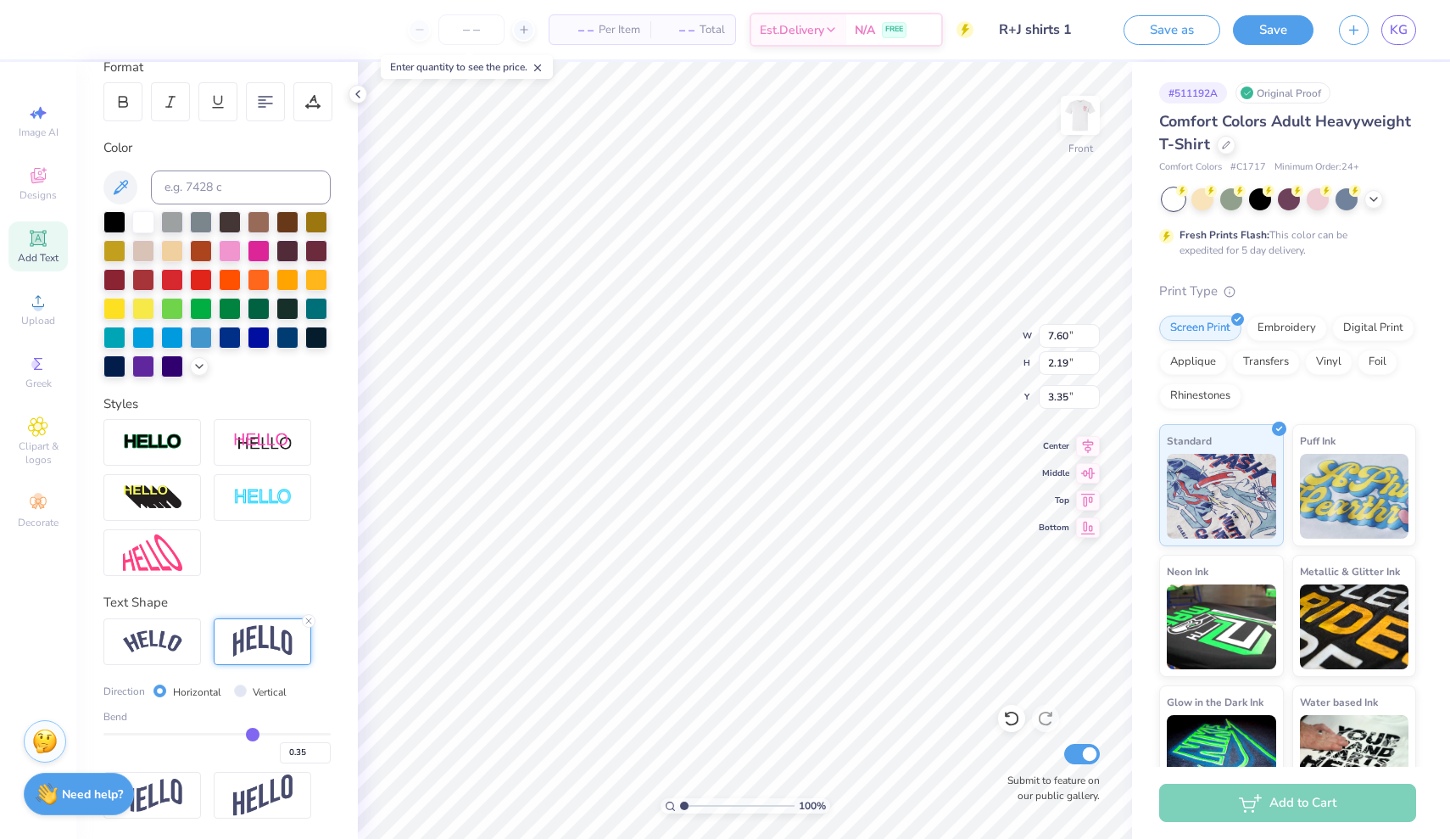
type input "0.33"
type input "0.31"
type input "0.29"
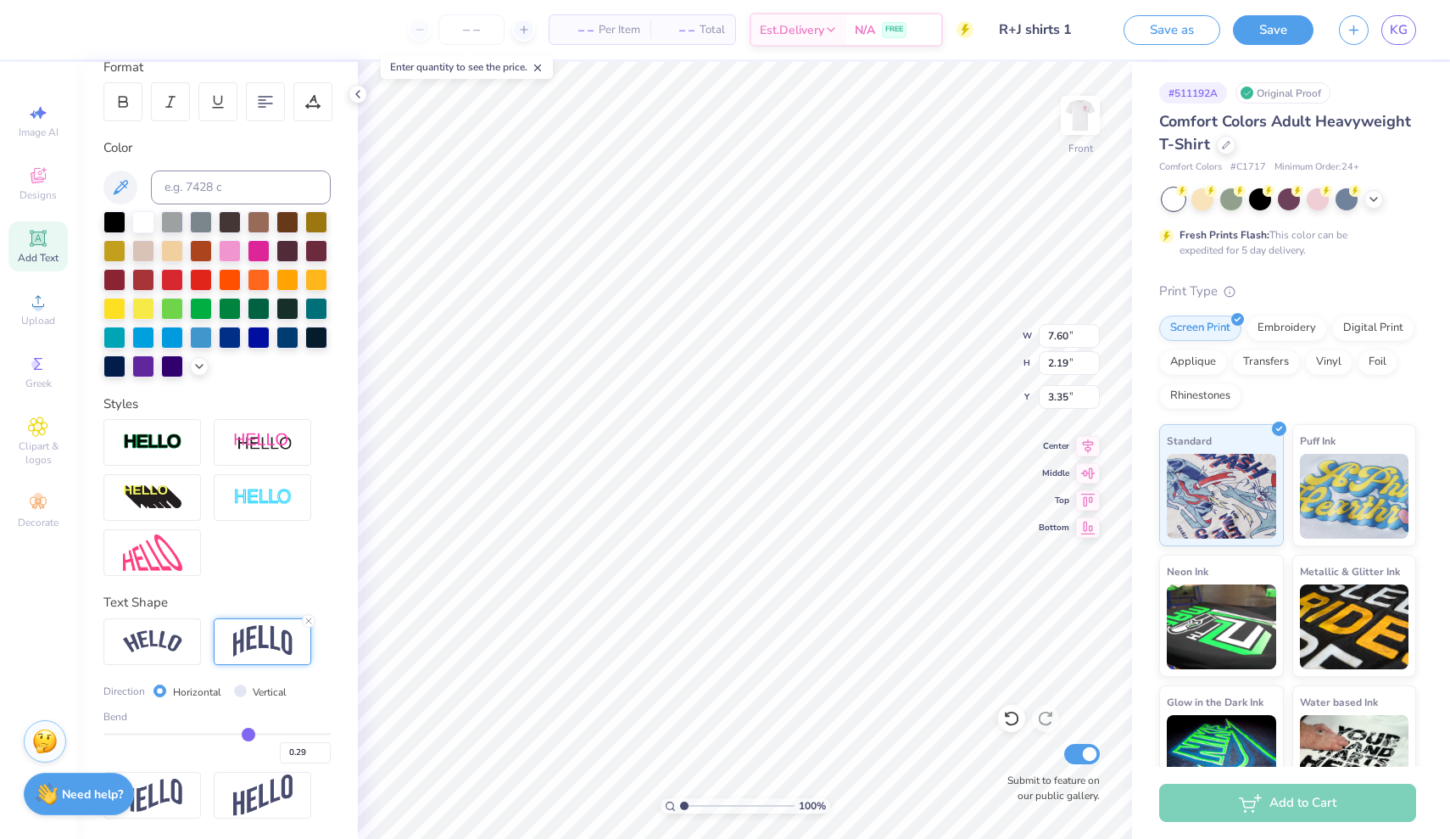
type input "0.28"
type input "0.27"
type input "0.26"
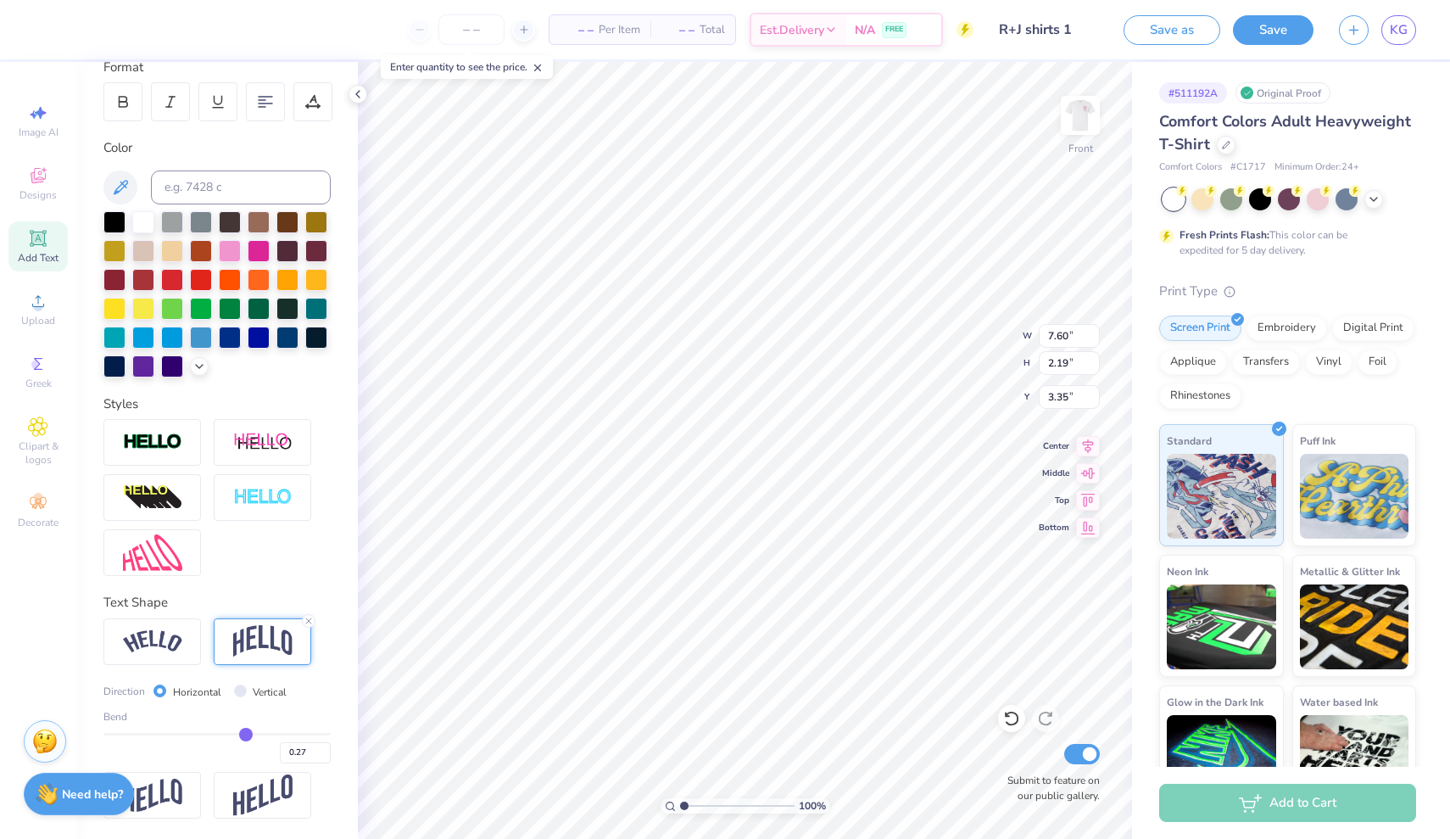
type input "0.26"
type input "0.25"
type input "0.18"
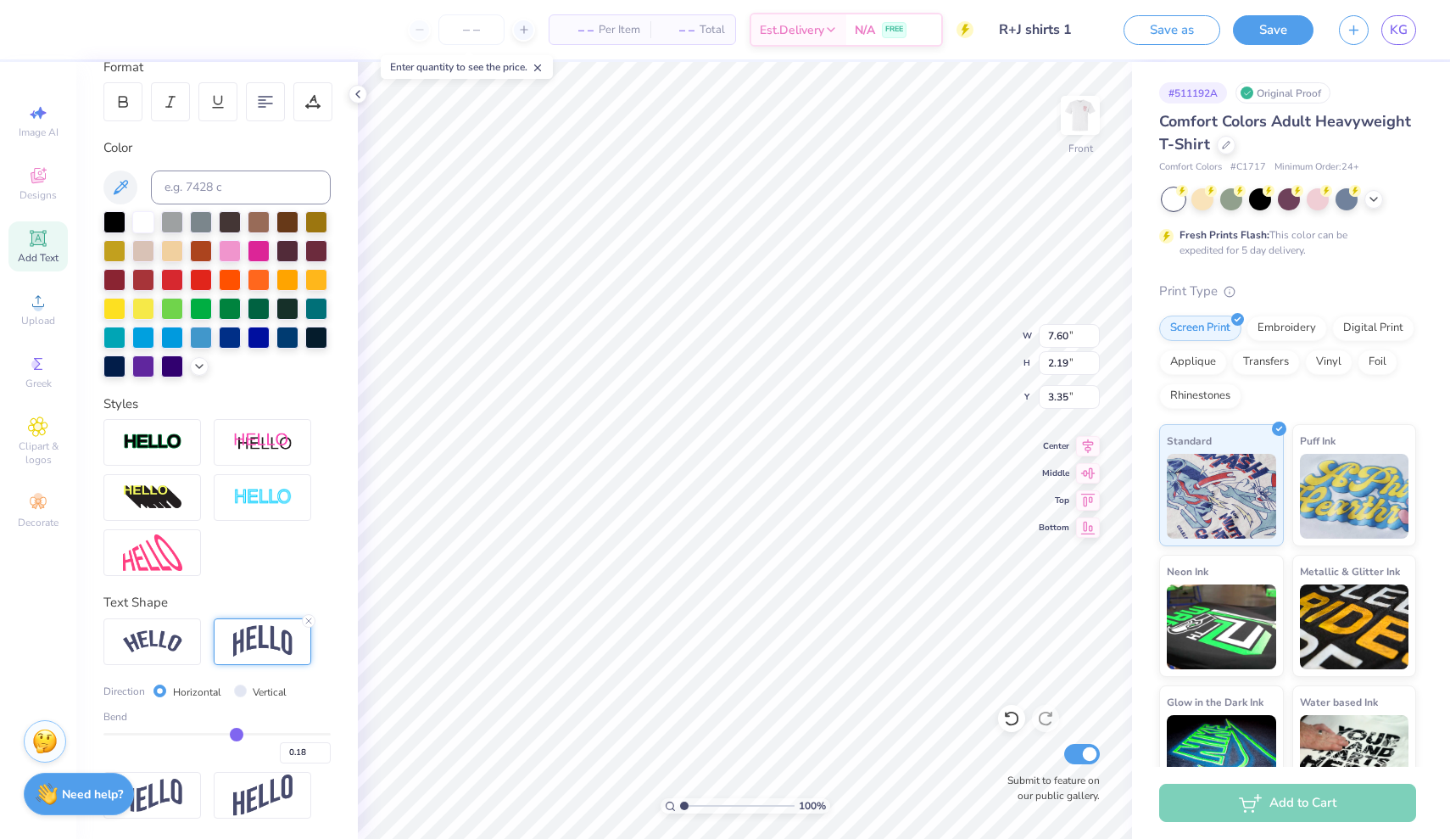
type input "0.17"
type input "0.16"
type input "0.13"
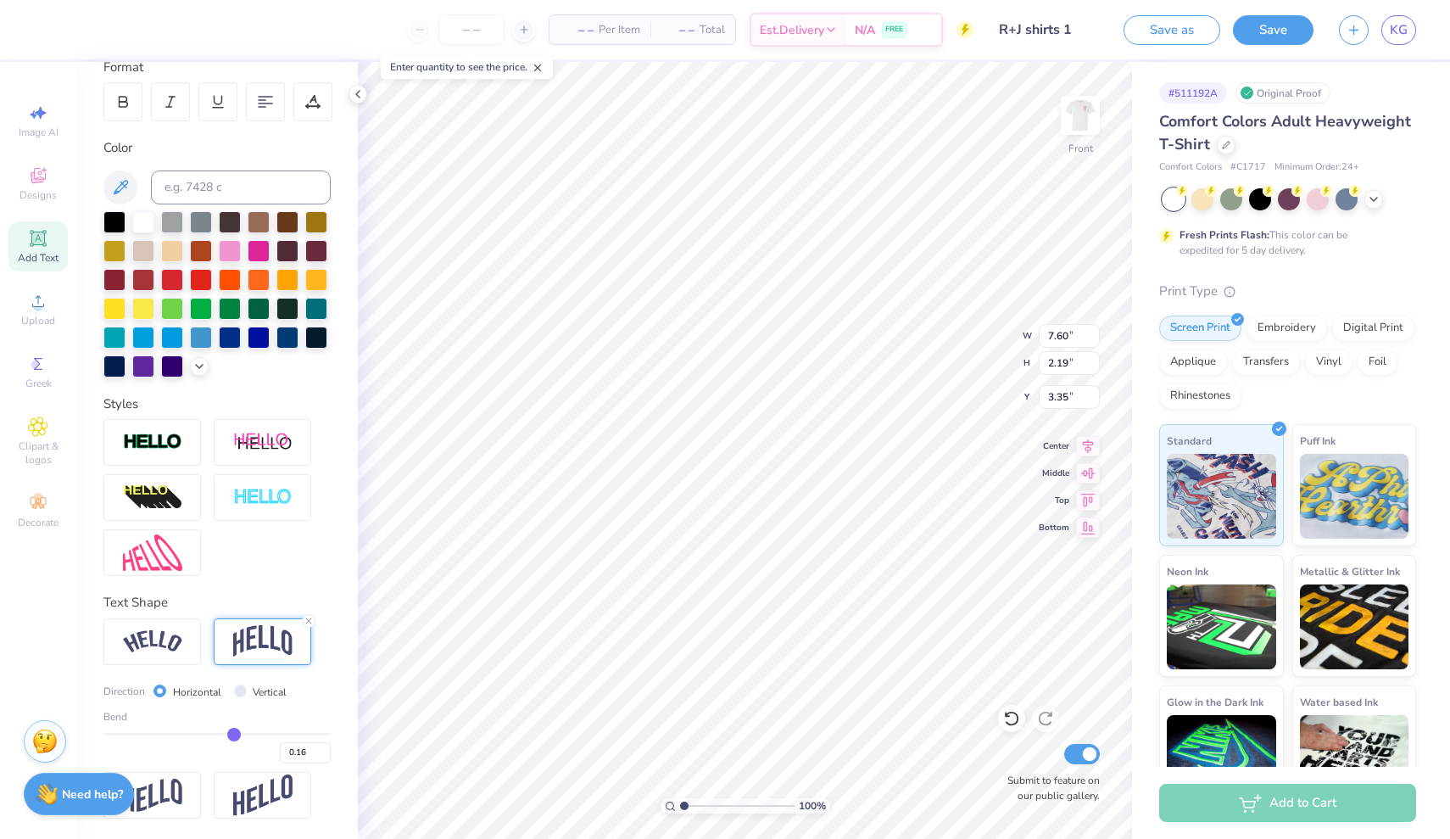
type input "0.13"
type input "0.12"
type input "0.1"
type input "0.10"
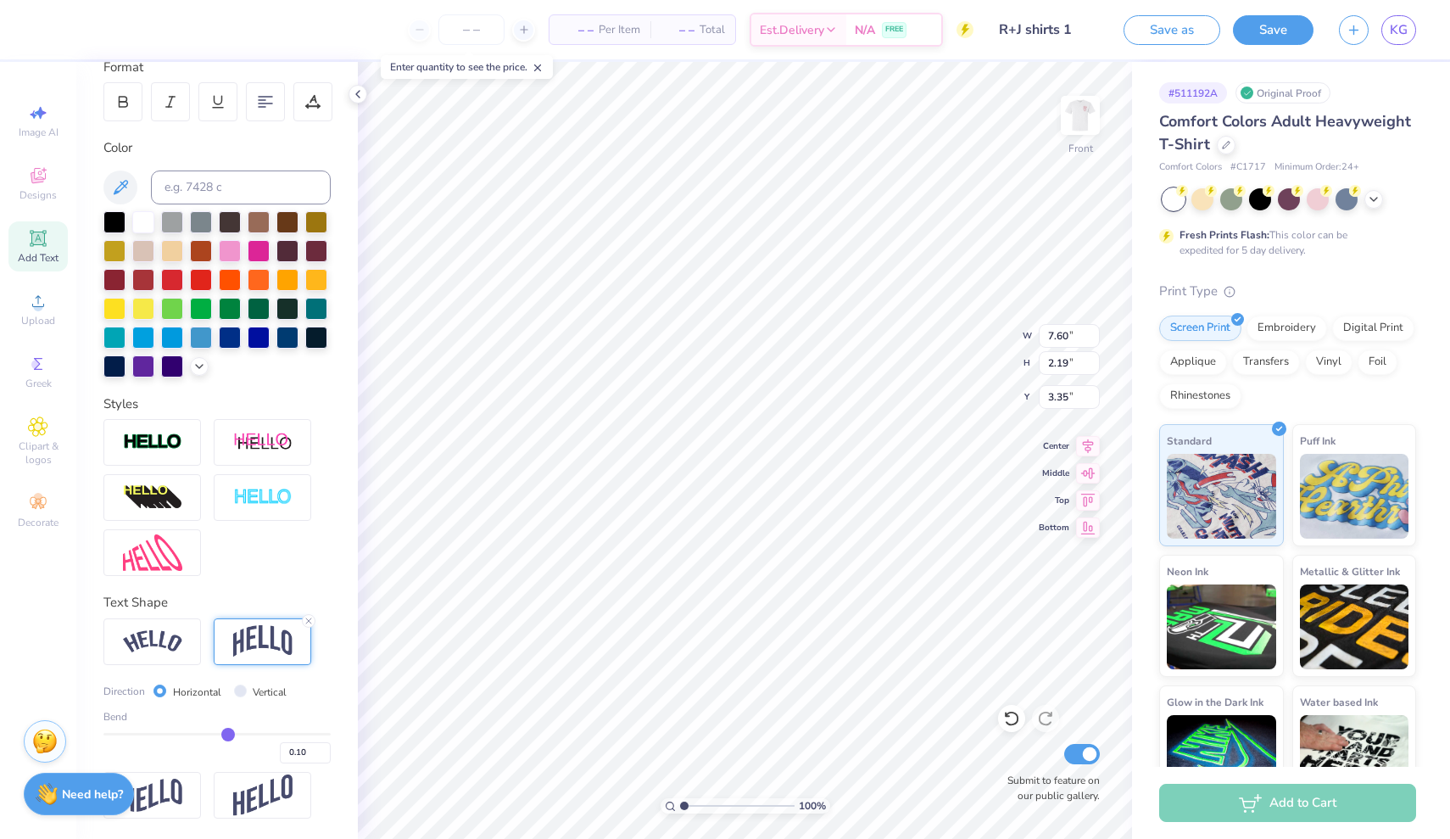
type input "0.09"
type input "0.08"
drag, startPoint x: 270, startPoint y: 731, endPoint x: 226, endPoint y: 728, distance: 44.2
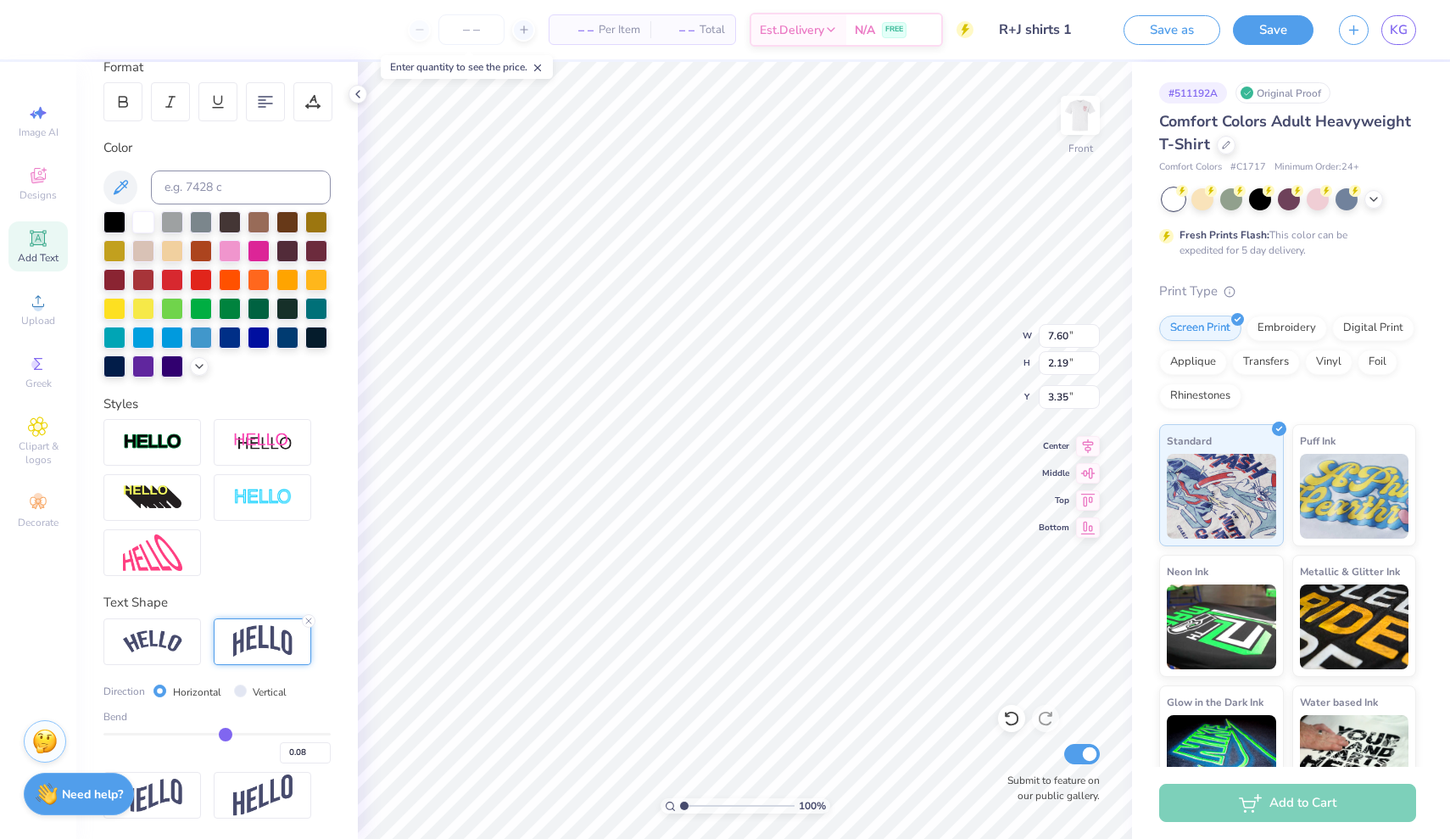
type input "0.08"
click at [226, 733] on input "range" at bounding box center [216, 734] width 227 height 3
type input "0.93"
type input "3.99"
type input "10.31"
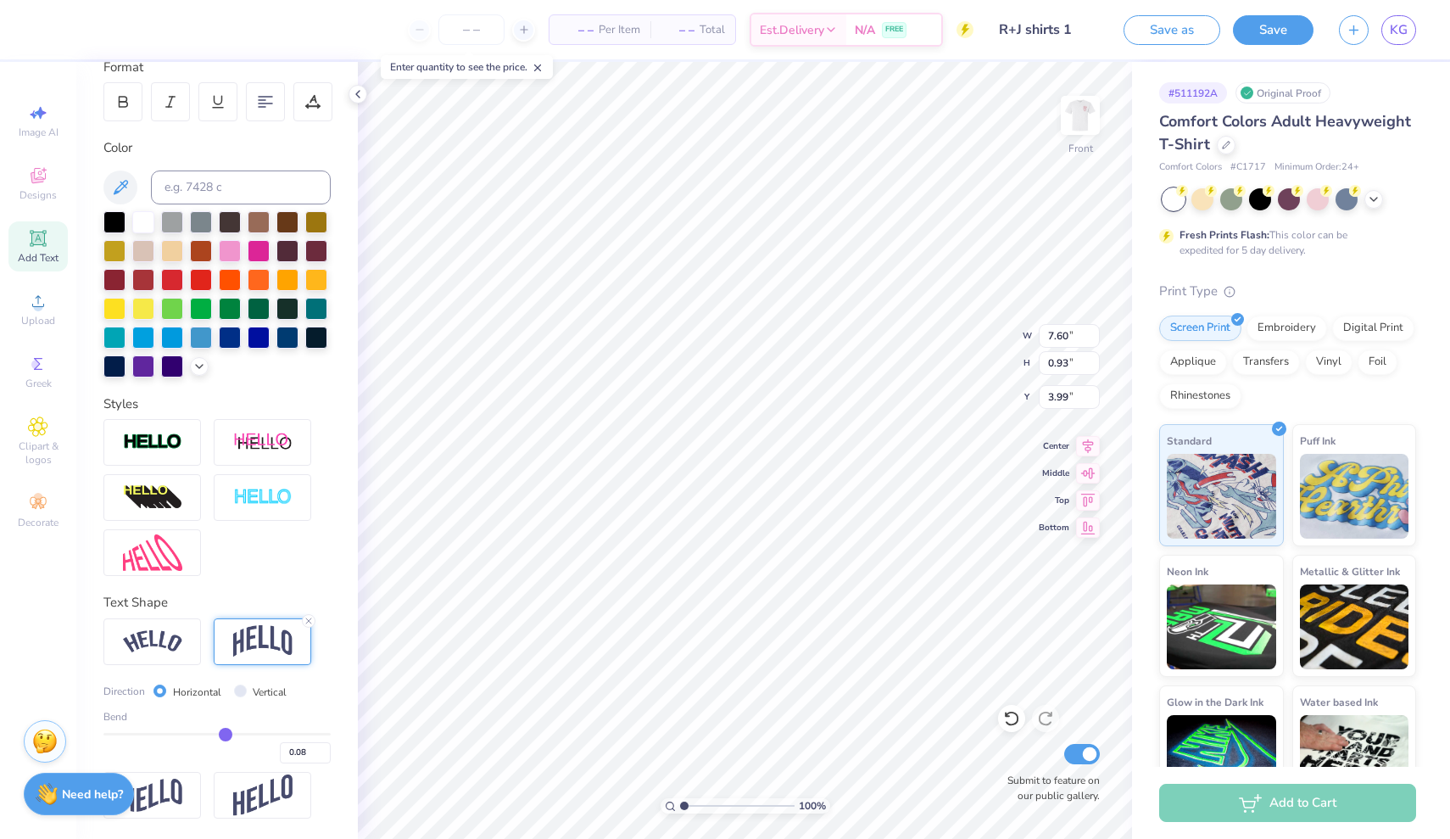
type input "1.26"
type input "3.62"
type input "5.93"
type input "10.31"
type input "1.26"
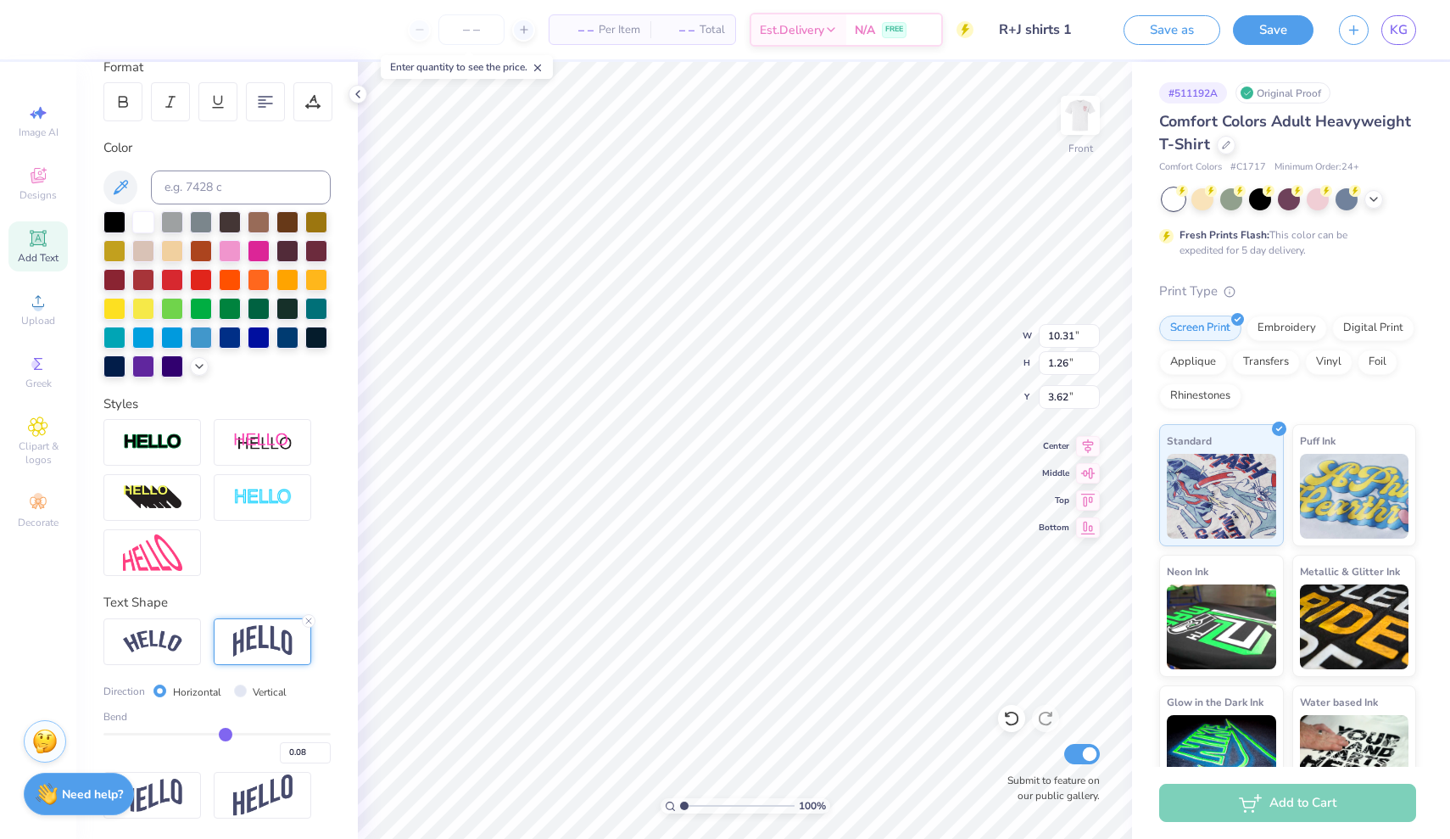
type input "3.51"
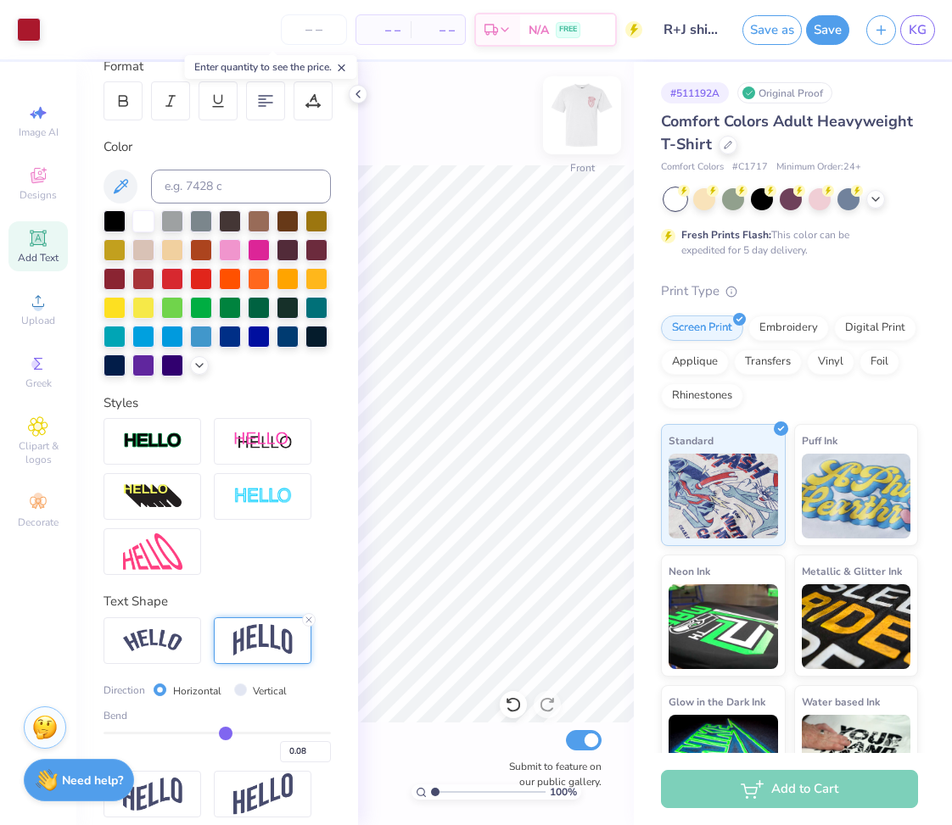
click at [576, 123] on img at bounding box center [582, 115] width 68 height 68
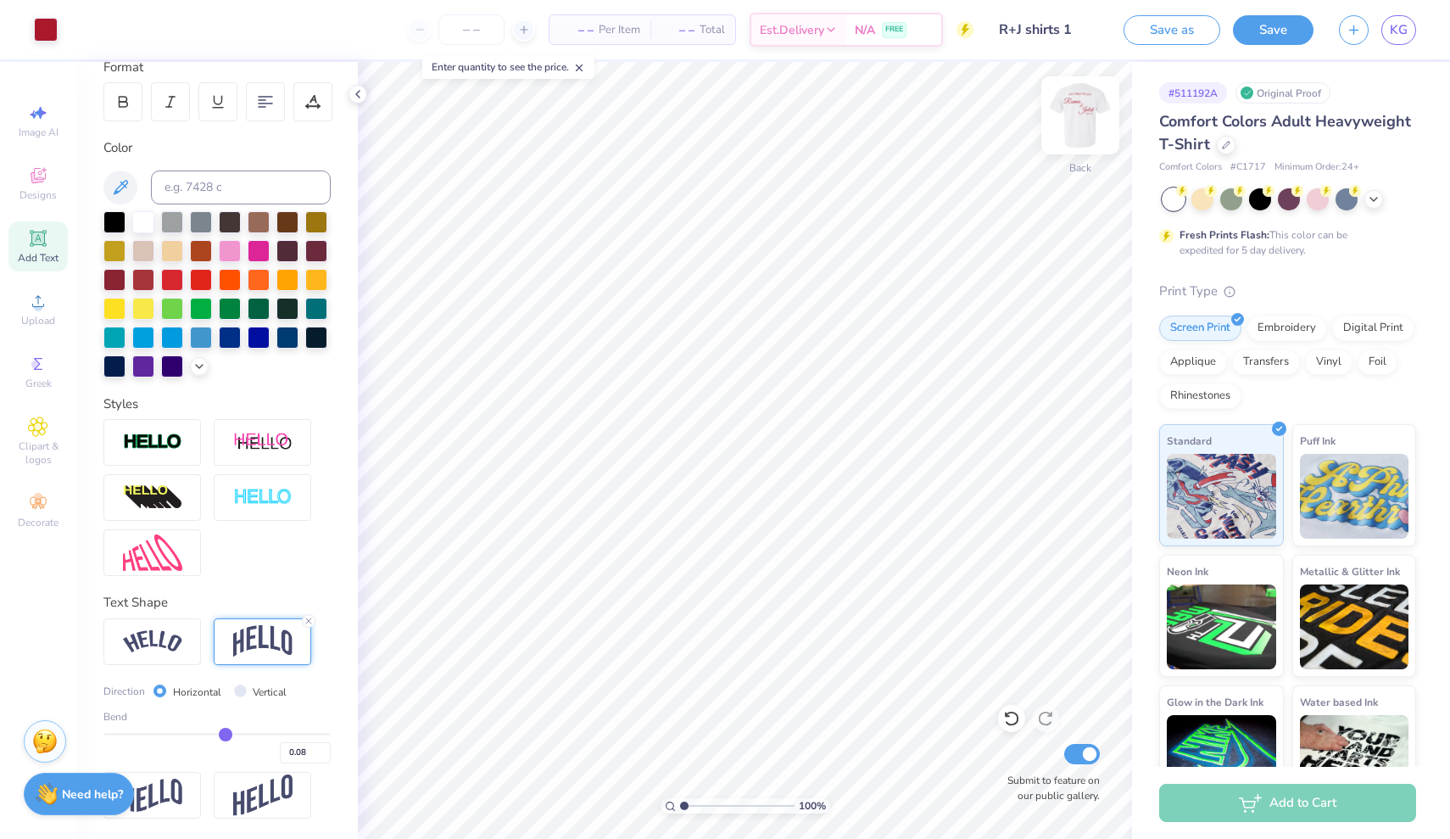
click at [951, 131] on img at bounding box center [1081, 115] width 68 height 68
click at [951, 105] on img at bounding box center [1081, 115] width 68 height 68
click at [951, 111] on img at bounding box center [1081, 115] width 68 height 68
click at [951, 37] on button "Save" at bounding box center [1273, 28] width 81 height 30
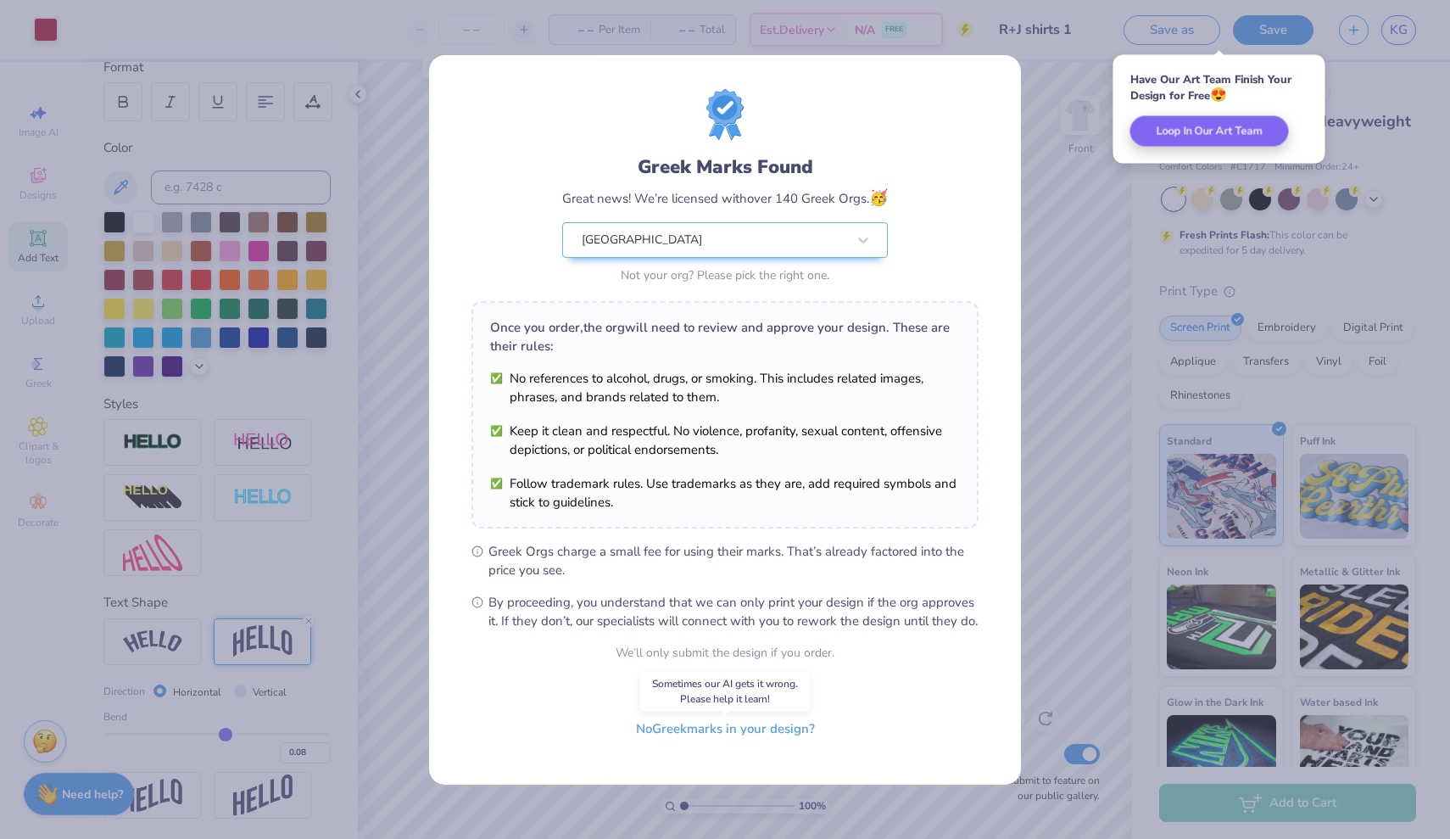
click at [697, 740] on button "No Greek marks in your design?" at bounding box center [726, 729] width 208 height 35
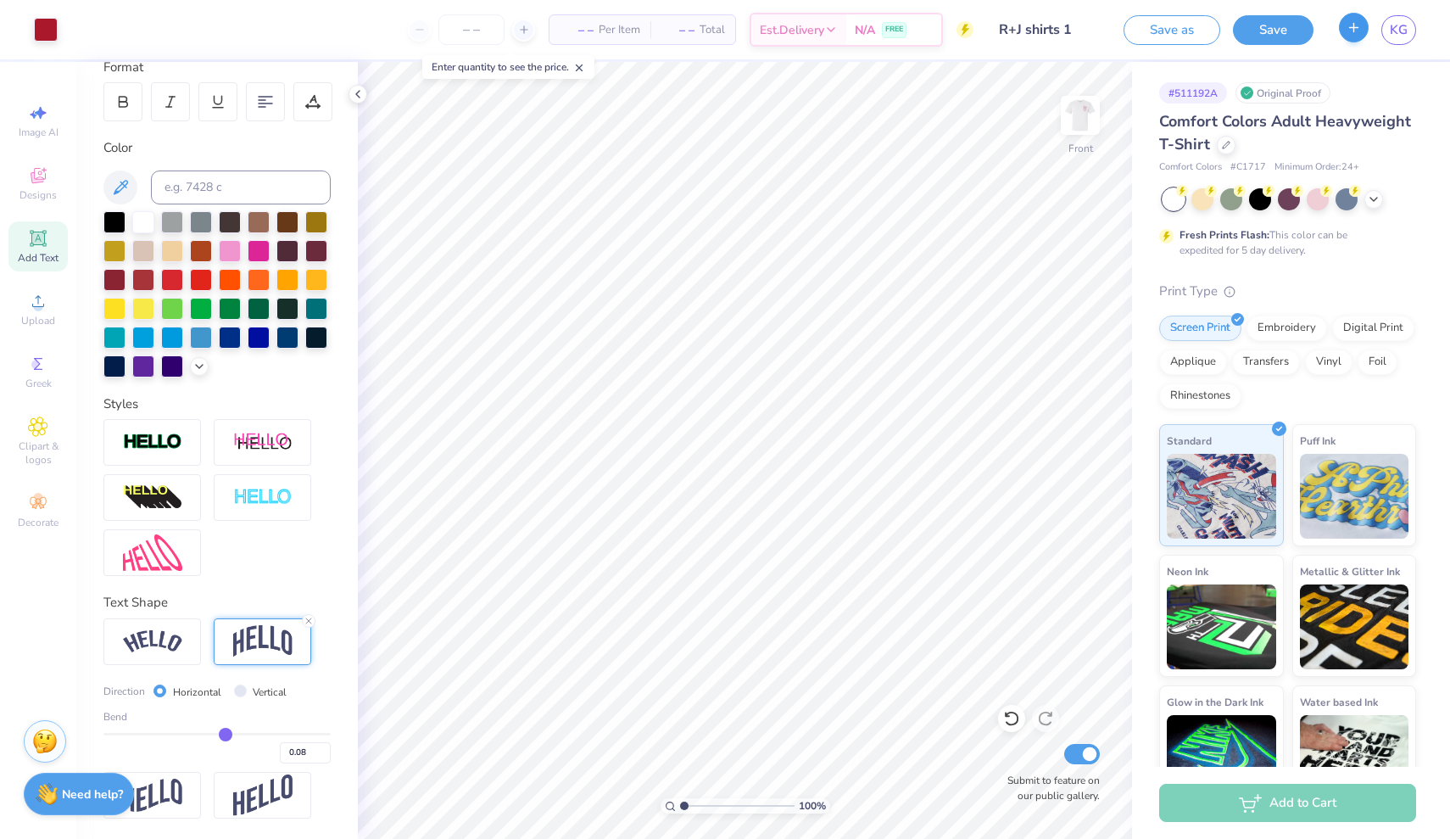
click at [951, 31] on icon "button" at bounding box center [1354, 27] width 14 height 14
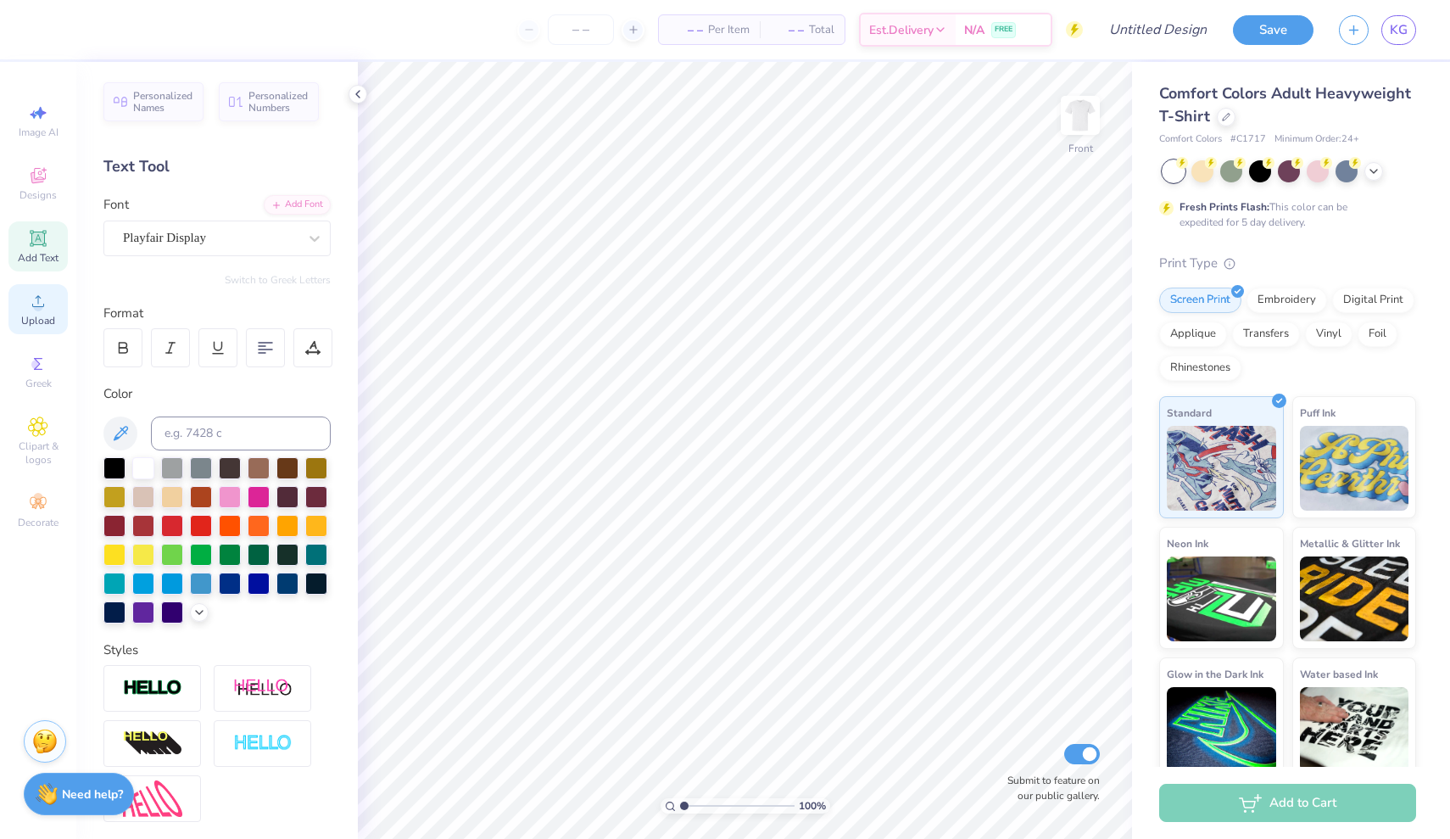
click at [46, 322] on span "Upload" at bounding box center [38, 321] width 34 height 14
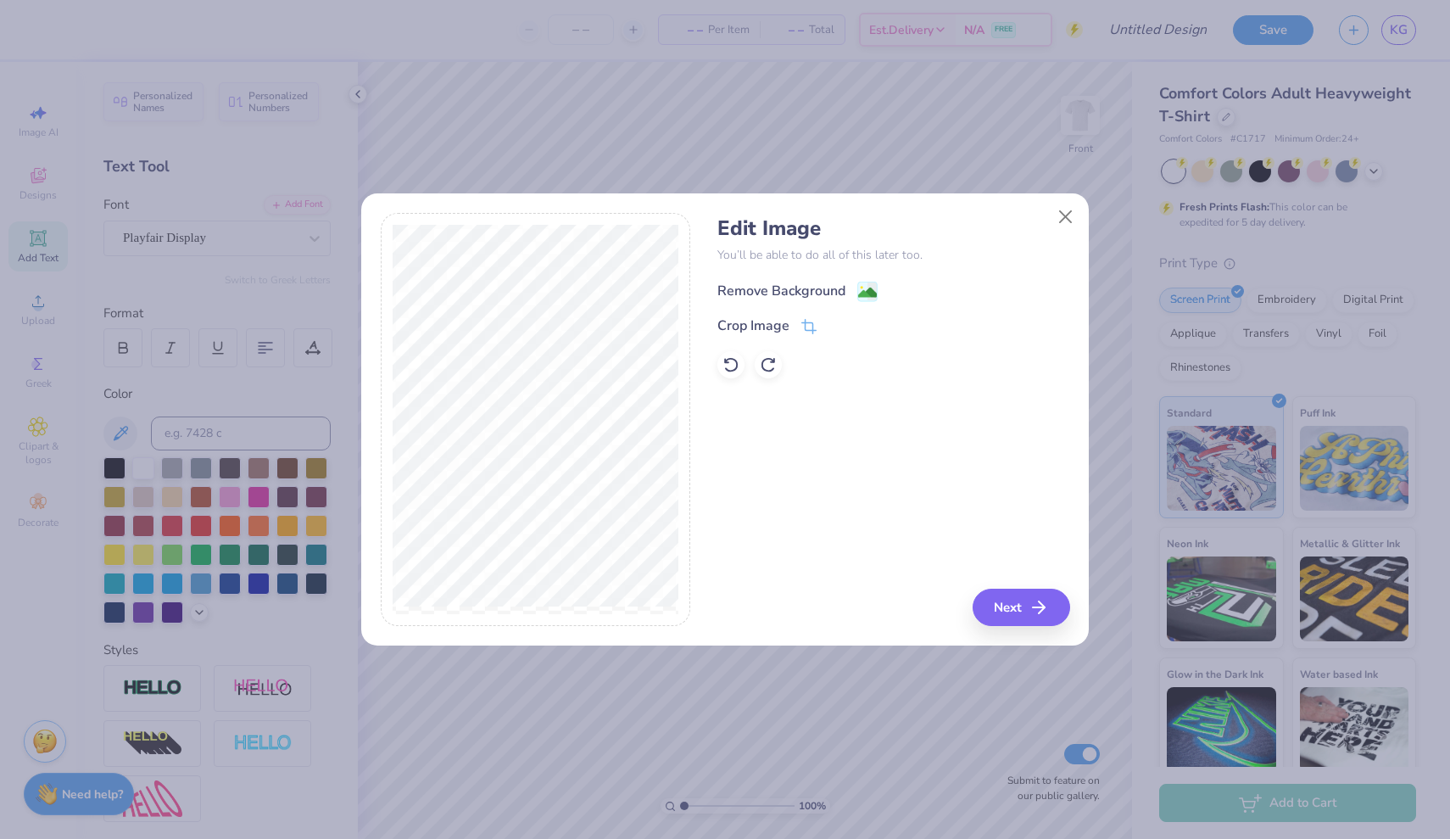
click at [833, 288] on div "Remove Background" at bounding box center [782, 291] width 128 height 20
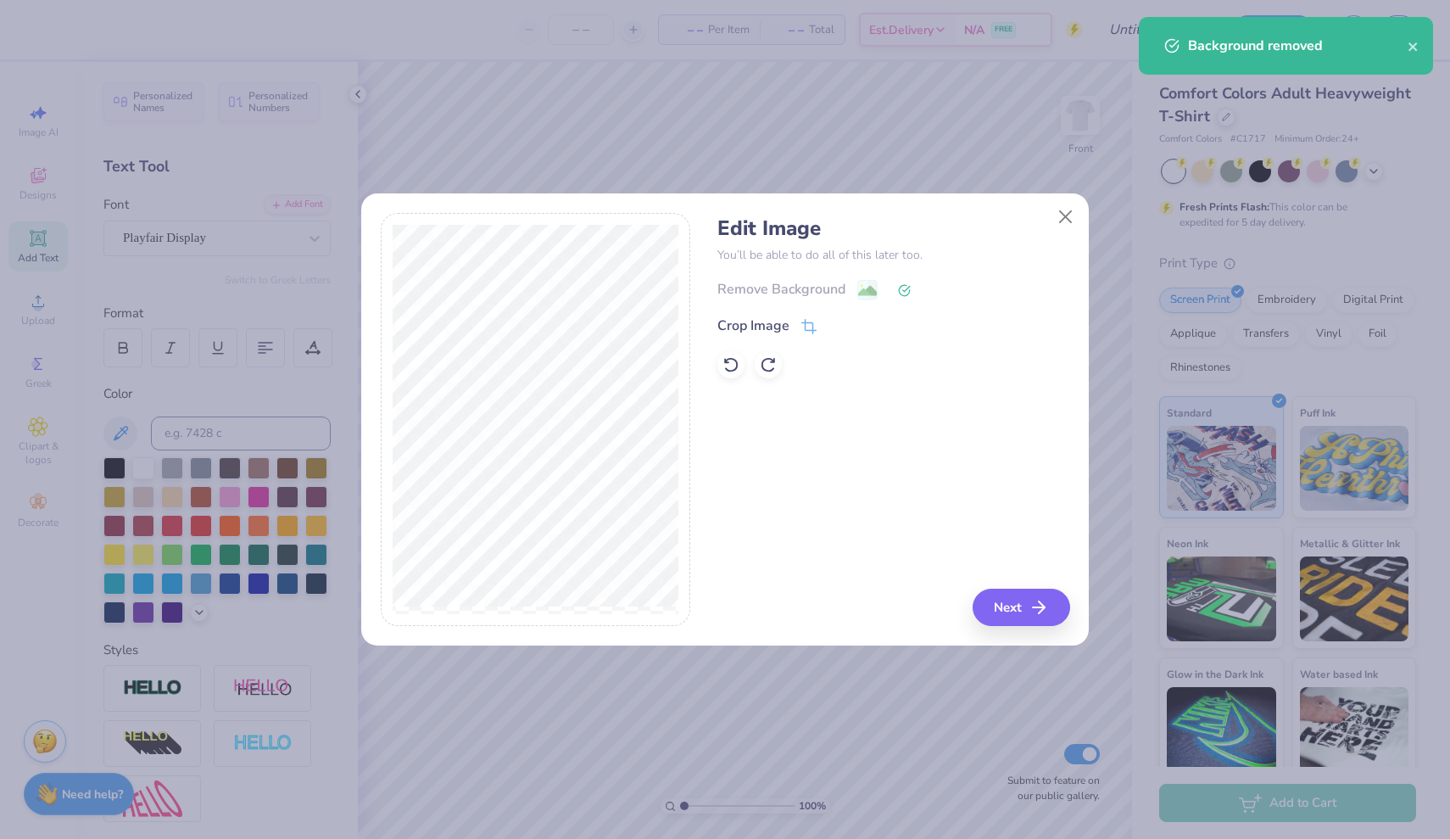
click at [951, 616] on icon "button" at bounding box center [1039, 607] width 20 height 20
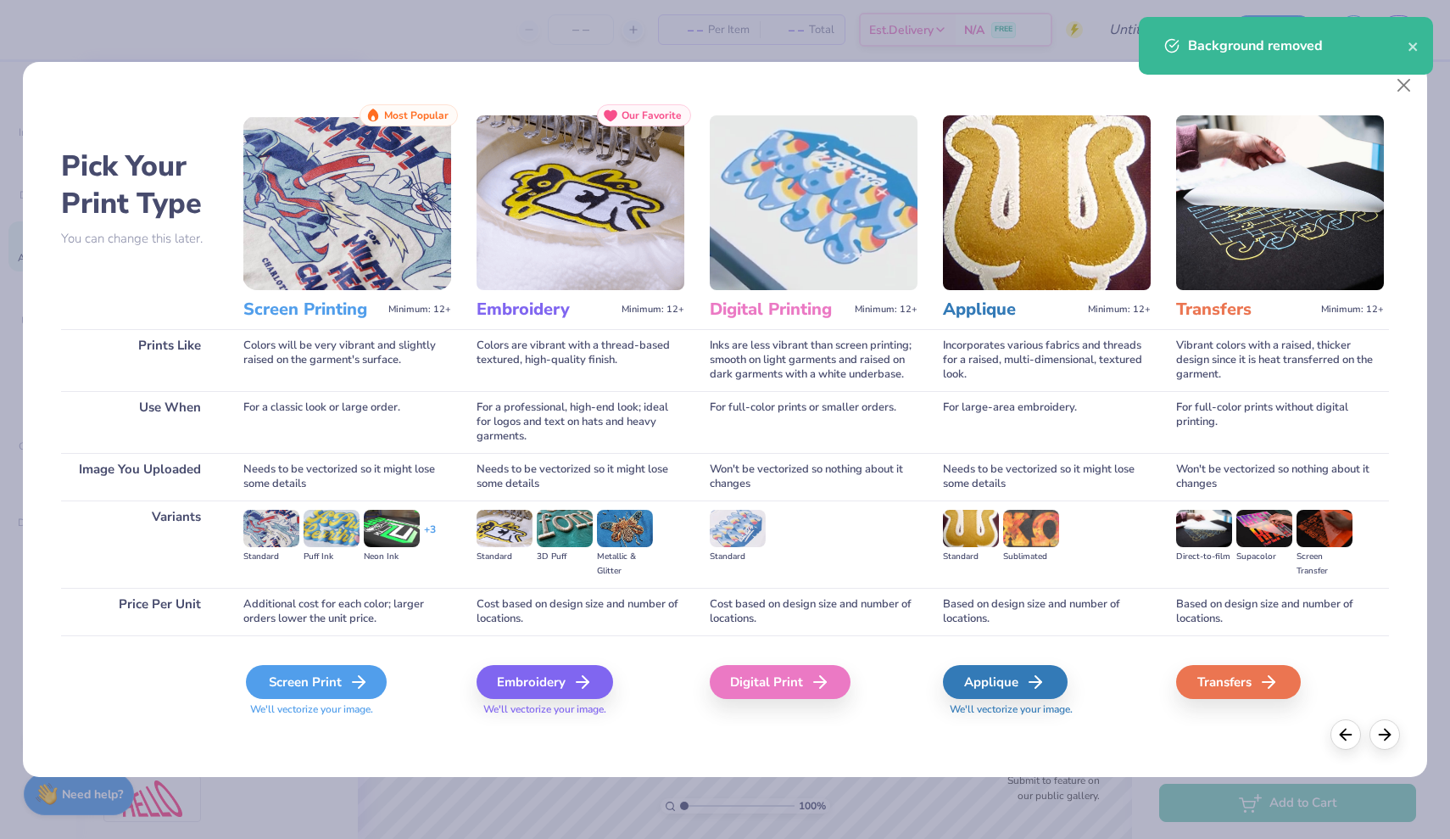
click at [330, 683] on div "Screen Print" at bounding box center [316, 682] width 141 height 34
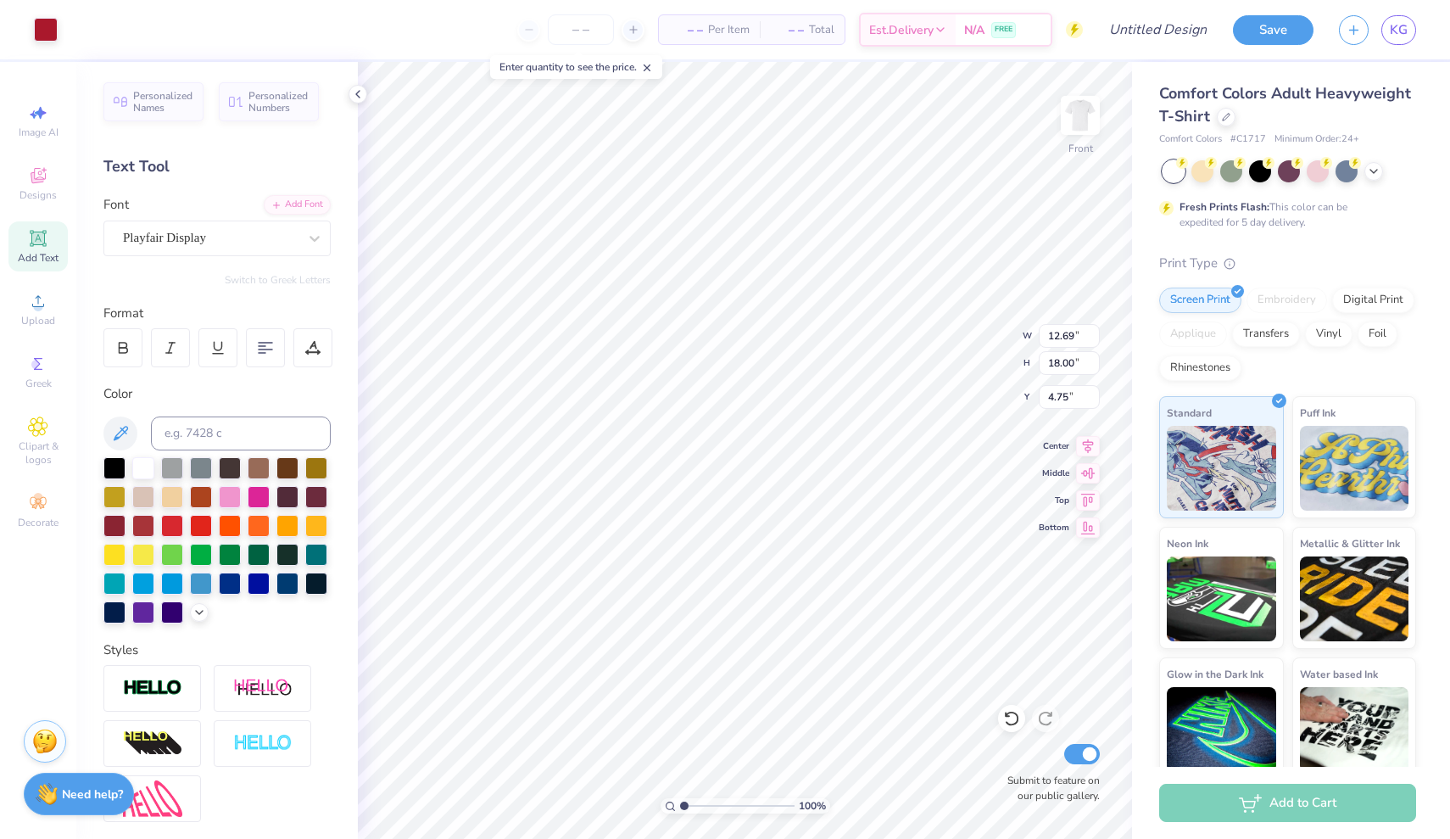
type input "8.98"
type input "12.74"
type input "6.44"
click at [36, 198] on span "Designs" at bounding box center [38, 195] width 37 height 14
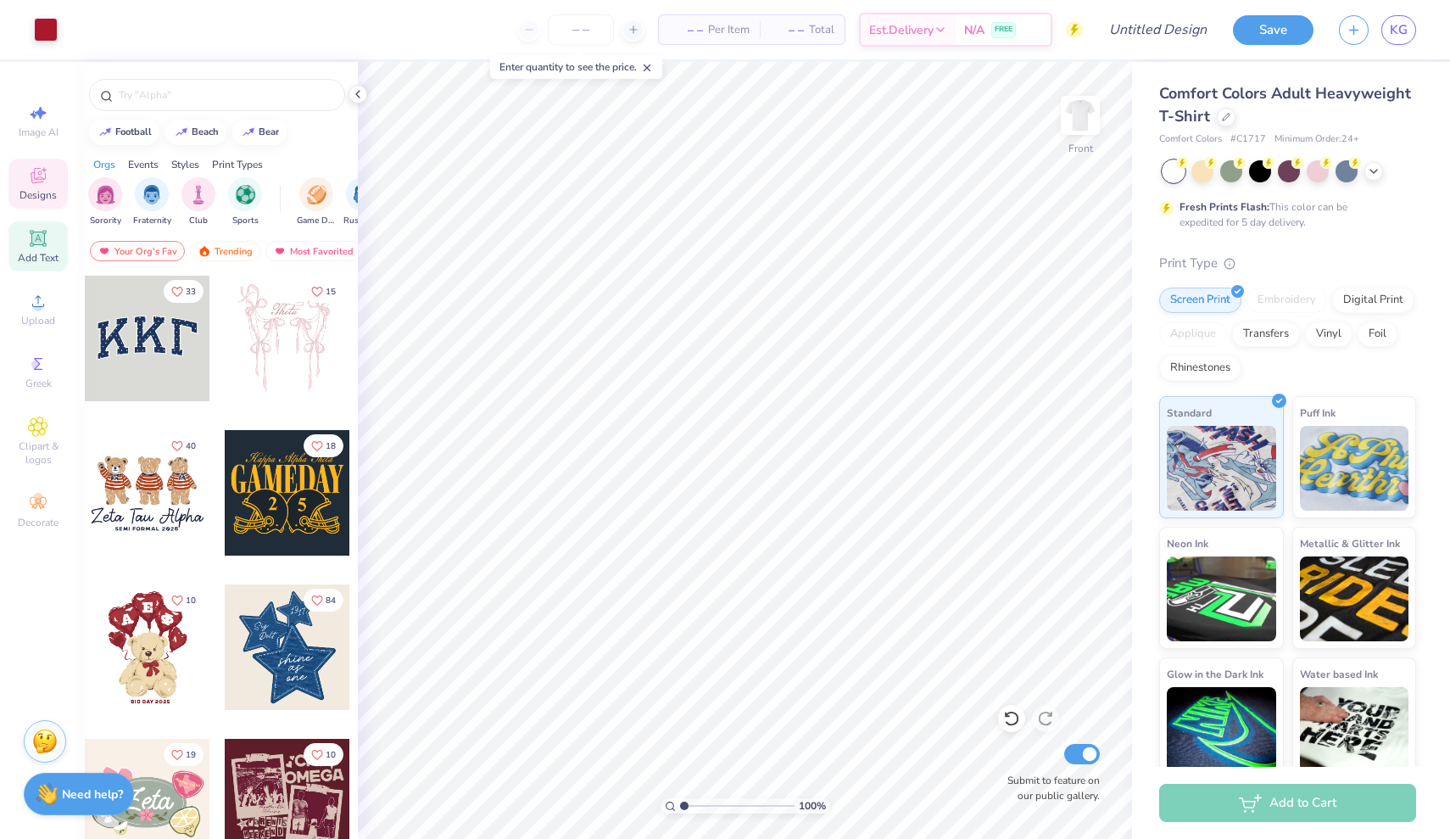
click at [39, 243] on icon at bounding box center [37, 238] width 13 height 13
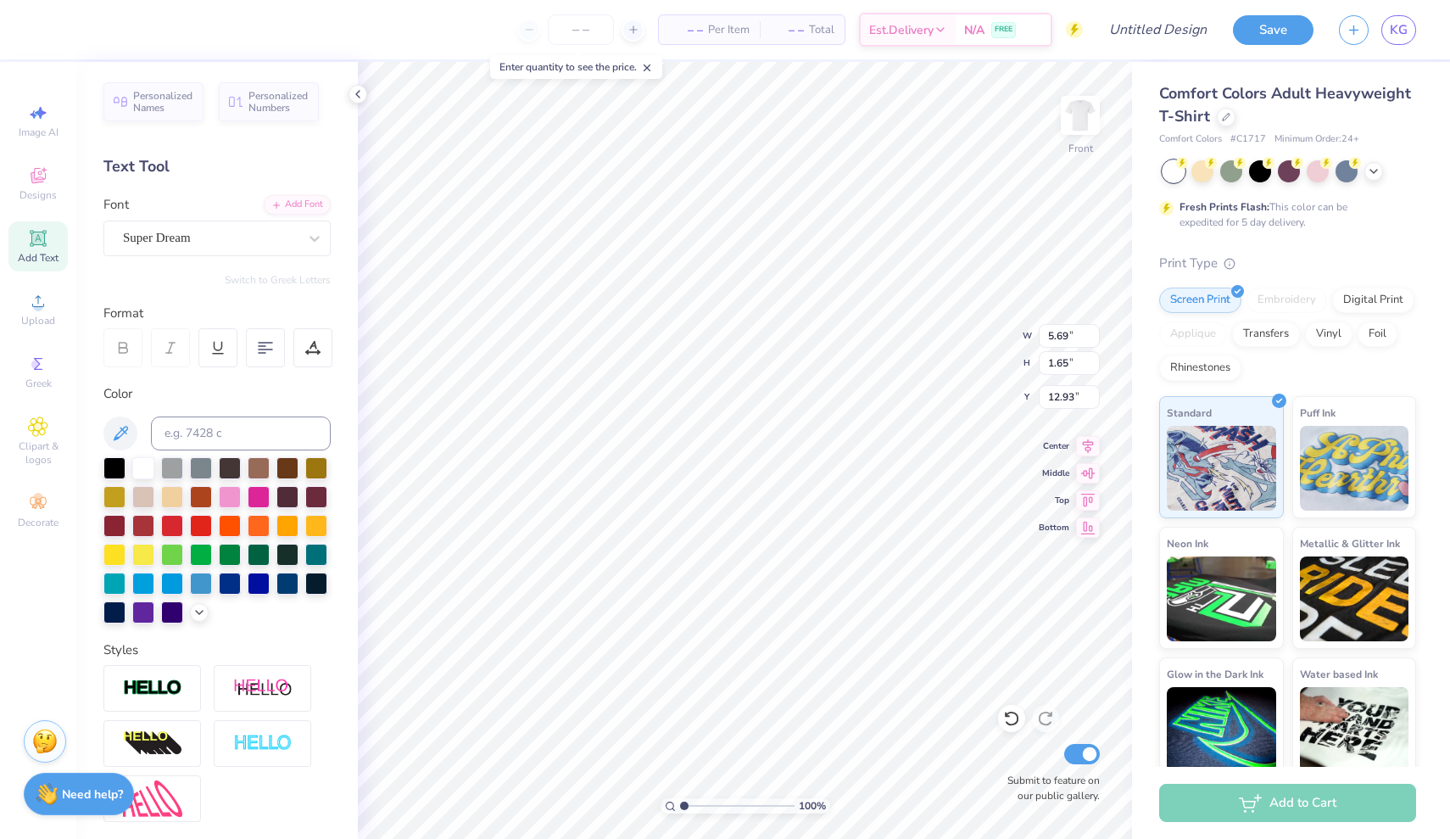
type textarea "T"
type textarea "All College Theatre"
click at [118, 425] on icon at bounding box center [120, 433] width 20 height 20
type input "8.72"
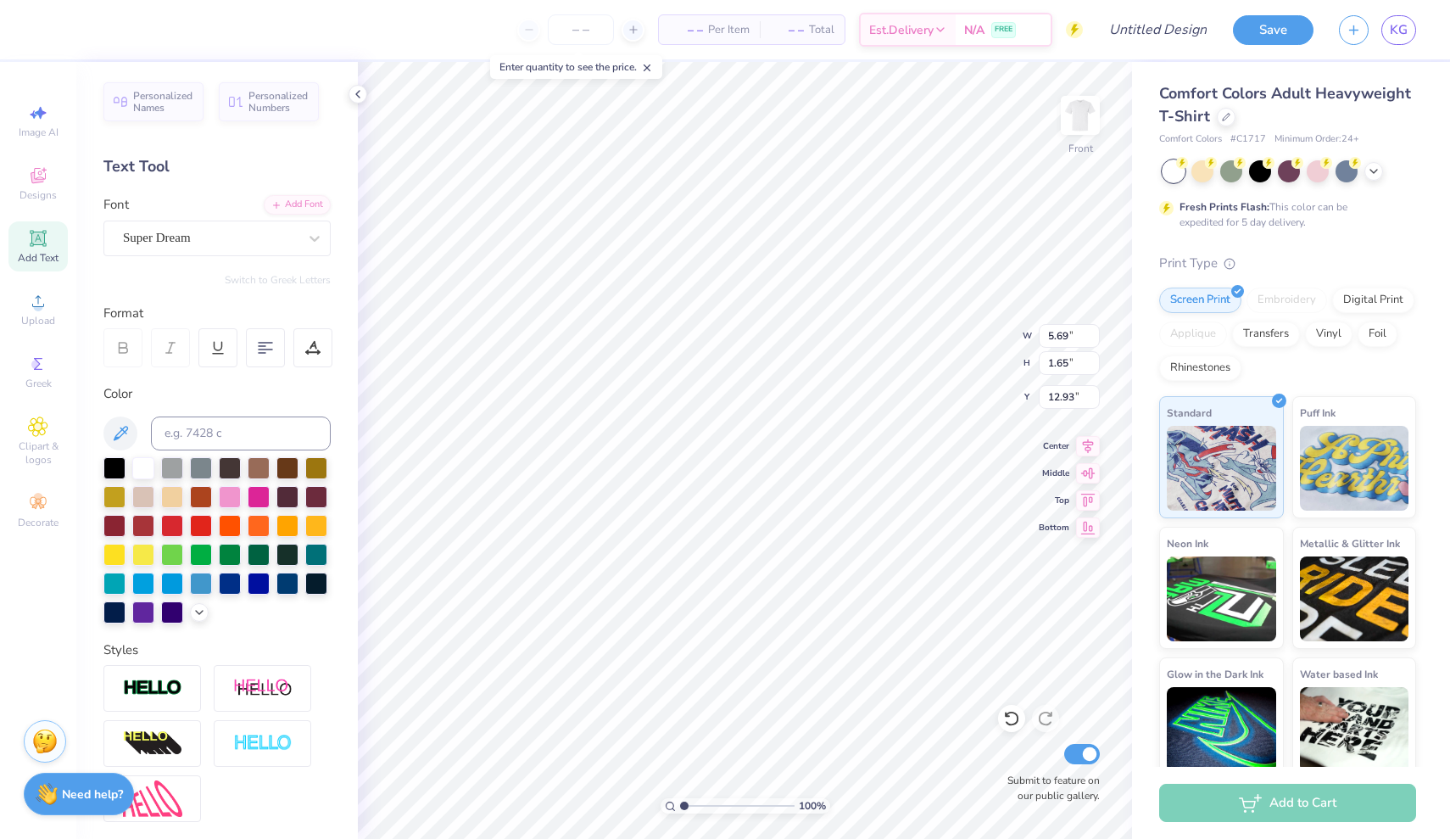
type input "7.29"
type input "10.10"
click at [307, 237] on icon at bounding box center [314, 238] width 17 height 17
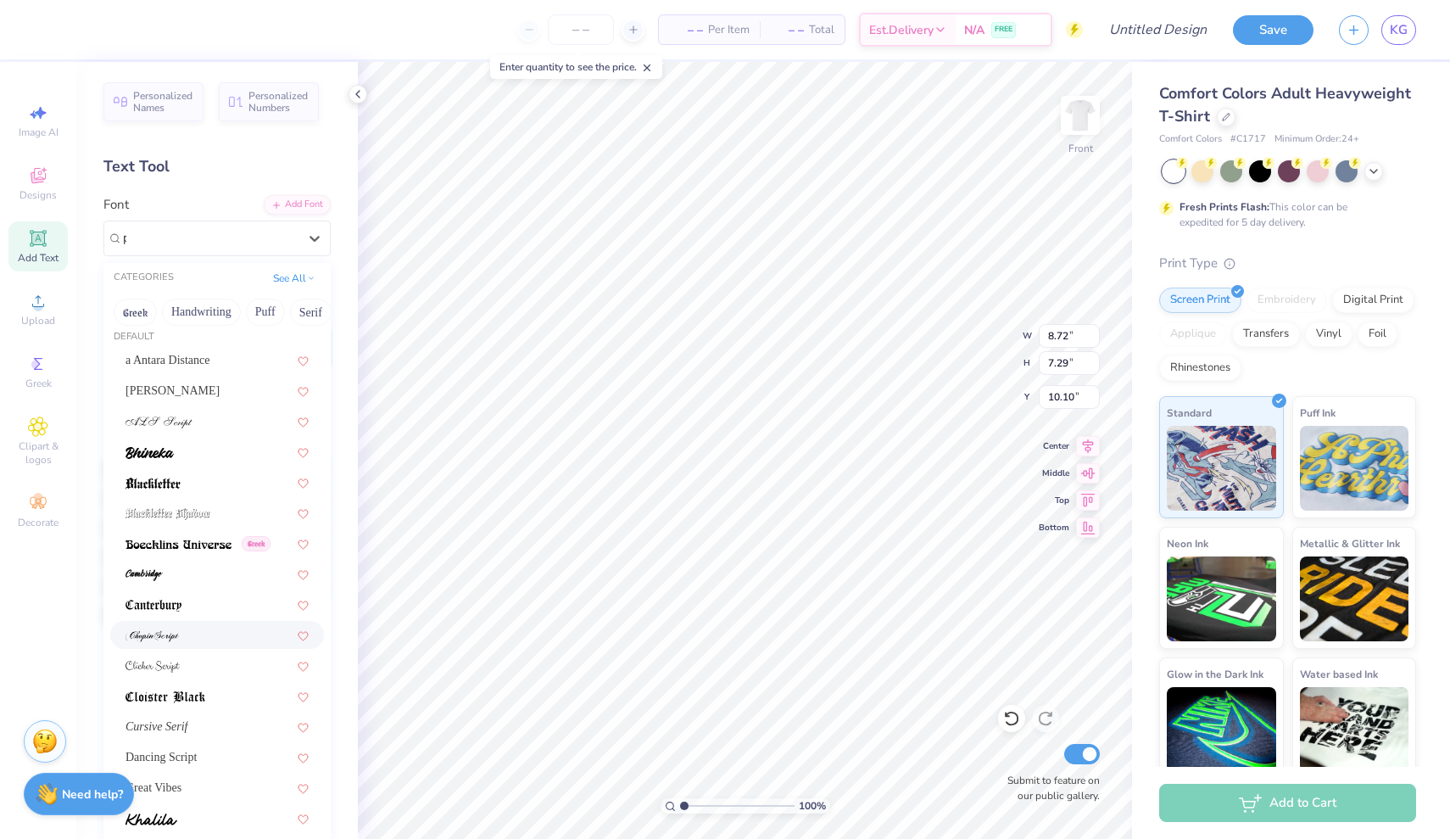
scroll to position [0, 0]
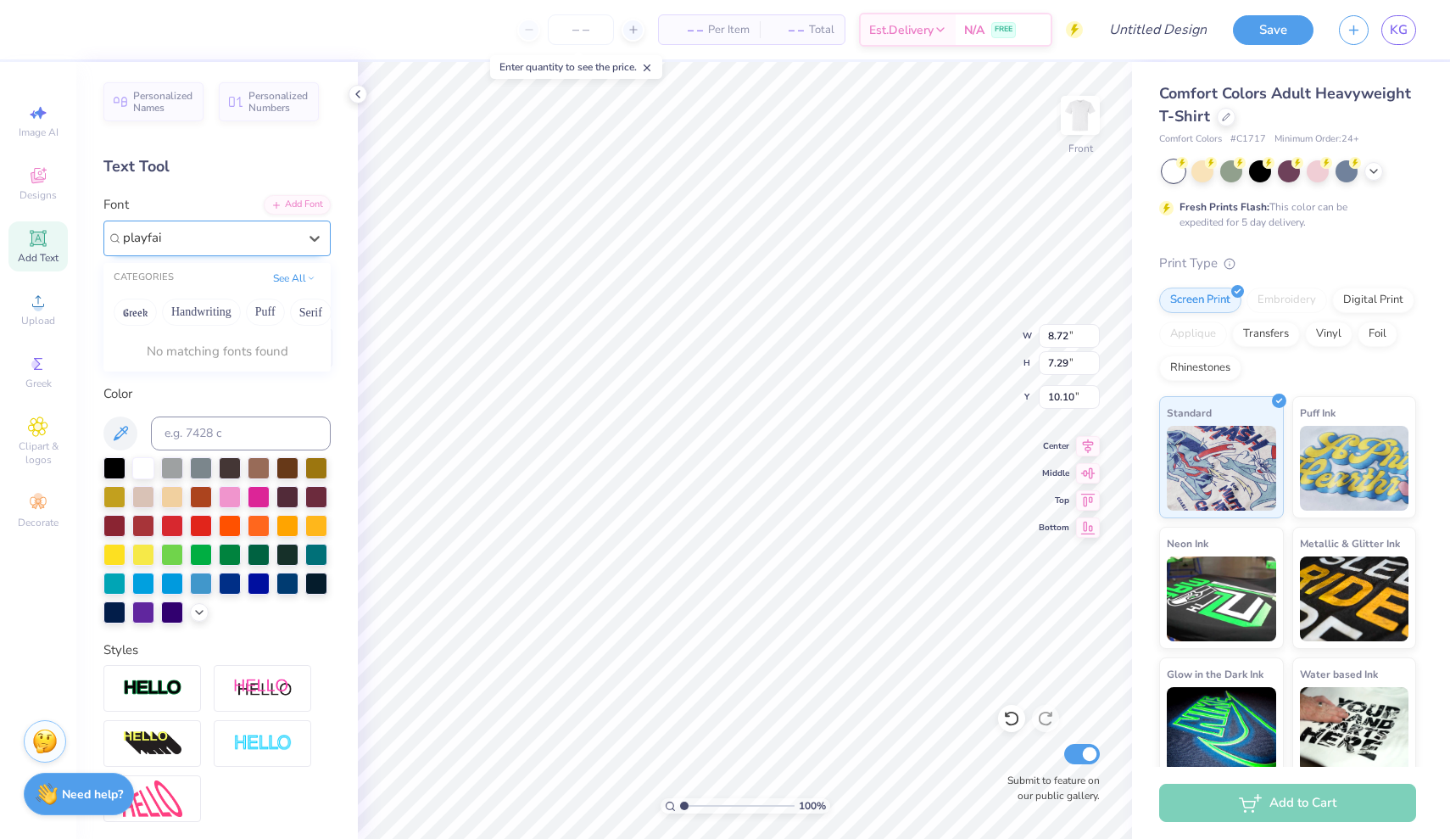
type input "playfair"
click at [226, 246] on div "Super Dream" at bounding box center [210, 238] width 178 height 26
click at [314, 305] on button "Serif" at bounding box center [311, 312] width 42 height 27
click at [236, 371] on div "Playfair Display" at bounding box center [217, 372] width 183 height 18
type input "play"
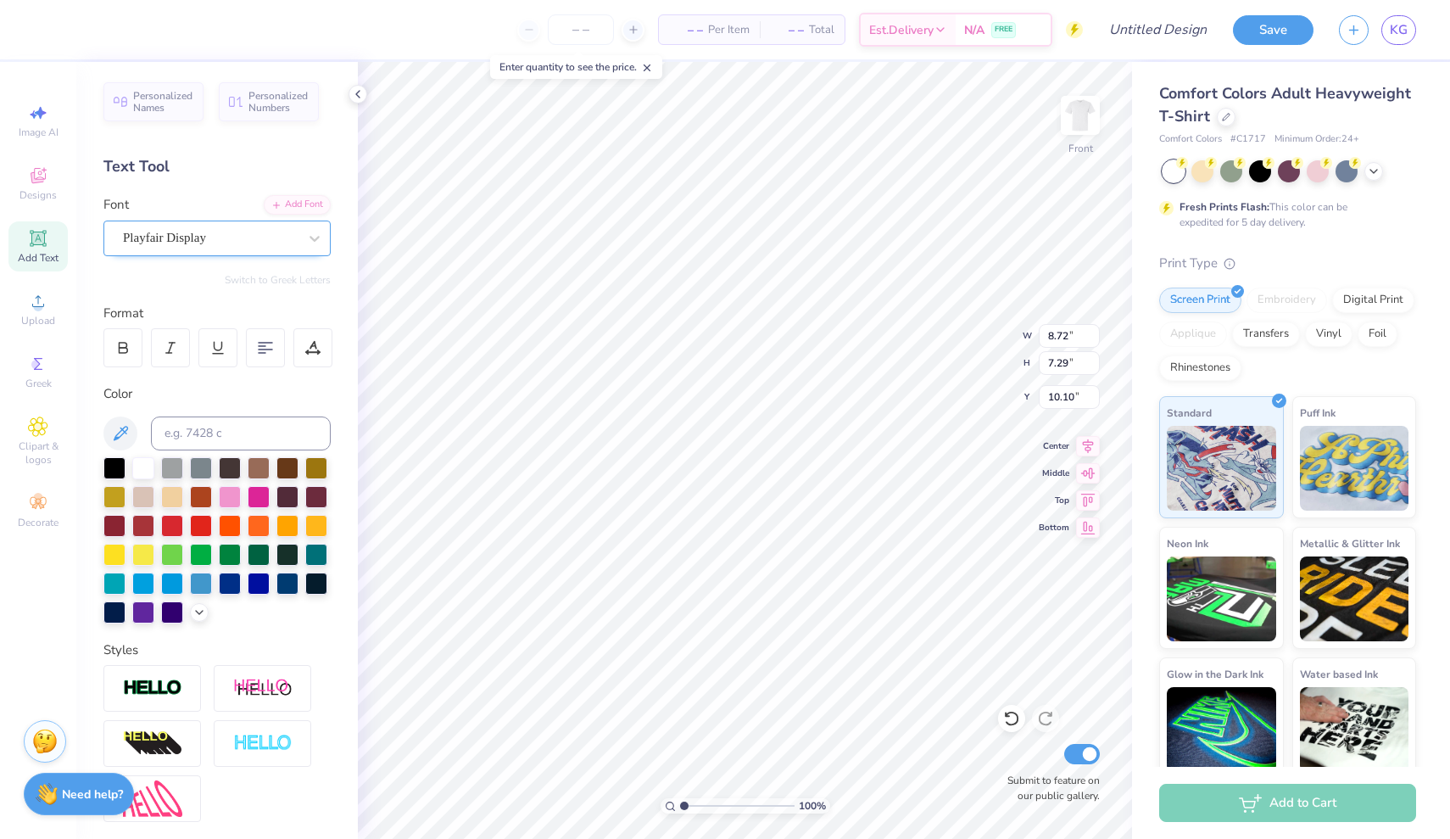
type input "8.12"
type input "7.52"
type input "15.66"
type input "8.98"
type input "12.74"
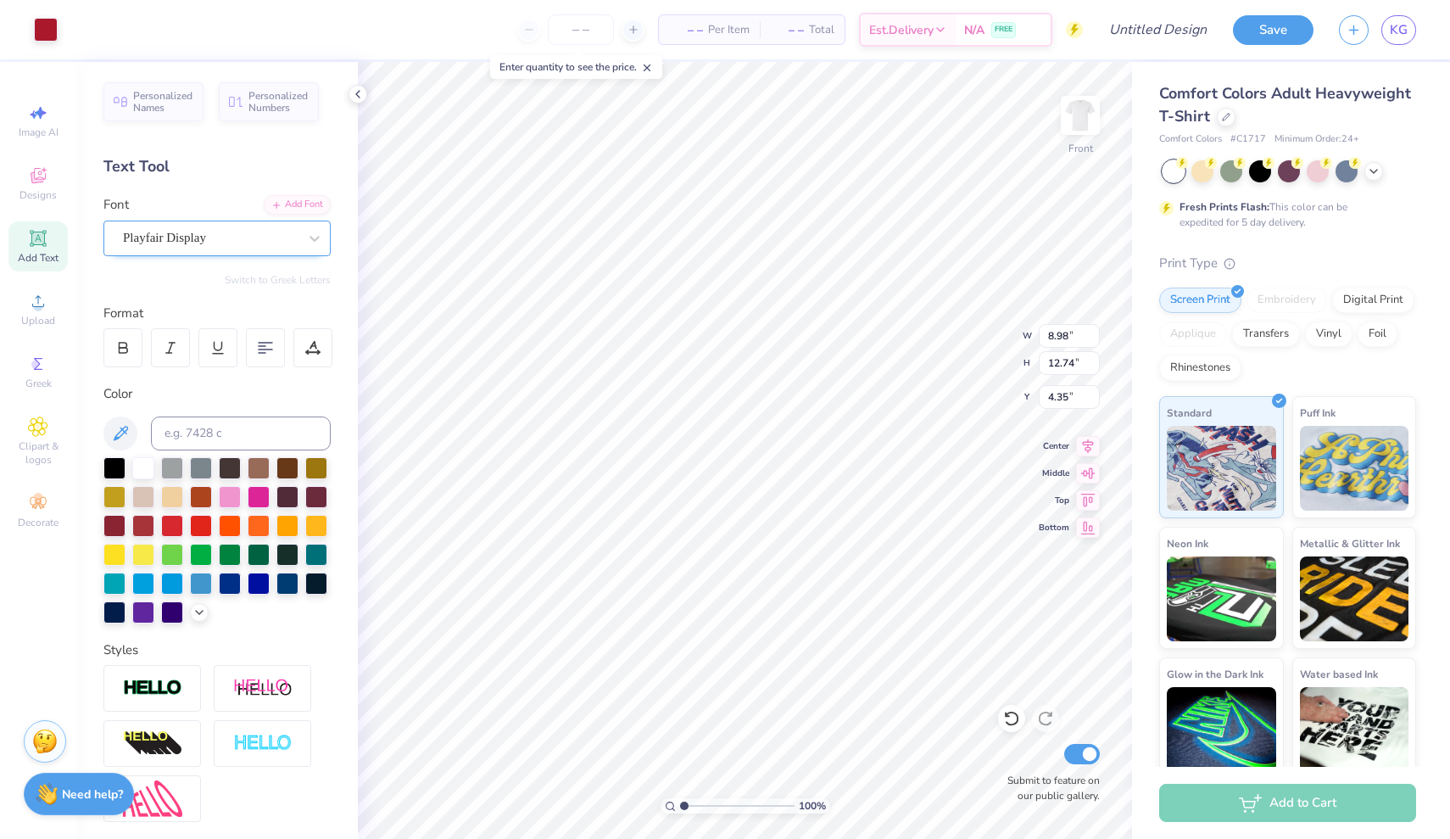
type input "3.60"
type input "6.81"
type input "9.65"
type input "5.22"
type input "8.12"
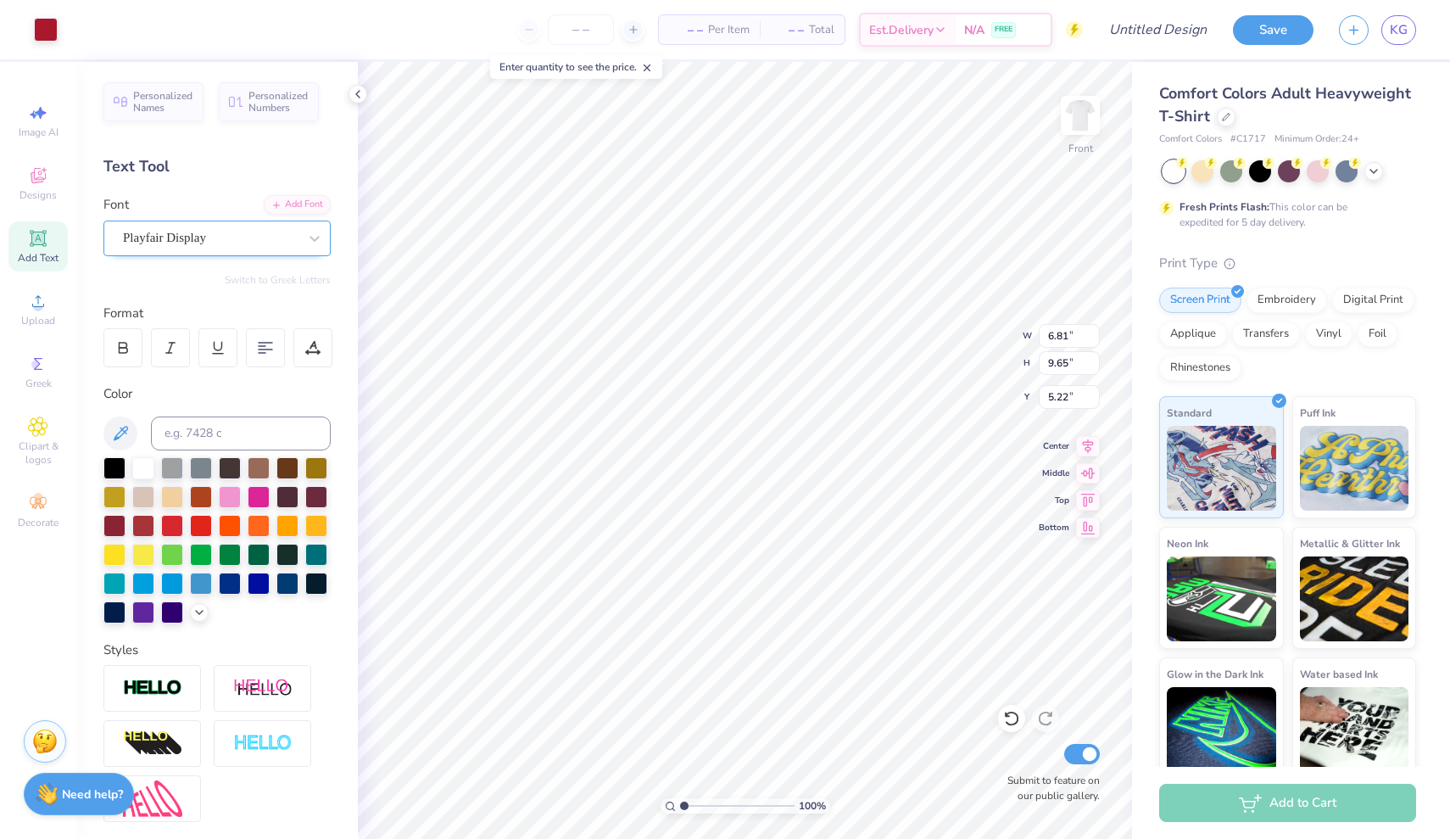
type input "7.52"
type input "15.66"
type input "15.70"
type textarea "College Theatre"
type input "17.07"
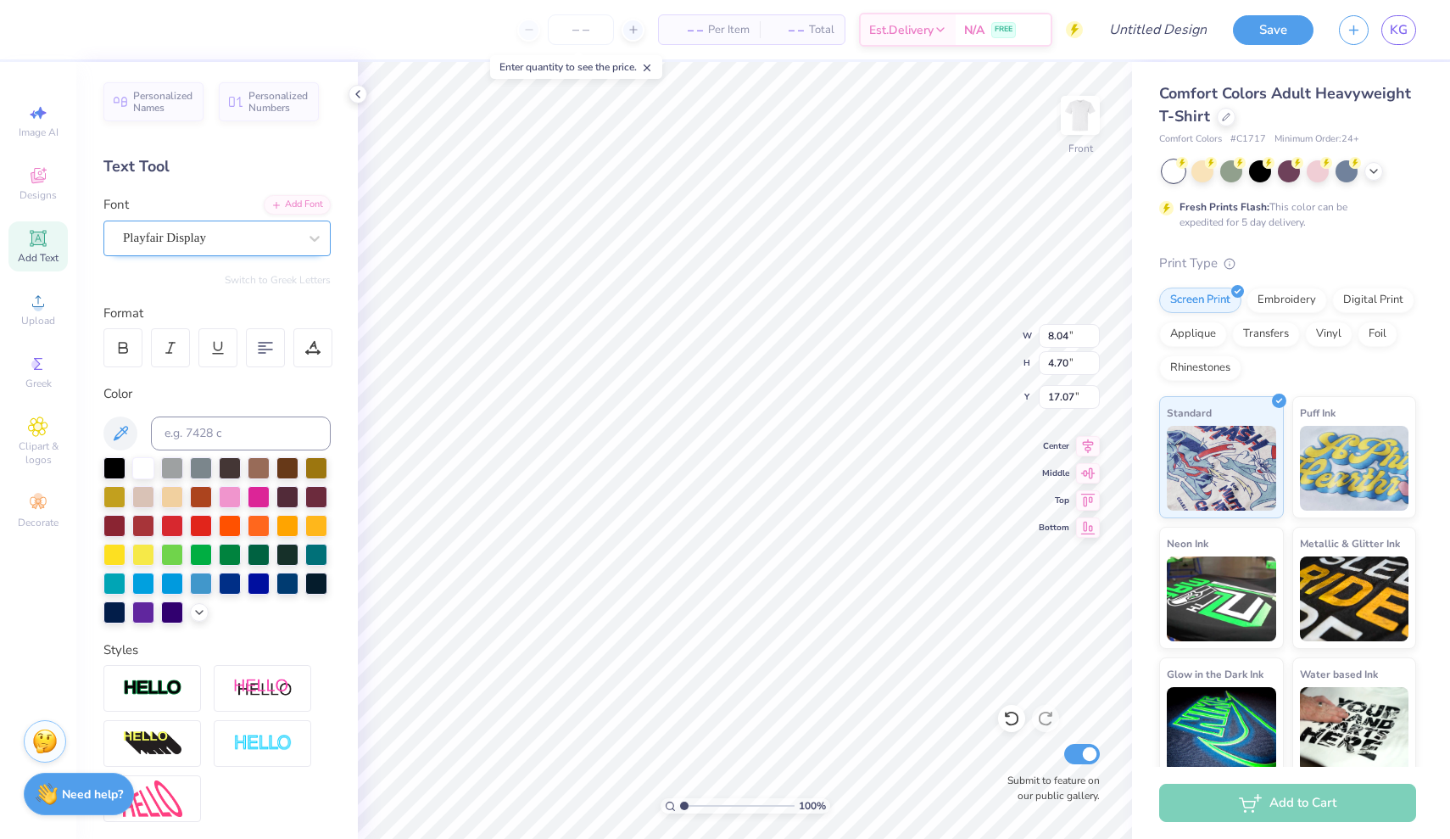
scroll to position [2, 0]
type textarea "College"
click at [42, 181] on icon at bounding box center [38, 177] width 14 height 11
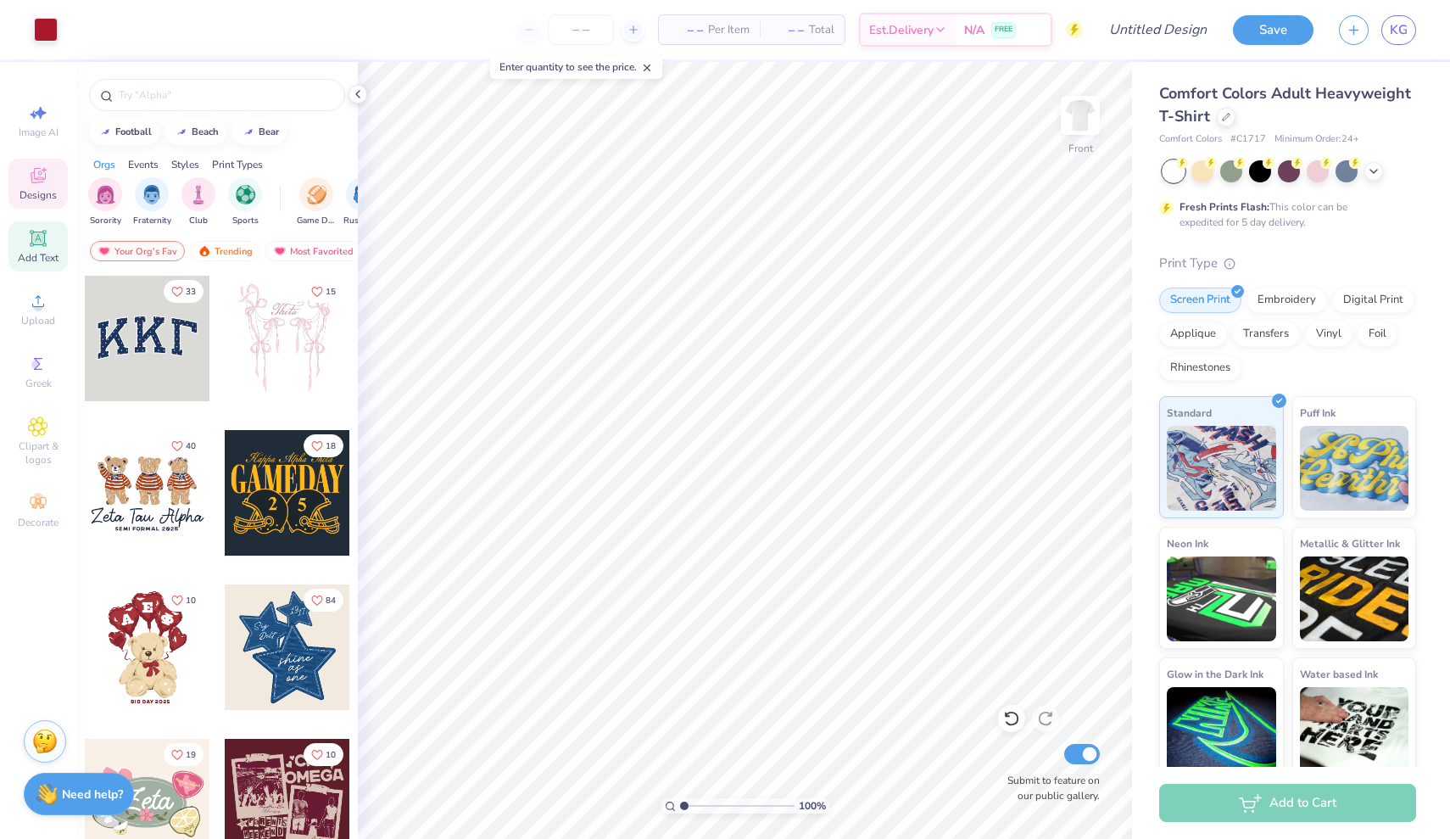
click at [35, 259] on span "Add Text" at bounding box center [38, 258] width 41 height 14
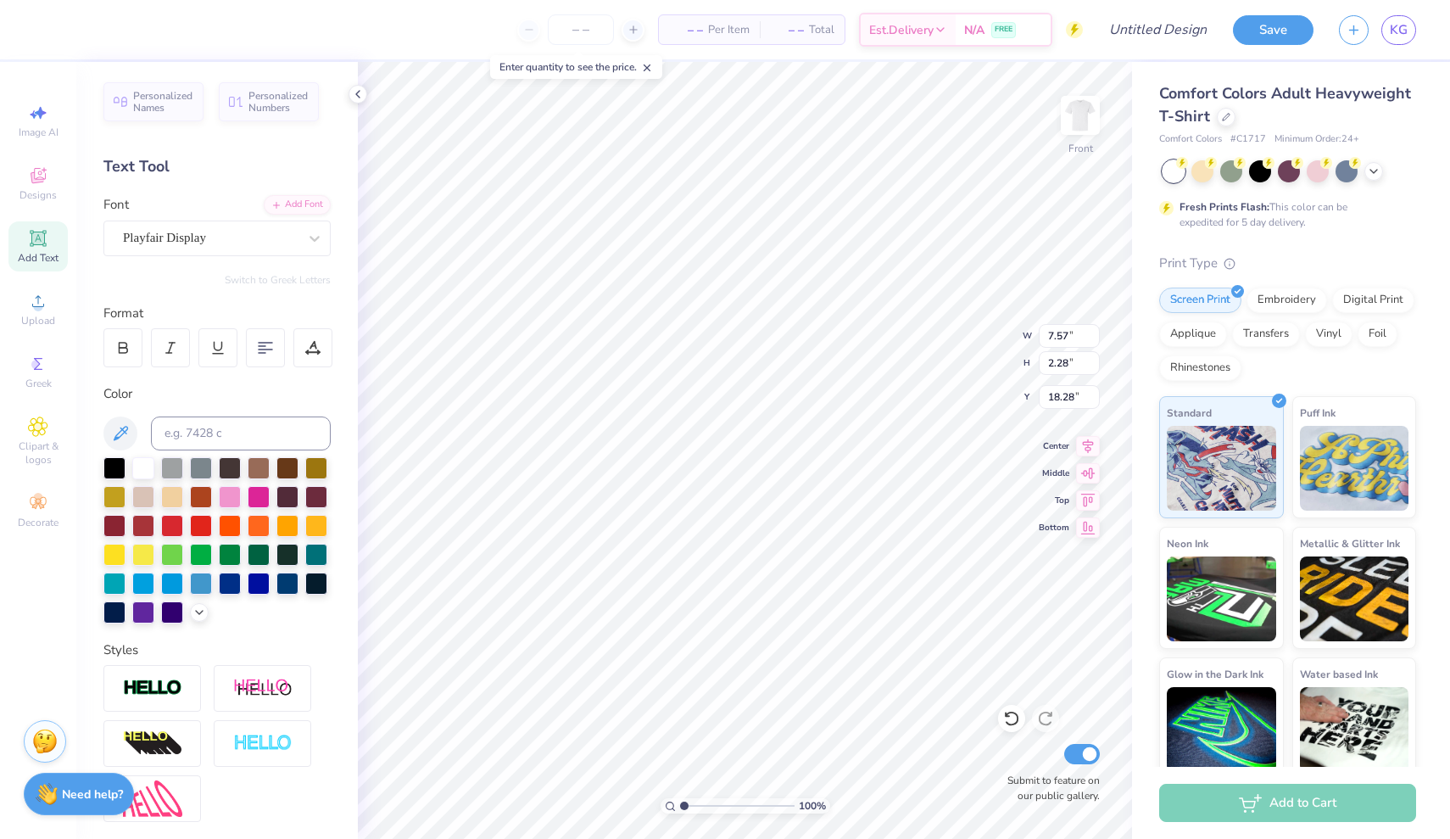
type input "13.75"
type textarea "All"
type input "4.01"
type input "6.81"
type input "9.65"
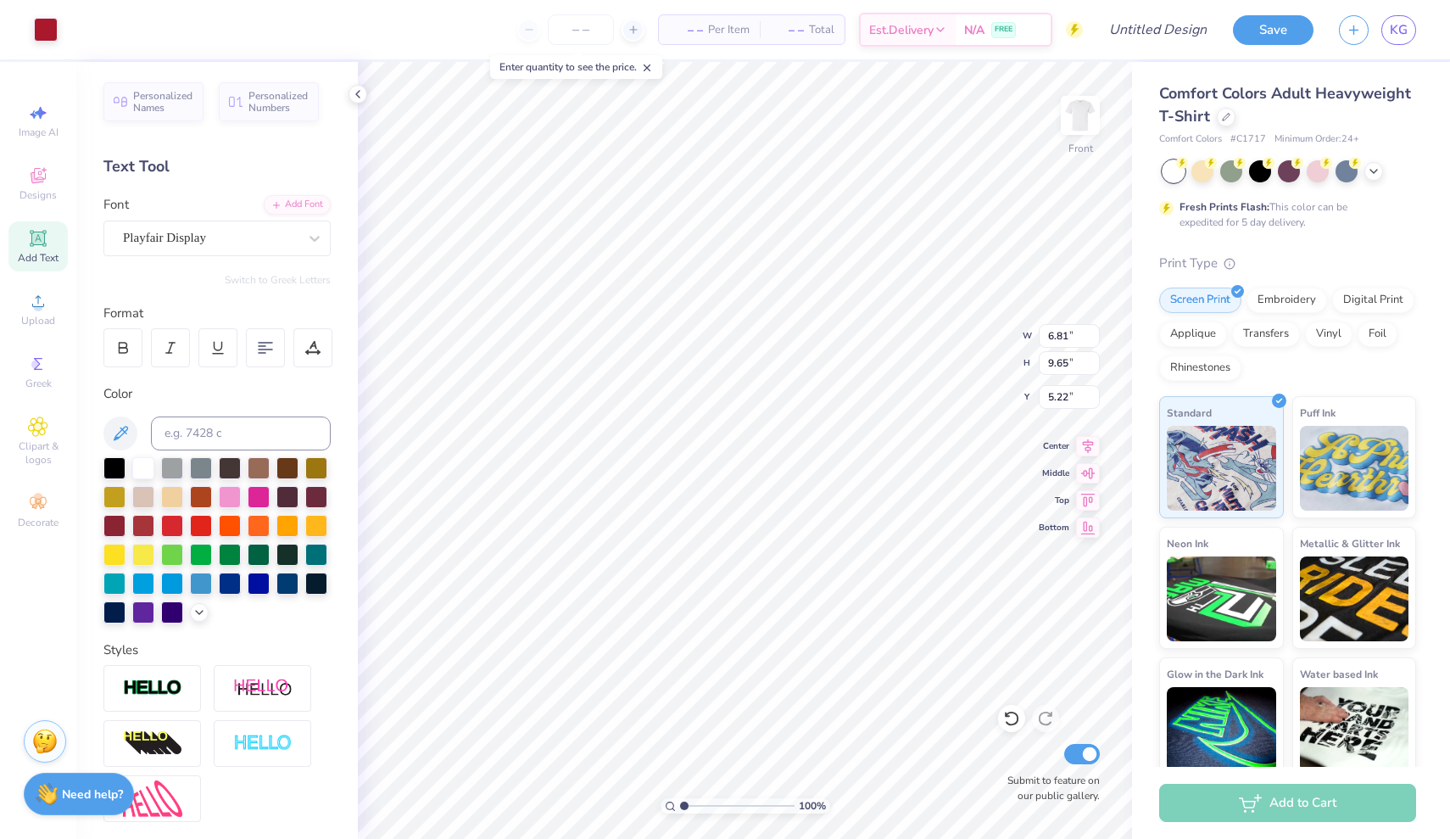
type input "5.85"
type input "7.57"
type input "2.28"
type input "6.67"
type input "6.93"
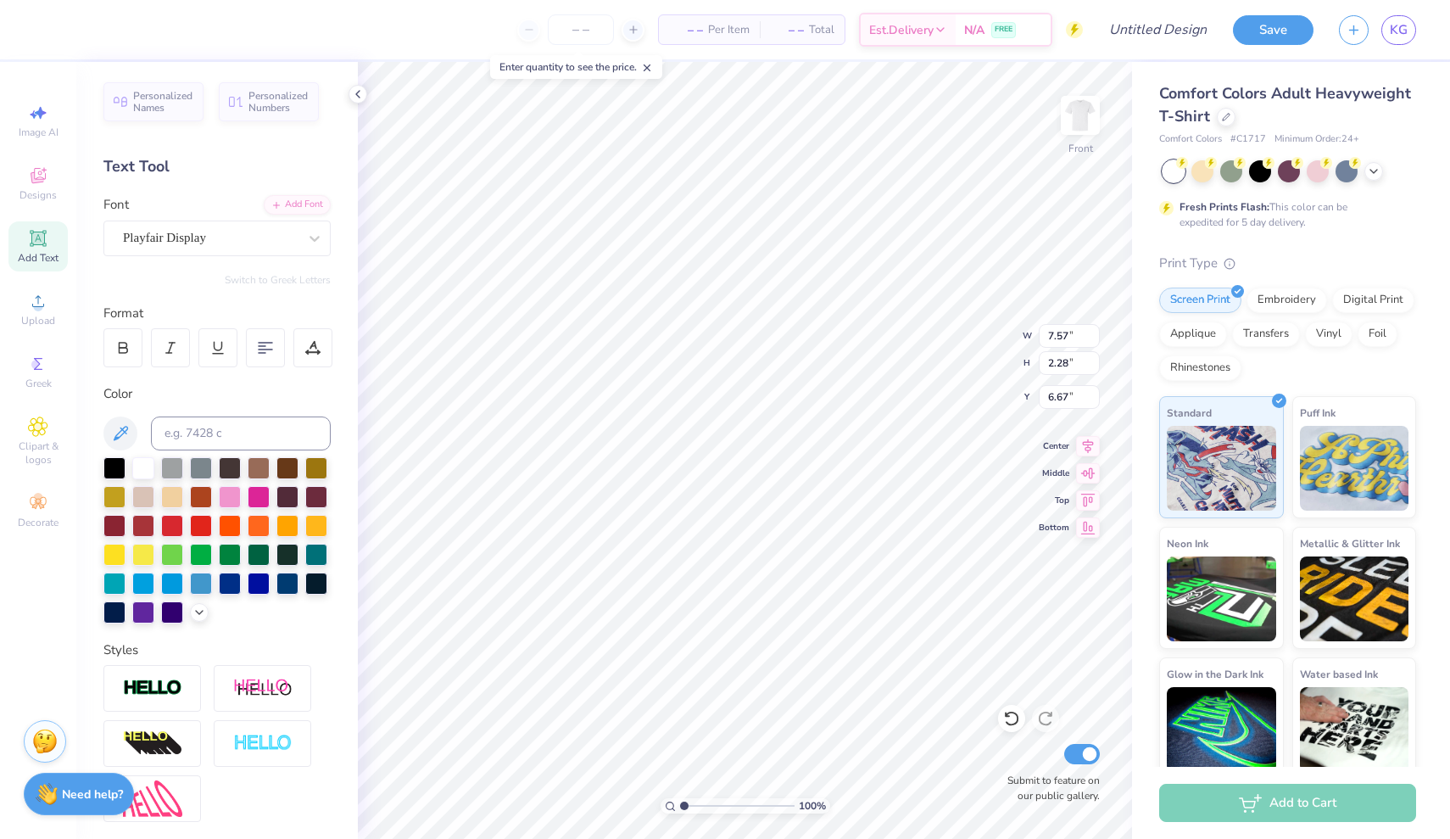
type input "2.09"
click at [260, 224] on div "– – Per Item – – Total Est. Delivery N/A FREE Design Title Save KG Image AI Des…" at bounding box center [725, 419] width 1450 height 839
click at [264, 231] on div "Playfair Display" at bounding box center [210, 238] width 178 height 26
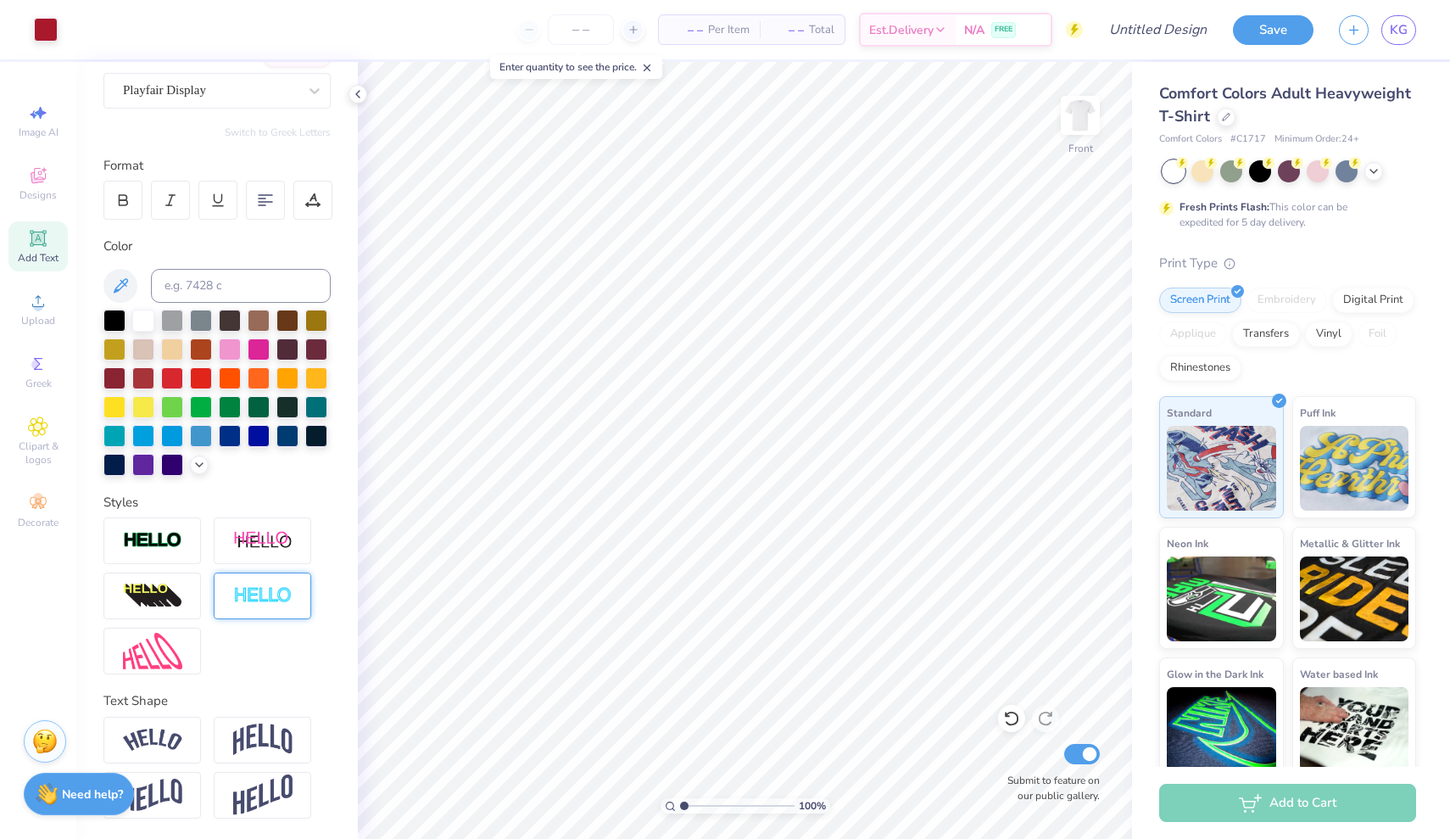
scroll to position [148, 0]
click at [175, 801] on img at bounding box center [152, 795] width 59 height 33
click at [256, 756] on img at bounding box center [262, 739] width 59 height 32
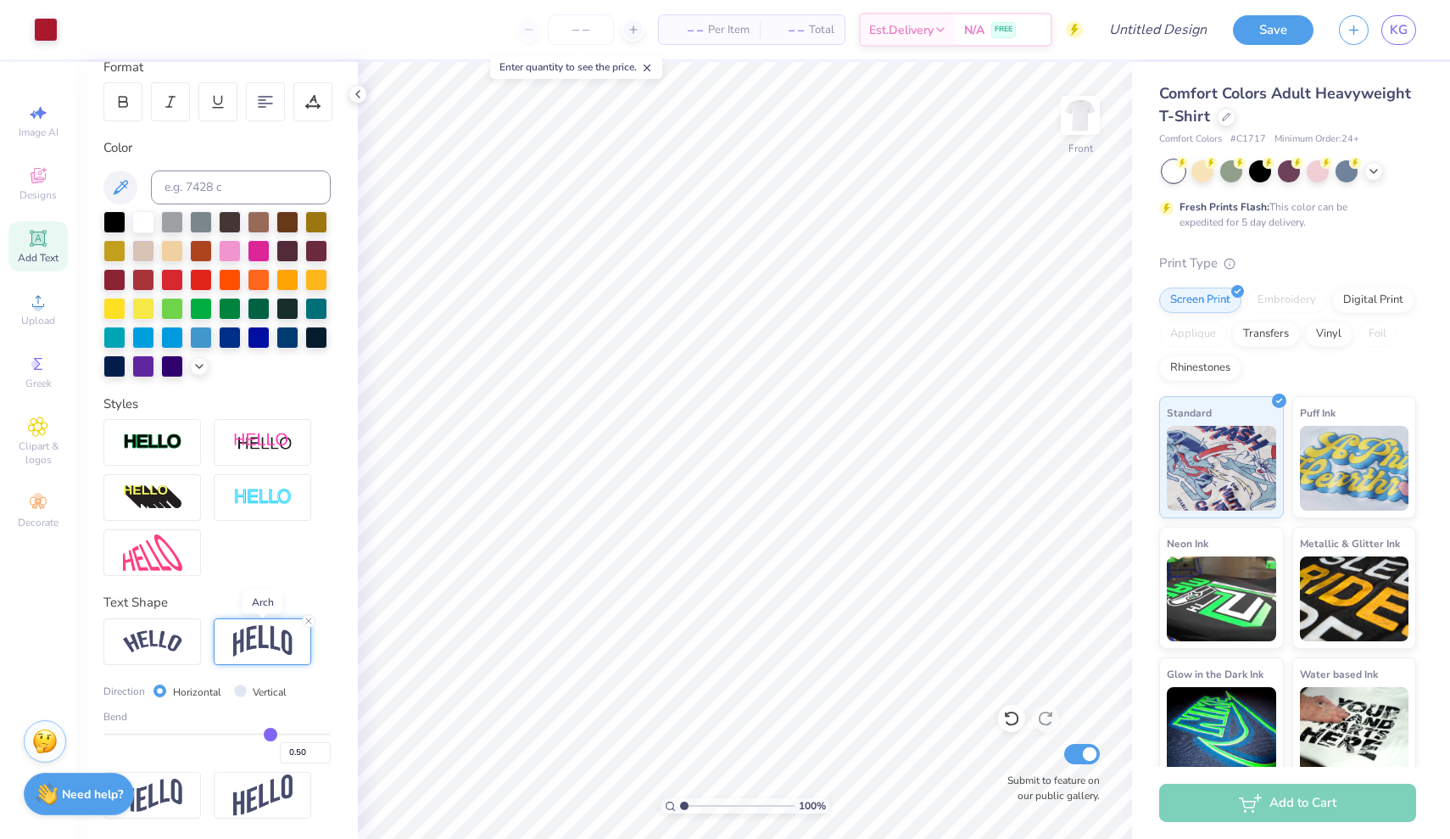
scroll to position [247, 0]
drag, startPoint x: 266, startPoint y: 734, endPoint x: 237, endPoint y: 734, distance: 28.8
click at [237, 734] on input "range" at bounding box center [216, 734] width 227 height 3
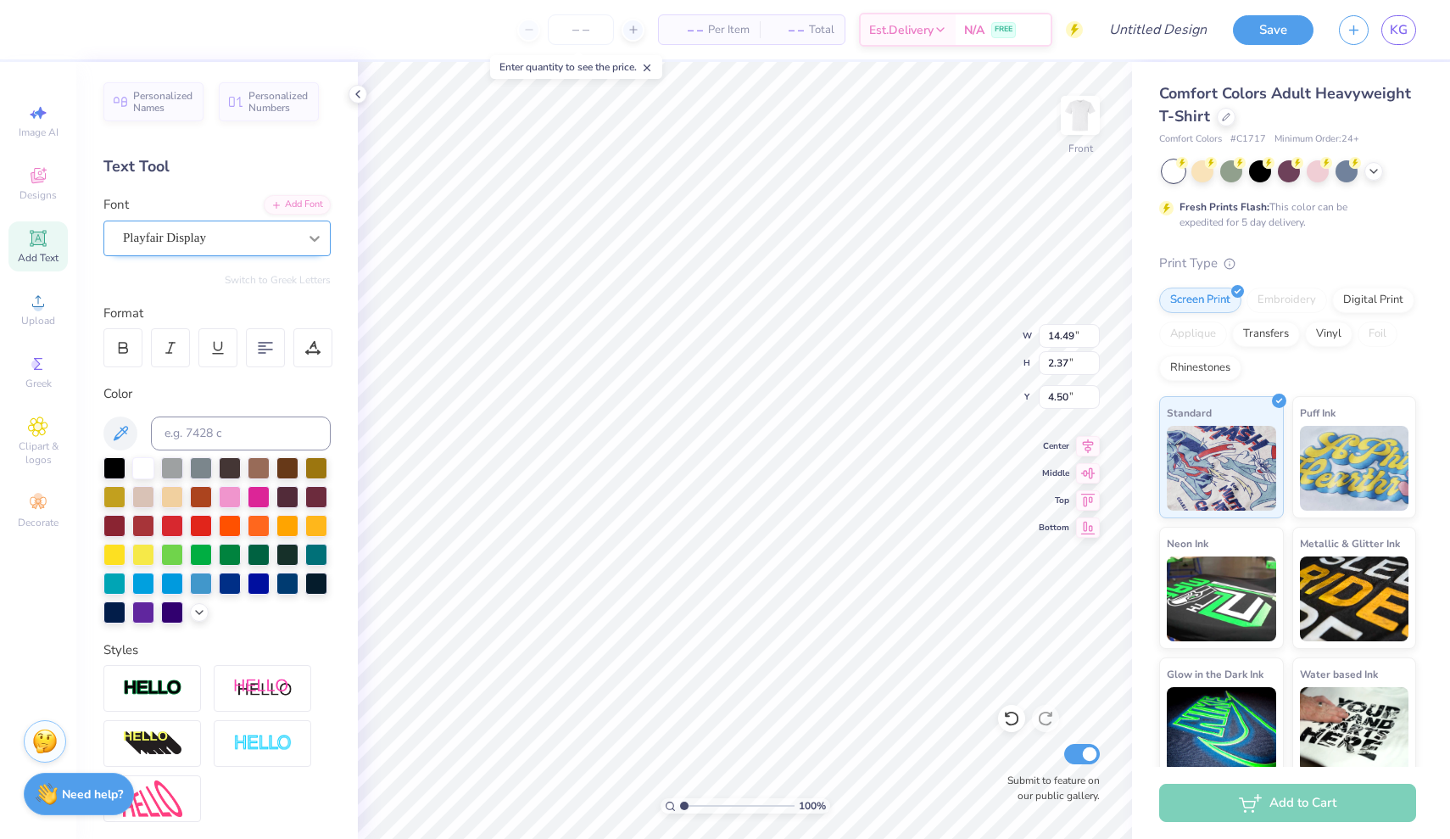
scroll to position [0, 0]
click at [321, 239] on icon at bounding box center [314, 238] width 17 height 17
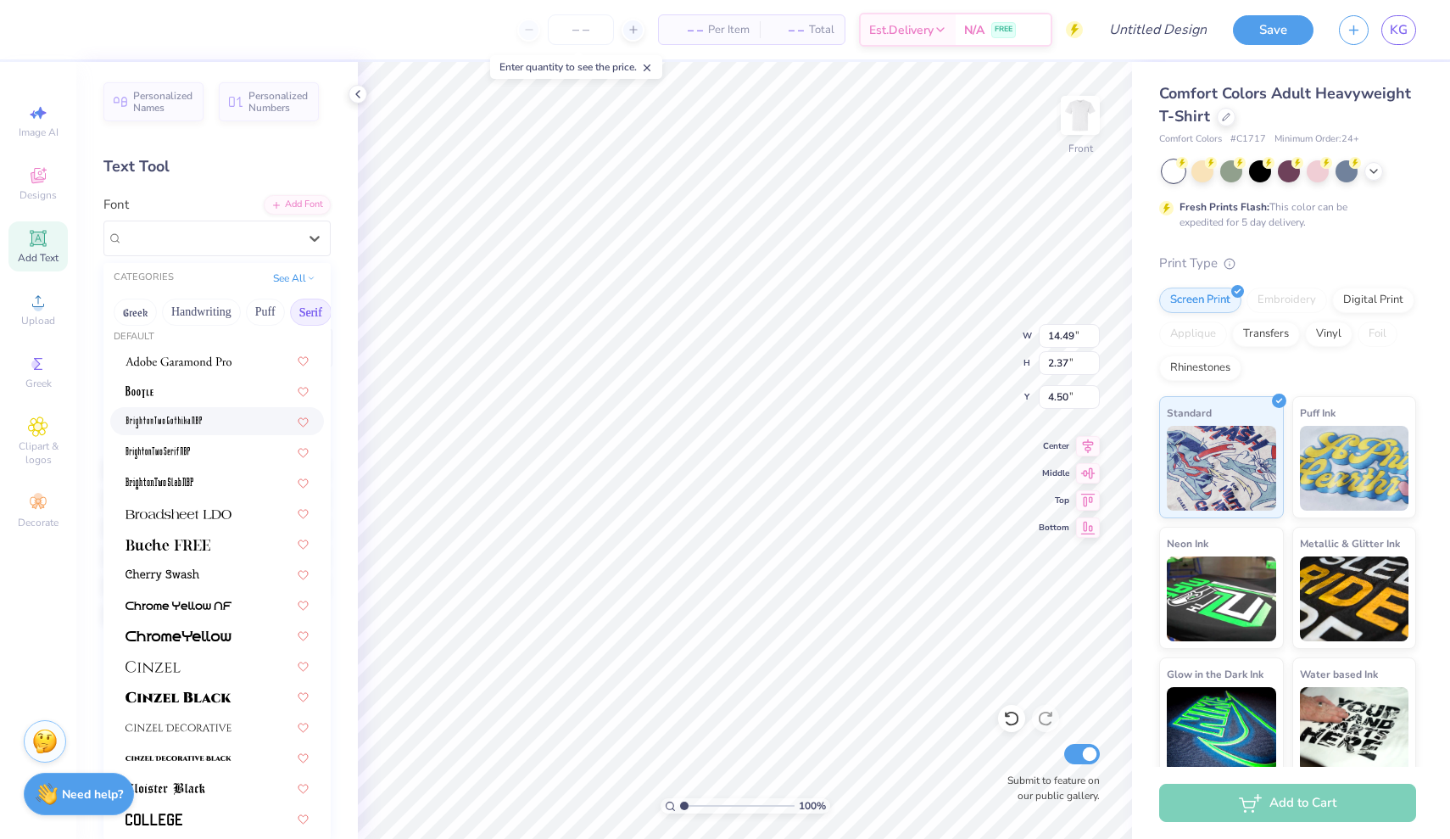
scroll to position [15, 0]
click at [221, 545] on div at bounding box center [217, 540] width 183 height 18
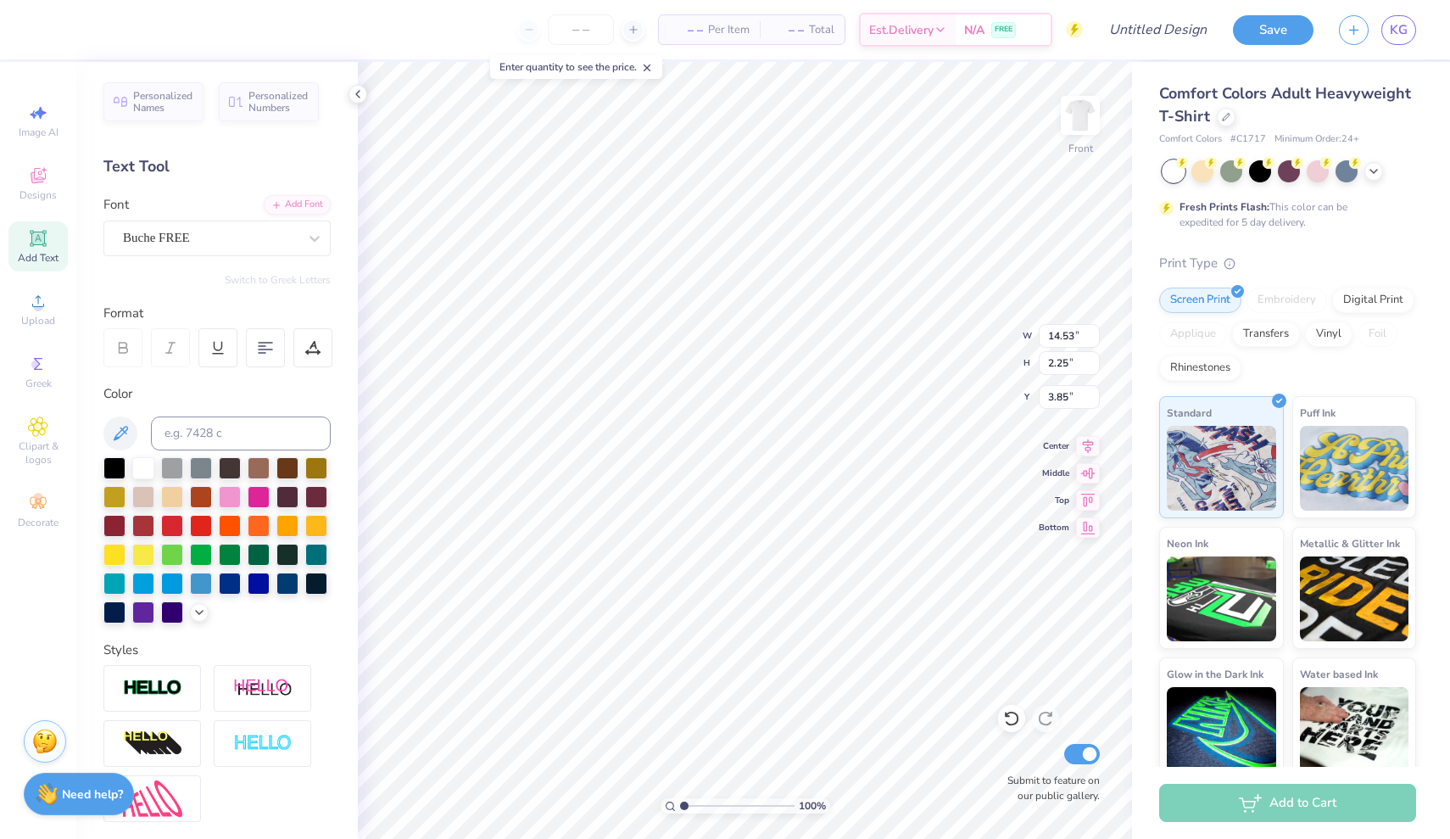
scroll to position [0, 2]
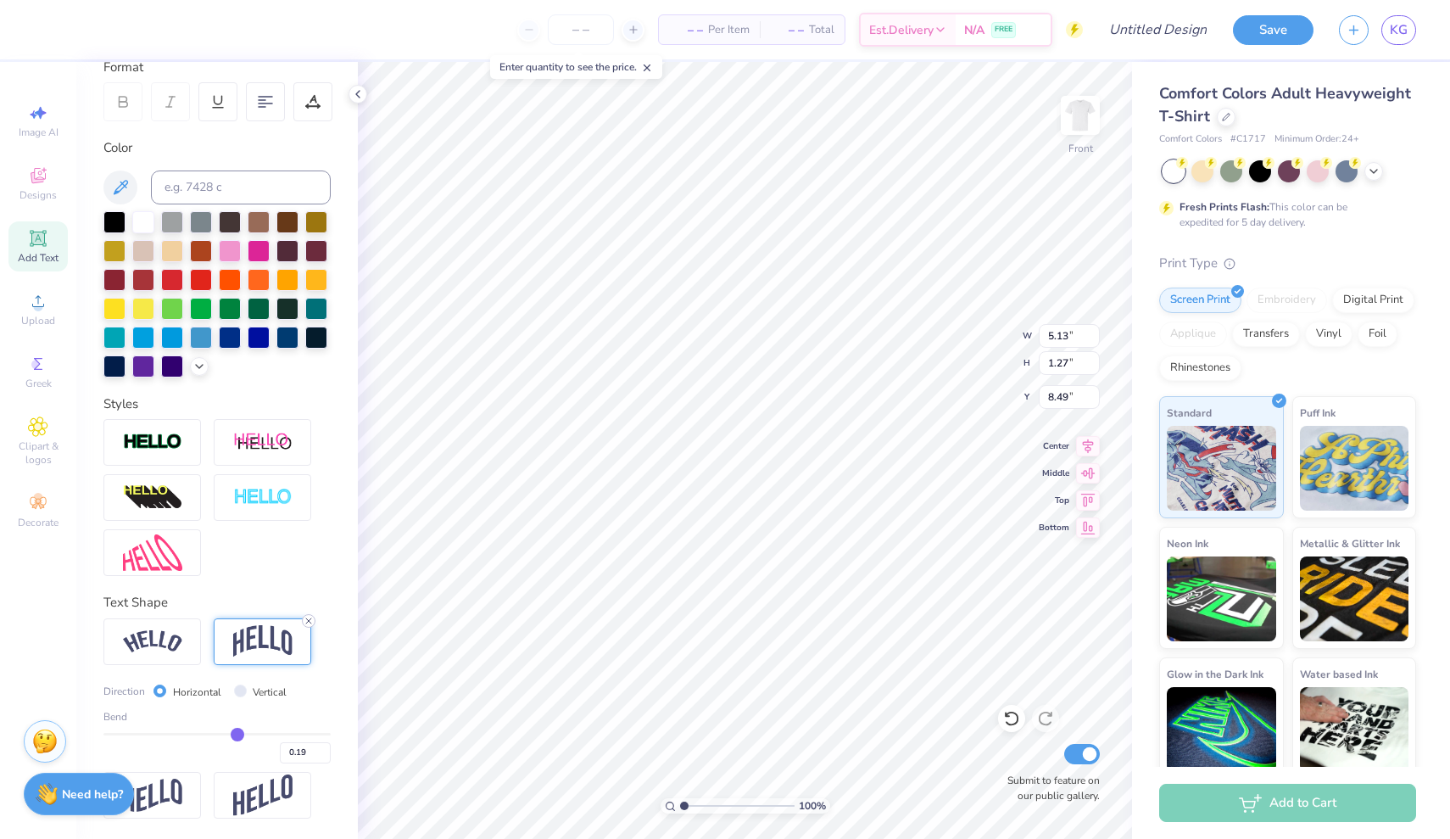
click at [306, 618] on icon at bounding box center [309, 621] width 10 height 10
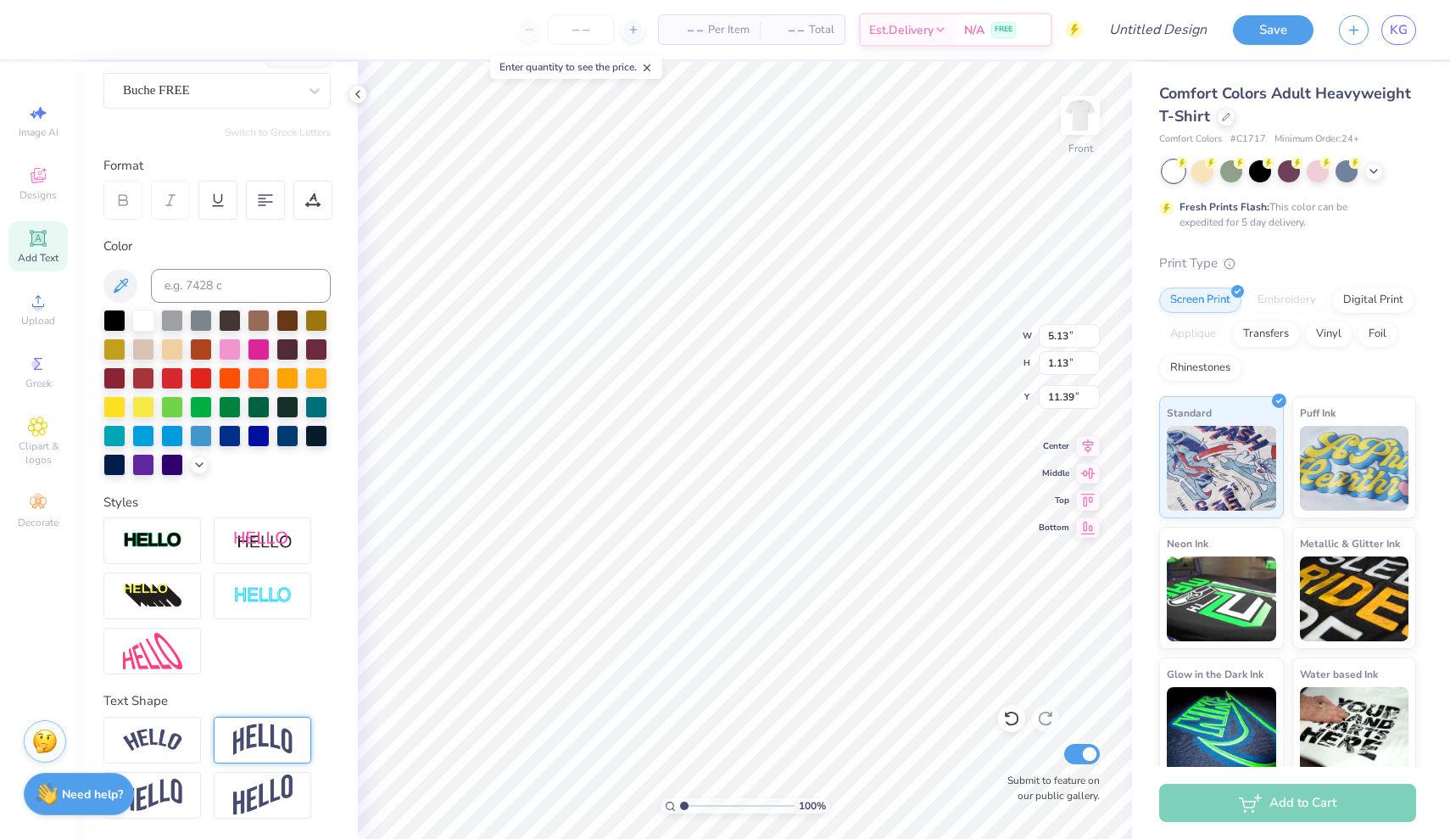
scroll to position [0, 1]
click at [951, 105] on img at bounding box center [1081, 115] width 68 height 68
click at [48, 188] on span "Designs" at bounding box center [38, 195] width 37 height 14
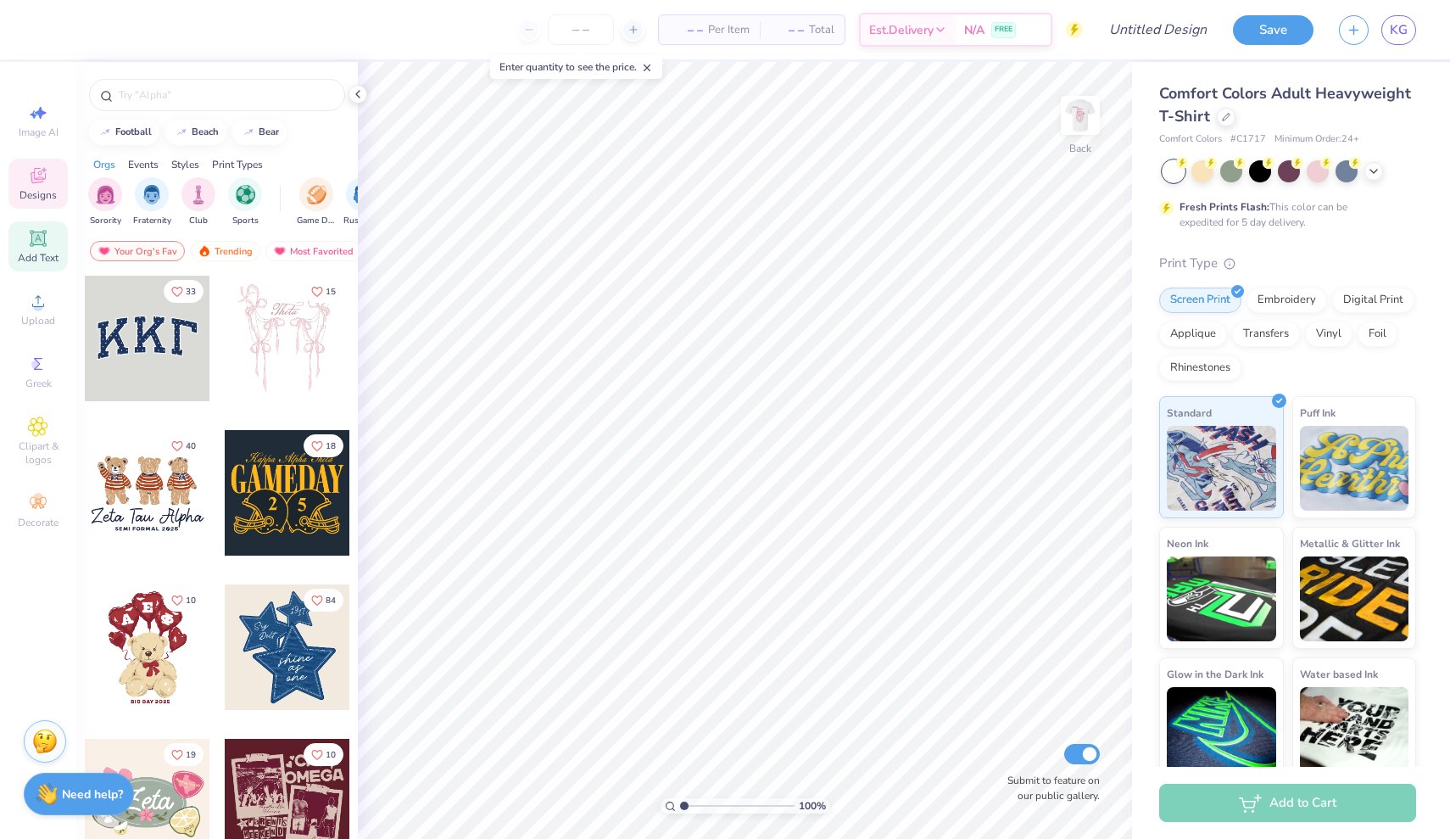
click at [42, 236] on icon at bounding box center [37, 238] width 13 height 13
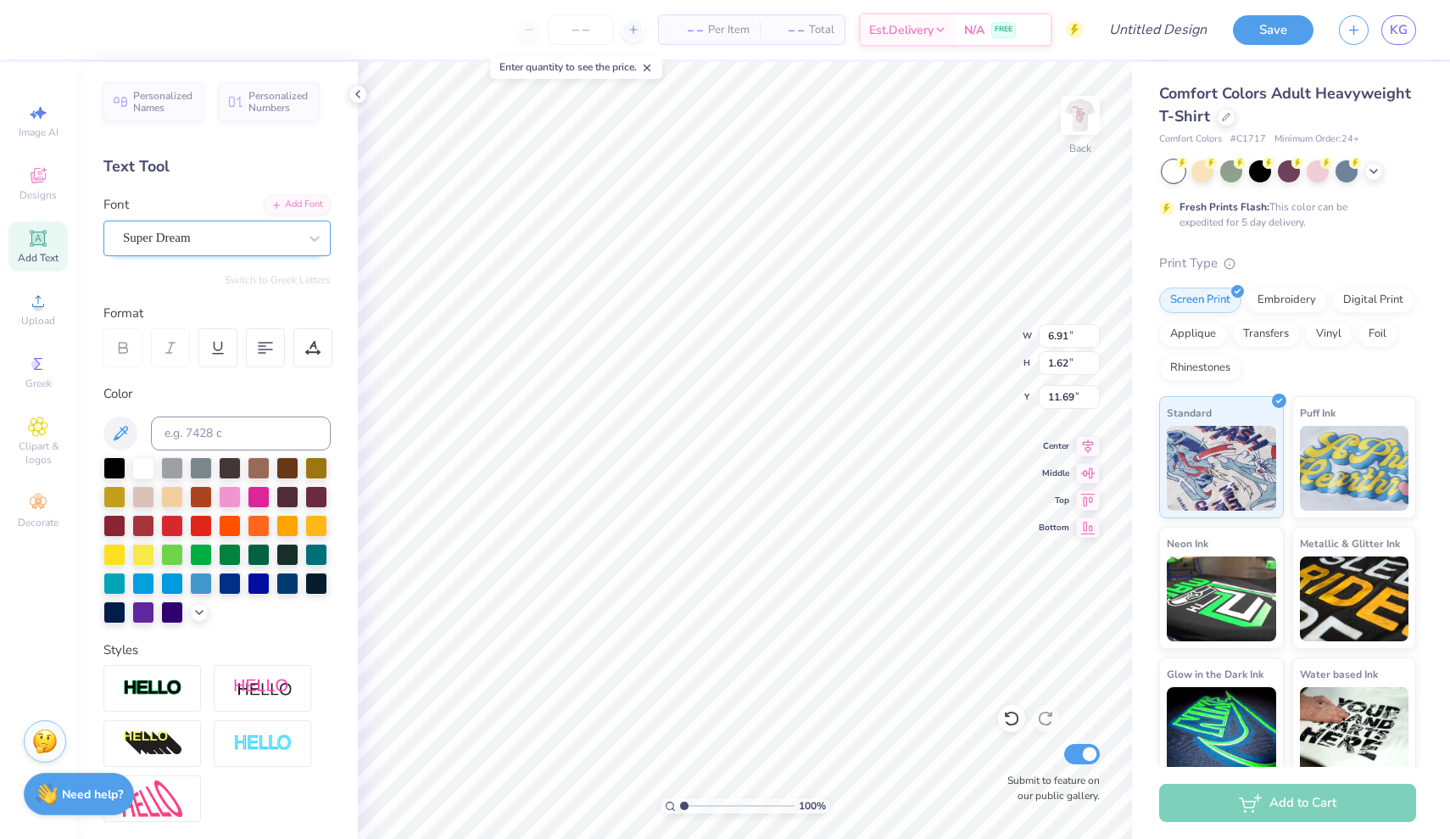
scroll to position [0, 4]
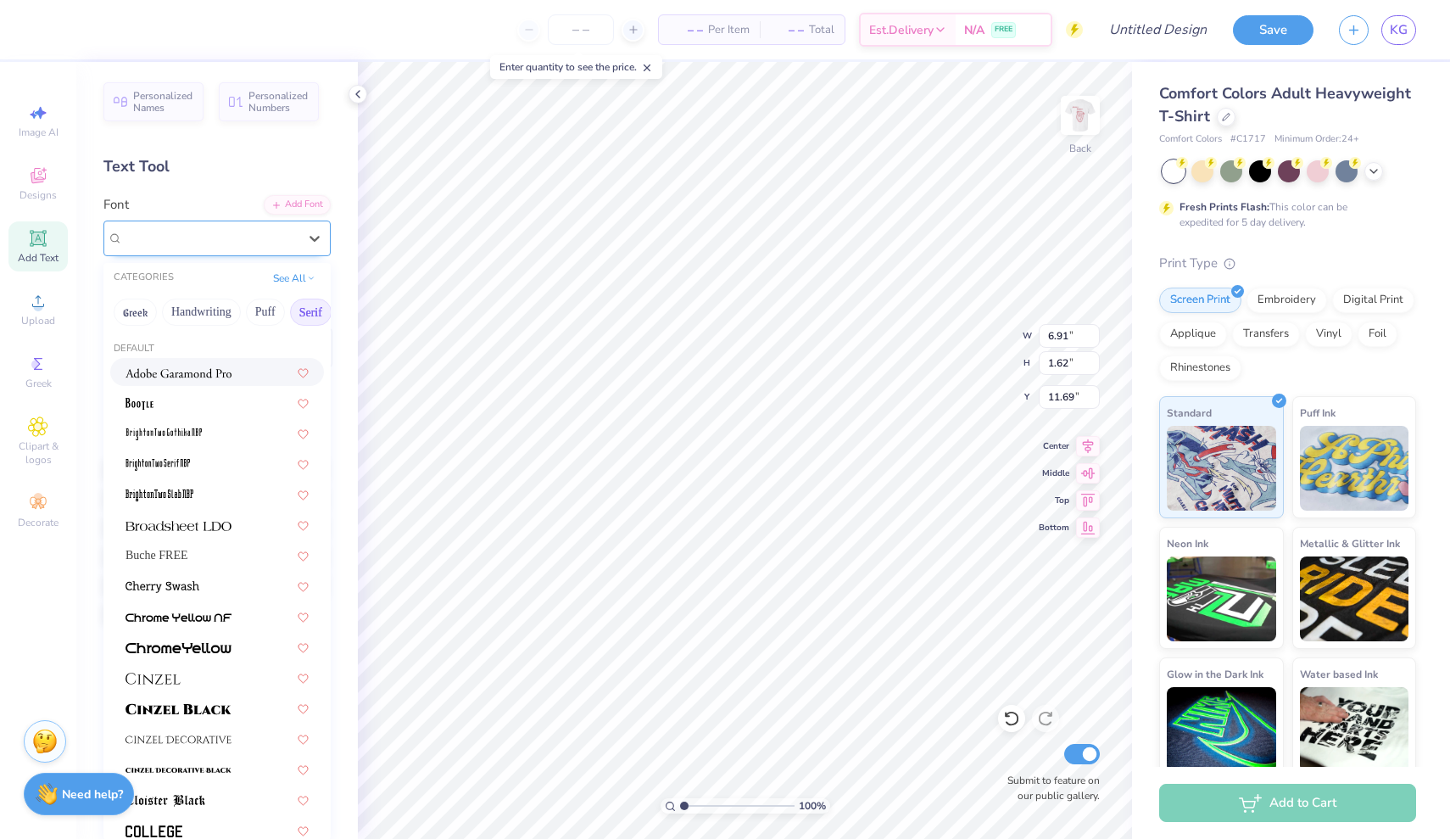
click at [293, 237] on div "Super Dream" at bounding box center [210, 238] width 178 height 26
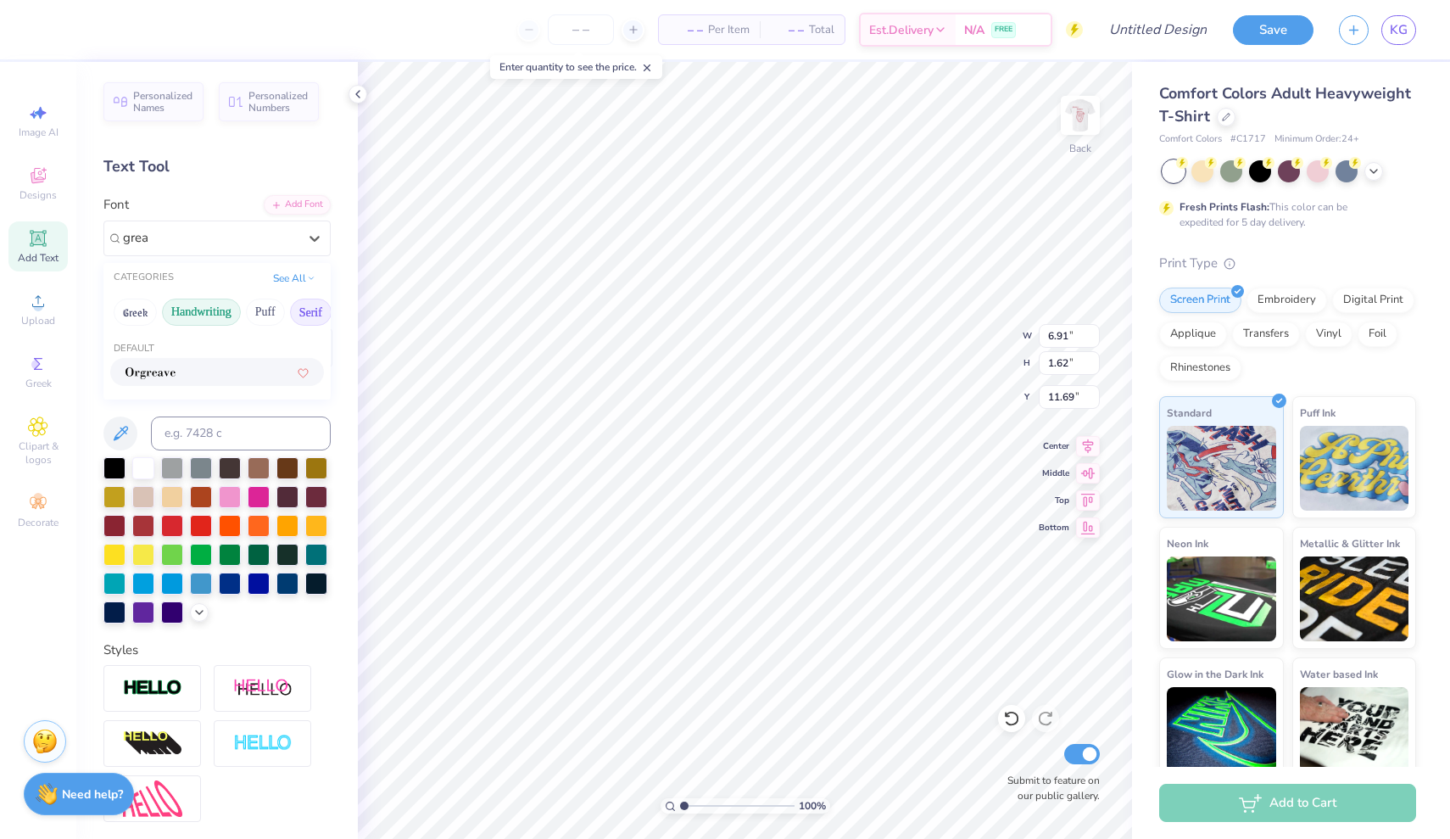
click at [182, 310] on button "Handwriting" at bounding box center [201, 312] width 79 height 27
click at [182, 373] on div "Great Vibes" at bounding box center [217, 372] width 183 height 18
click at [951, 112] on img at bounding box center [1081, 115] width 68 height 68
click at [951, 129] on img at bounding box center [1081, 115] width 68 height 68
click at [120, 429] on icon at bounding box center [121, 433] width 14 height 14
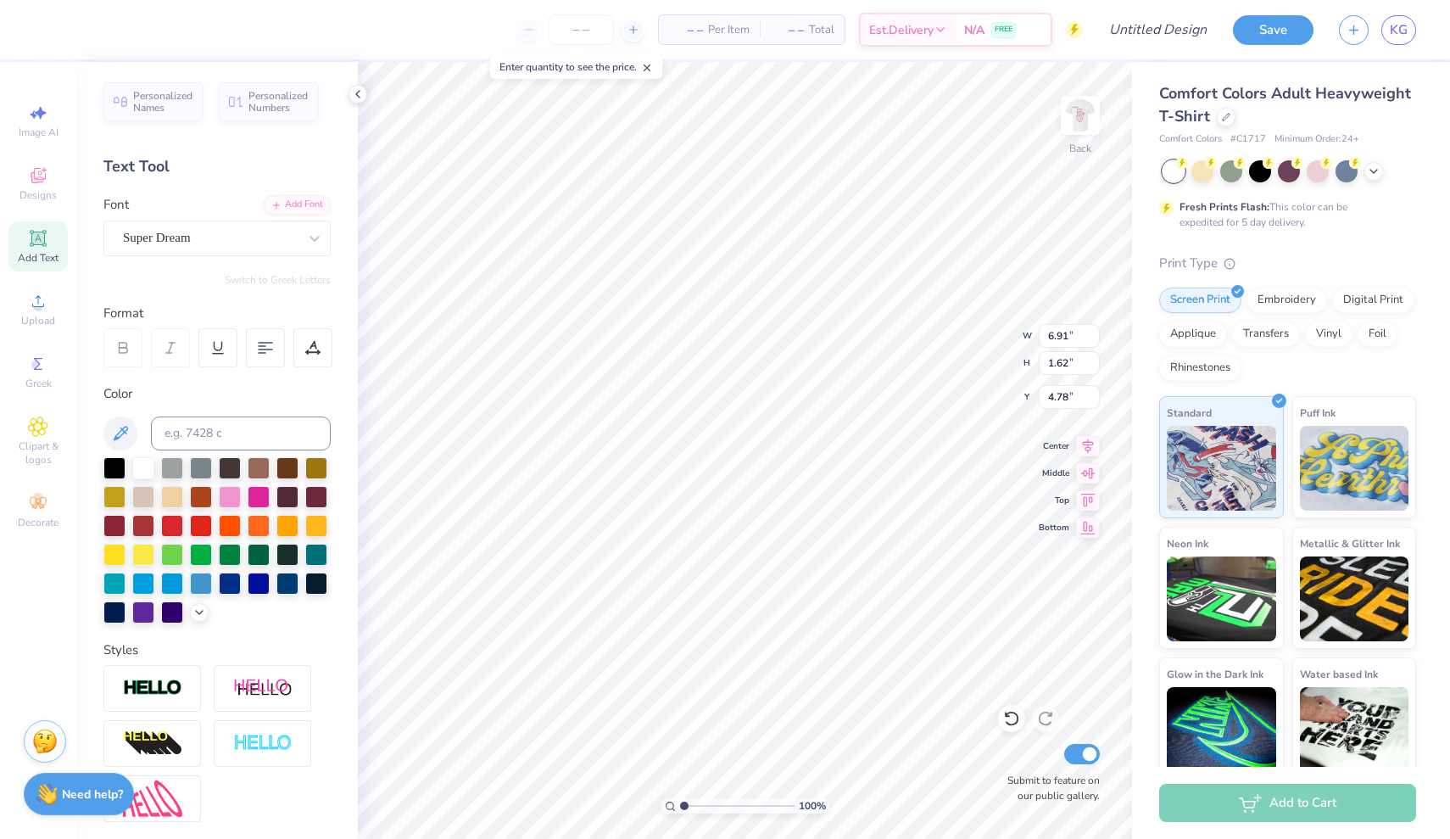
click at [281, 286] on div "– – Per Item – – Total Est. Delivery N/A FREE Design Title Save KG Image AI Des…" at bounding box center [725, 419] width 1450 height 839
click at [297, 239] on div "Super Dream" at bounding box center [210, 238] width 178 height 26
click at [233, 366] on div "Great Vibes" at bounding box center [217, 372] width 183 height 18
click at [951, 118] on img at bounding box center [1081, 115] width 68 height 68
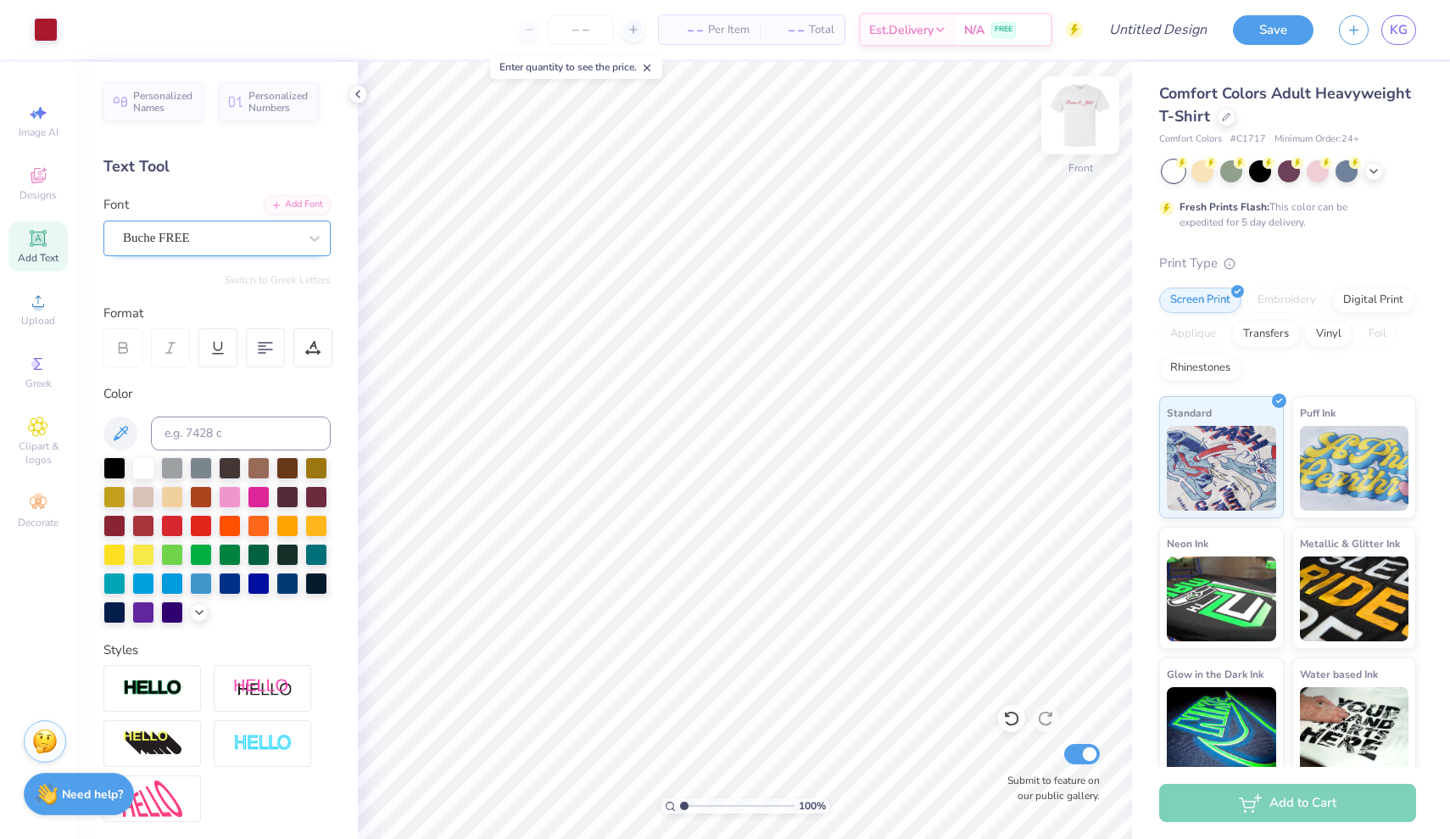
click at [951, 139] on img at bounding box center [1081, 115] width 68 height 68
click at [951, 136] on img at bounding box center [1081, 115] width 68 height 68
click at [951, 134] on img at bounding box center [1081, 115] width 68 height 68
click at [951, 127] on img at bounding box center [1081, 115] width 68 height 68
click at [951, 22] on button "Save" at bounding box center [1273, 28] width 81 height 30
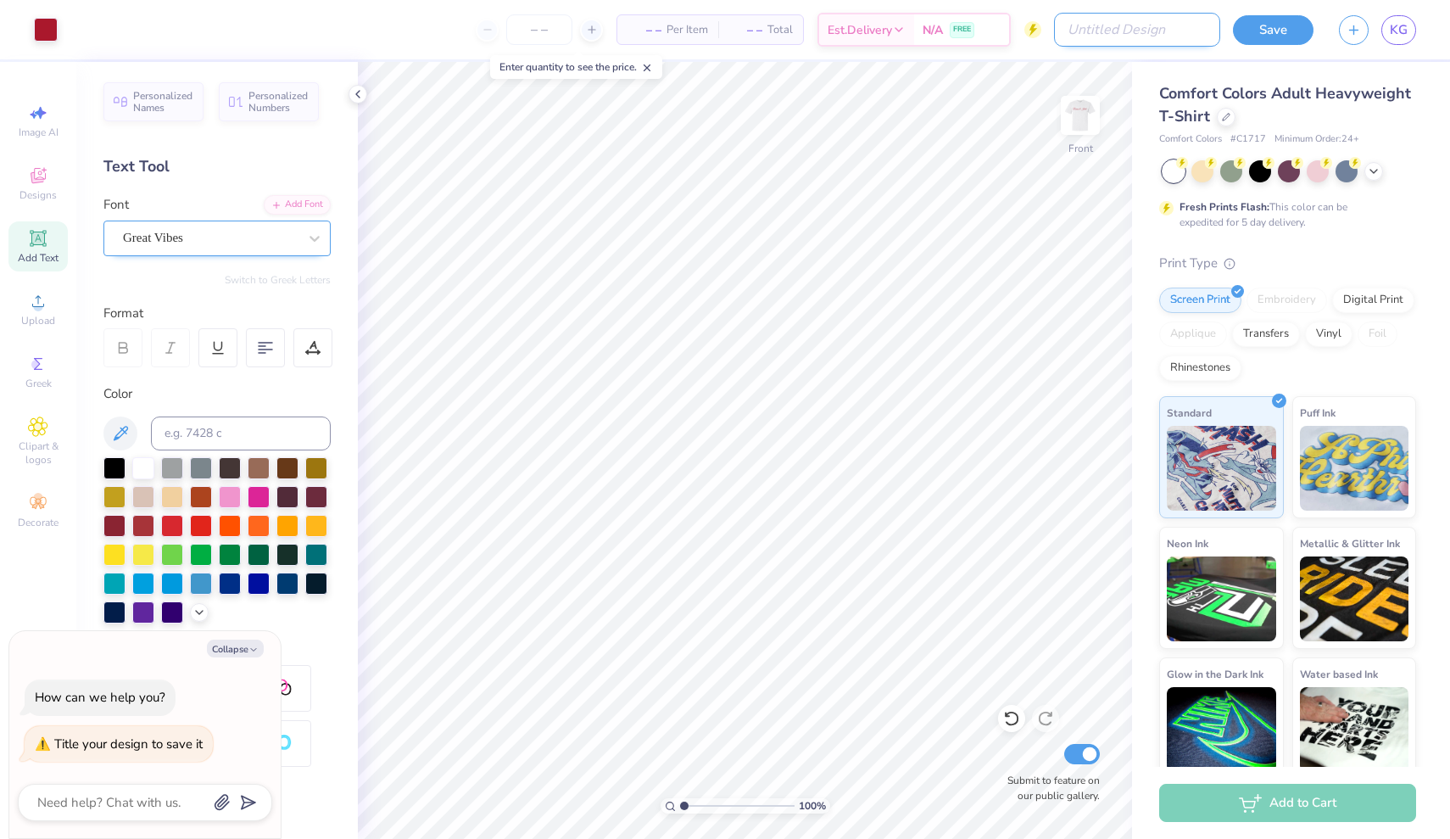
click at [951, 32] on input "Design Title" at bounding box center [1137, 30] width 166 height 34
click at [951, 33] on button "Save" at bounding box center [1273, 28] width 81 height 30
